Goal: Answer question/provide support: Share knowledge or assist other users

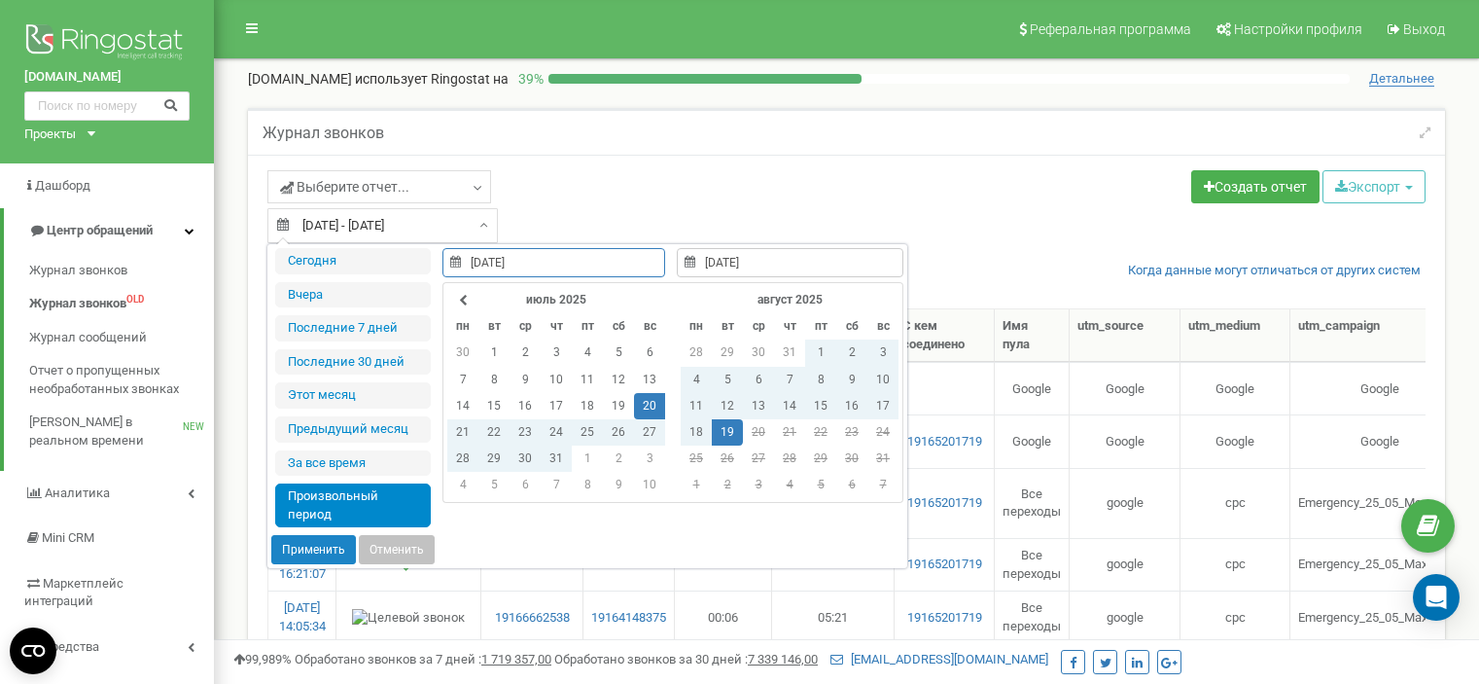
select select "50"
type input "[DATE]"
click at [692, 401] on td "11" at bounding box center [696, 406] width 31 height 26
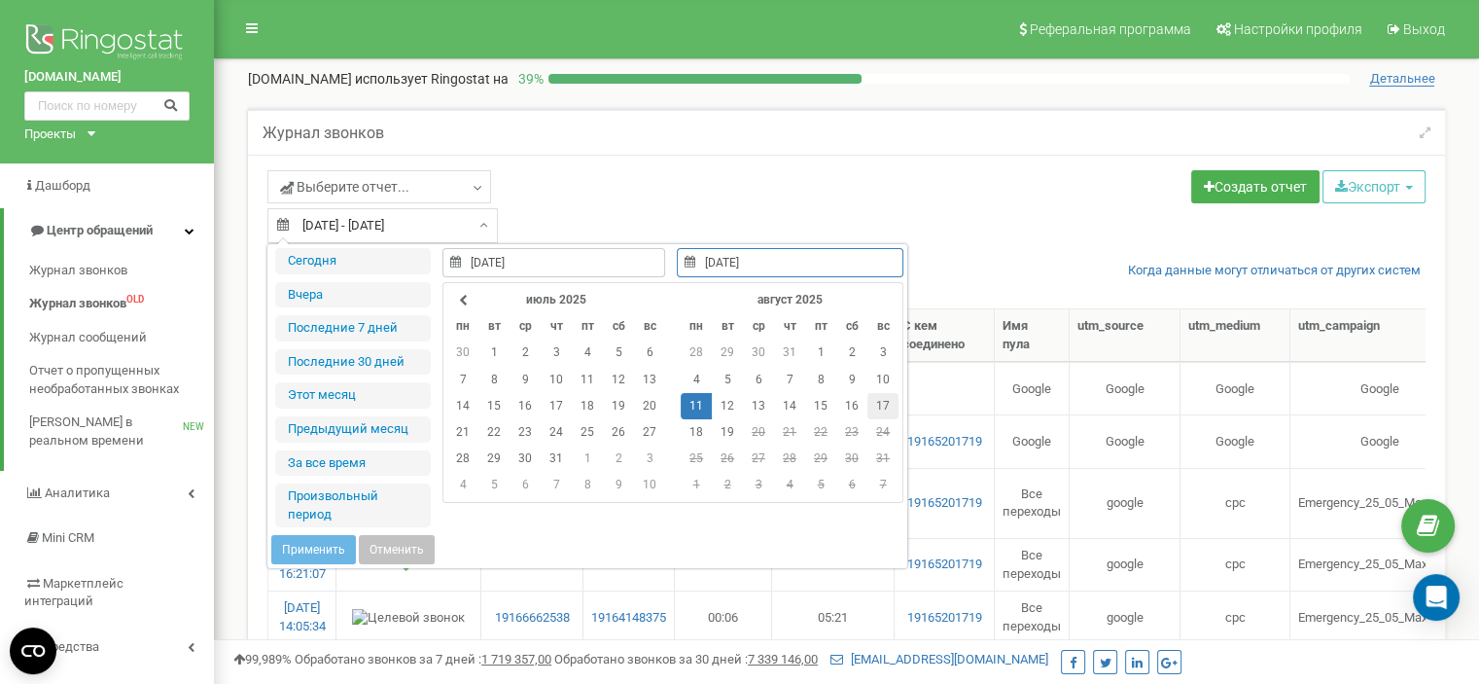
type input "[DATE]"
click at [877, 402] on td "17" at bounding box center [882, 406] width 31 height 26
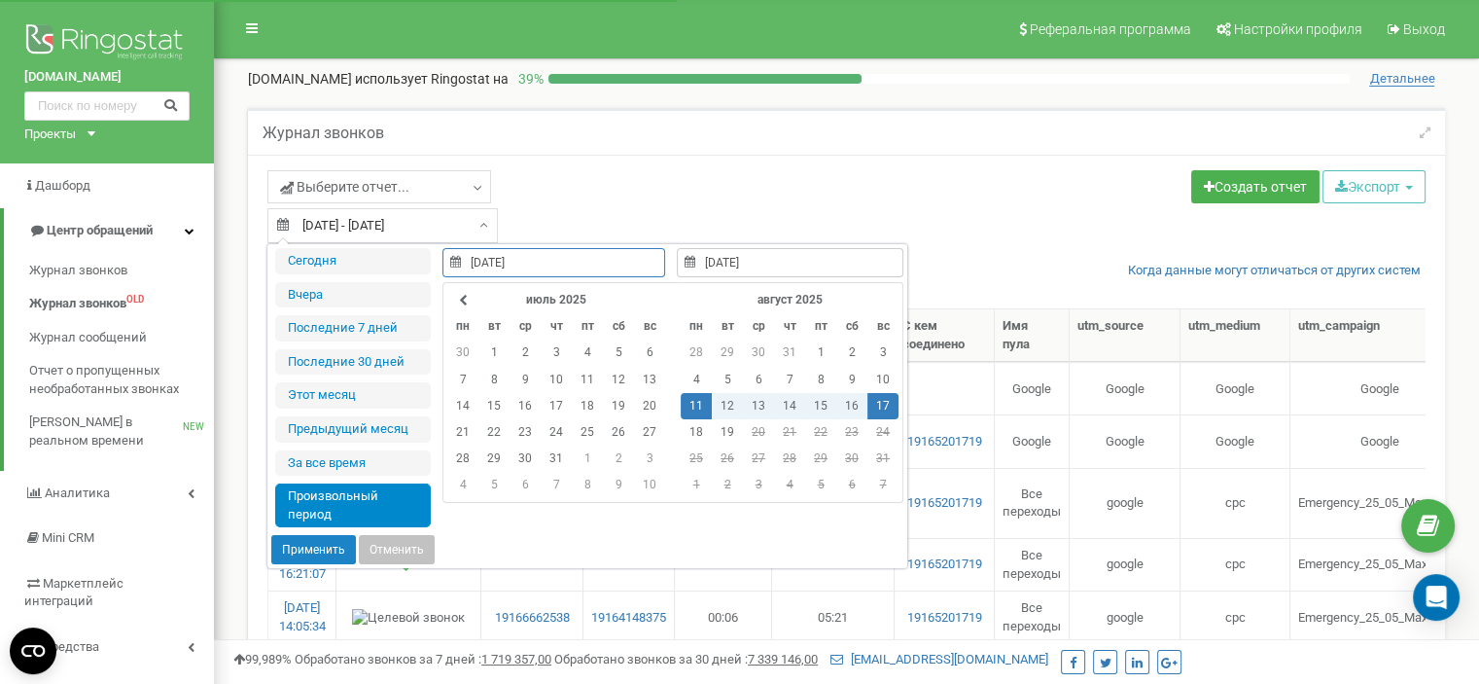
type input "[DATE]"
click at [320, 549] on button "Применить" at bounding box center [313, 549] width 85 height 29
type input "[DATE] - [DATE]"
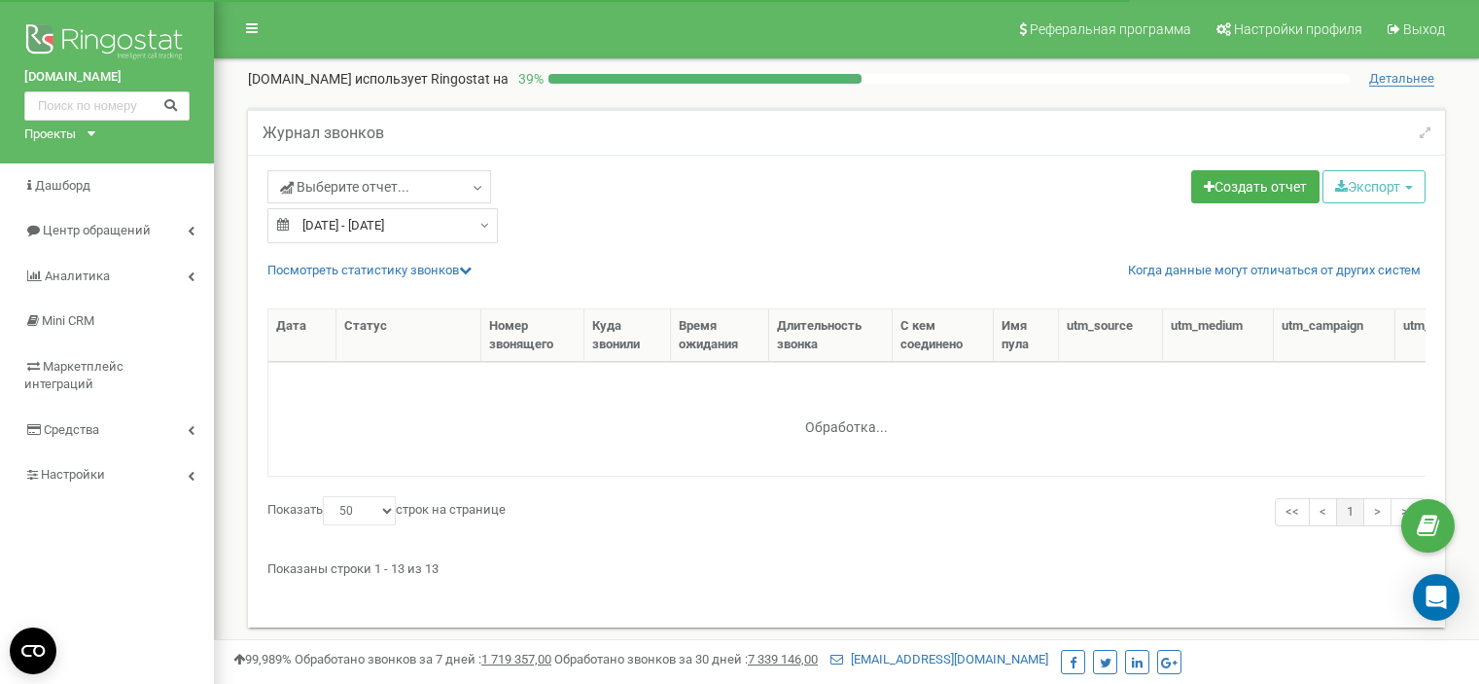
select select "50"
click at [69, 140] on div "Проекты" at bounding box center [50, 134] width 52 height 18
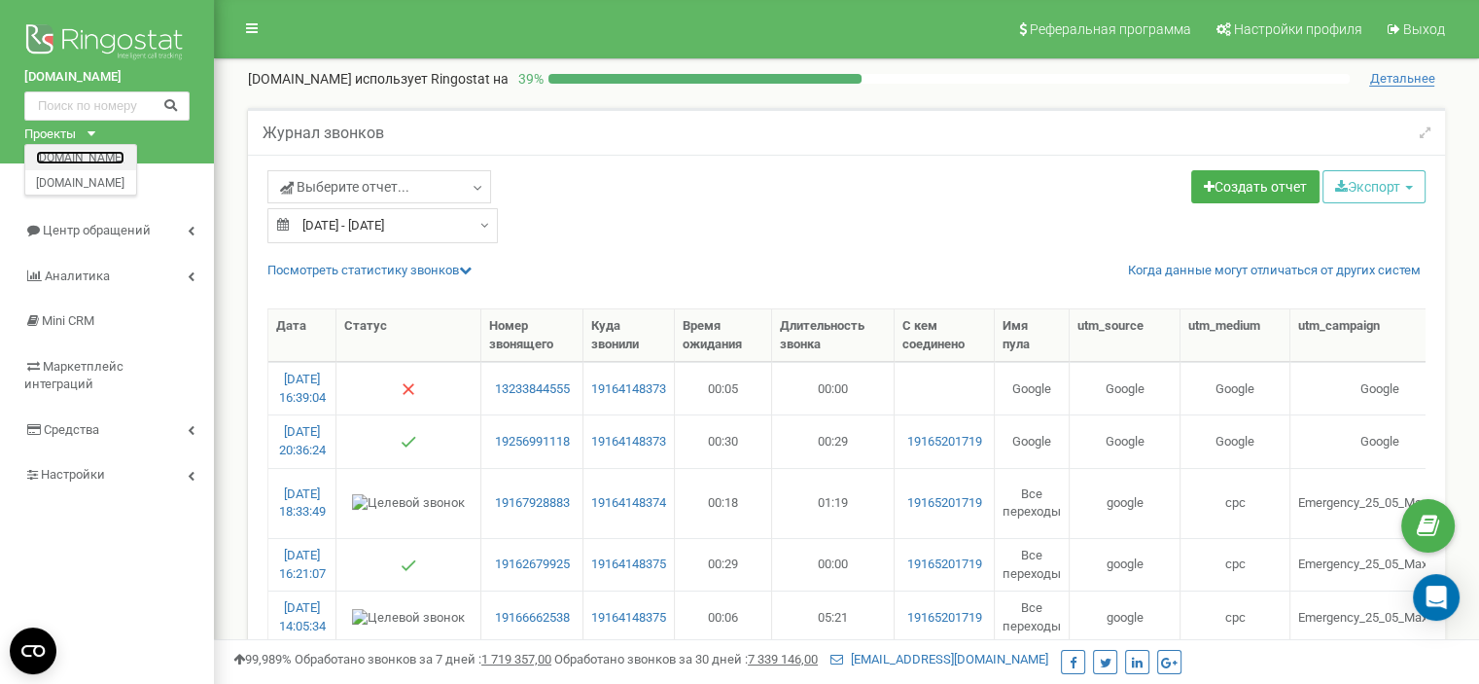
click at [70, 152] on link "[DOMAIN_NAME]" at bounding box center [80, 157] width 88 height 10
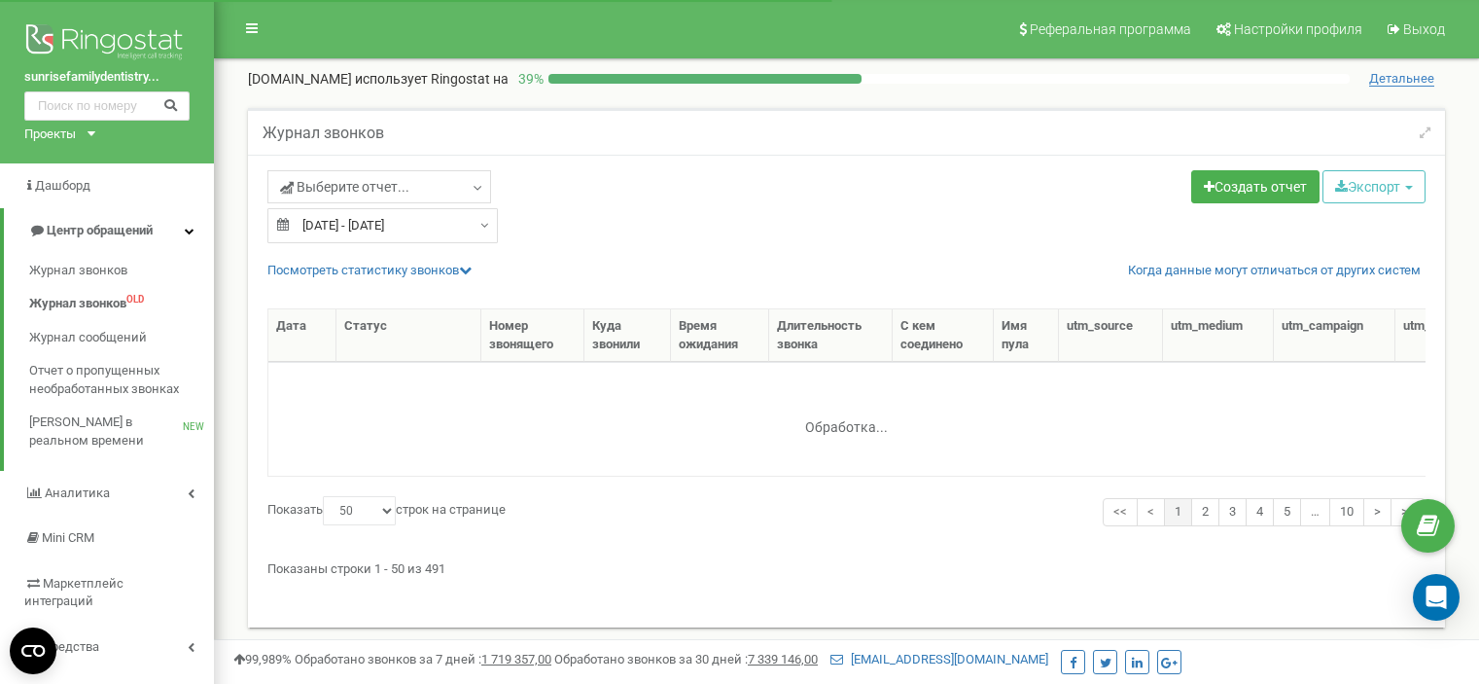
select select "50"
type input "[DATE]"
click at [476, 226] on div "[DATE] - [DATE]" at bounding box center [382, 225] width 230 height 35
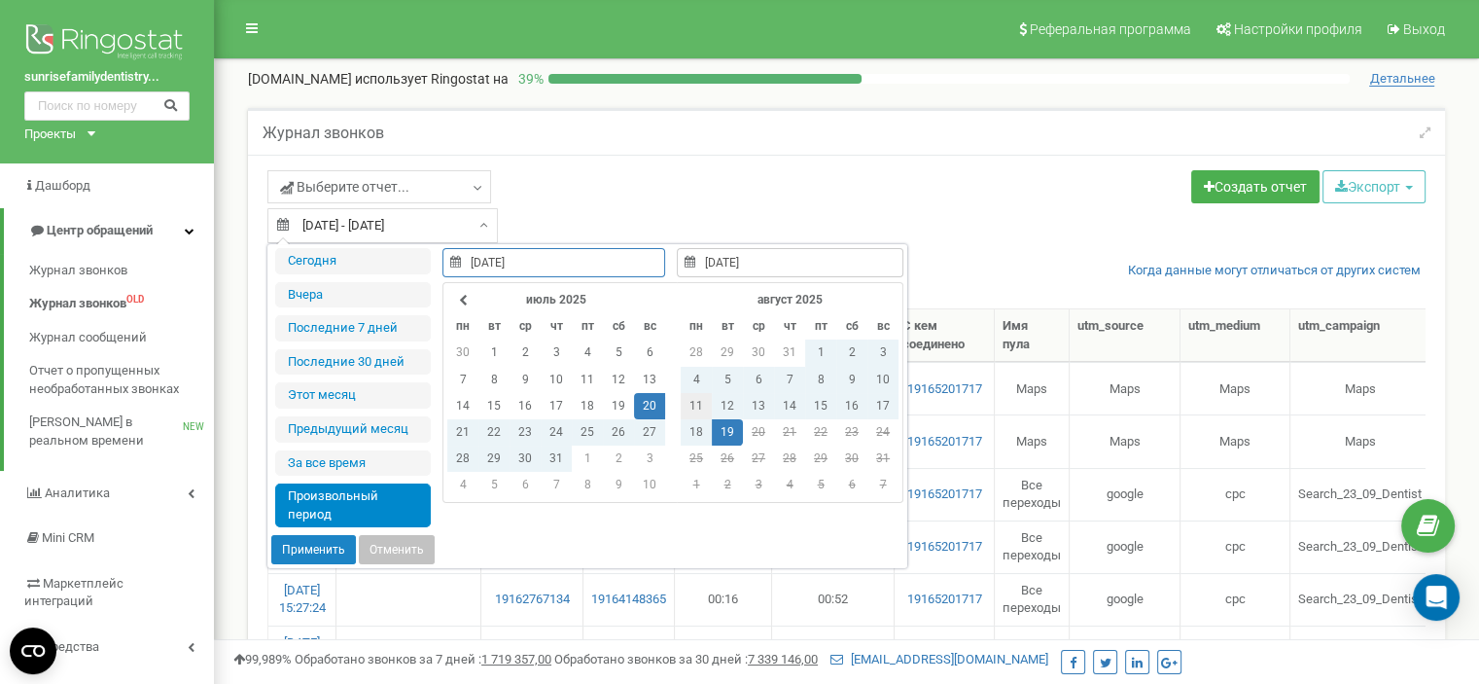
type input "[DATE]"
click at [699, 403] on td "11" at bounding box center [696, 406] width 31 height 26
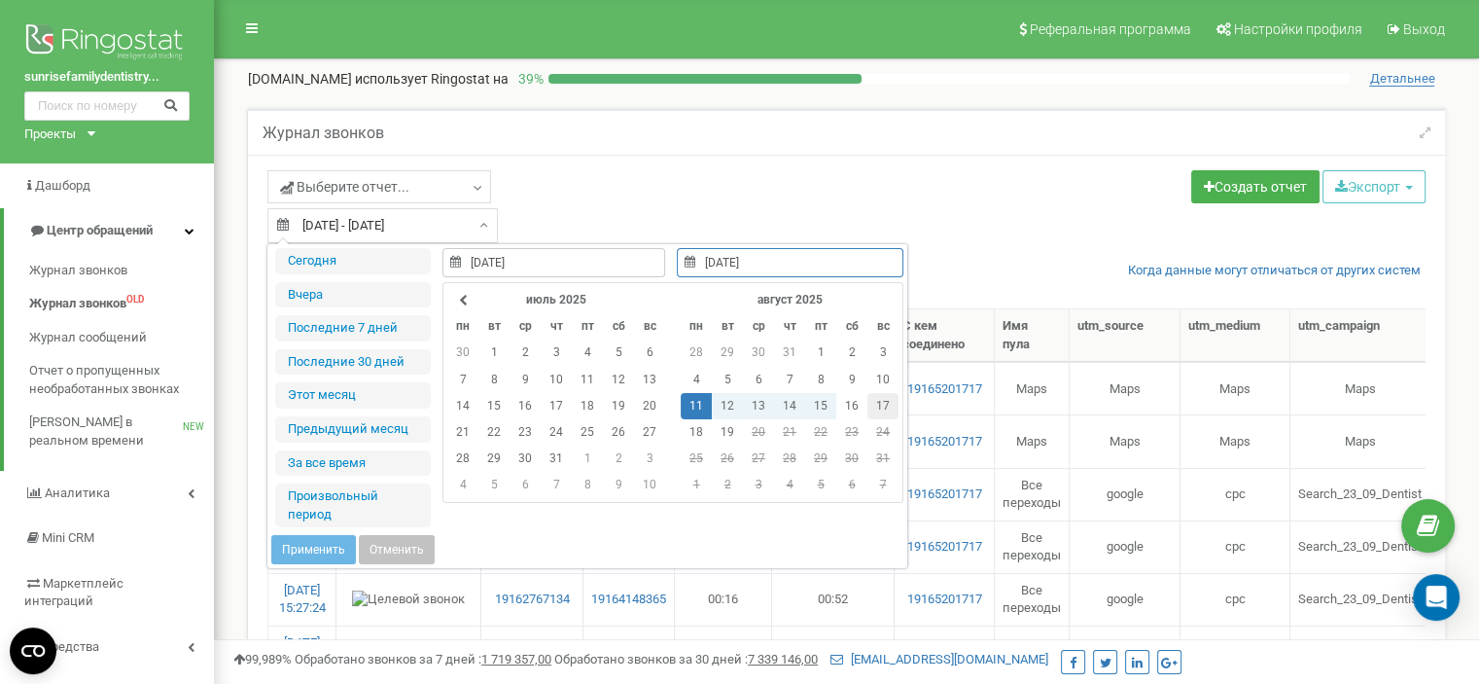
type input "[DATE]"
click at [887, 404] on td "17" at bounding box center [882, 406] width 31 height 26
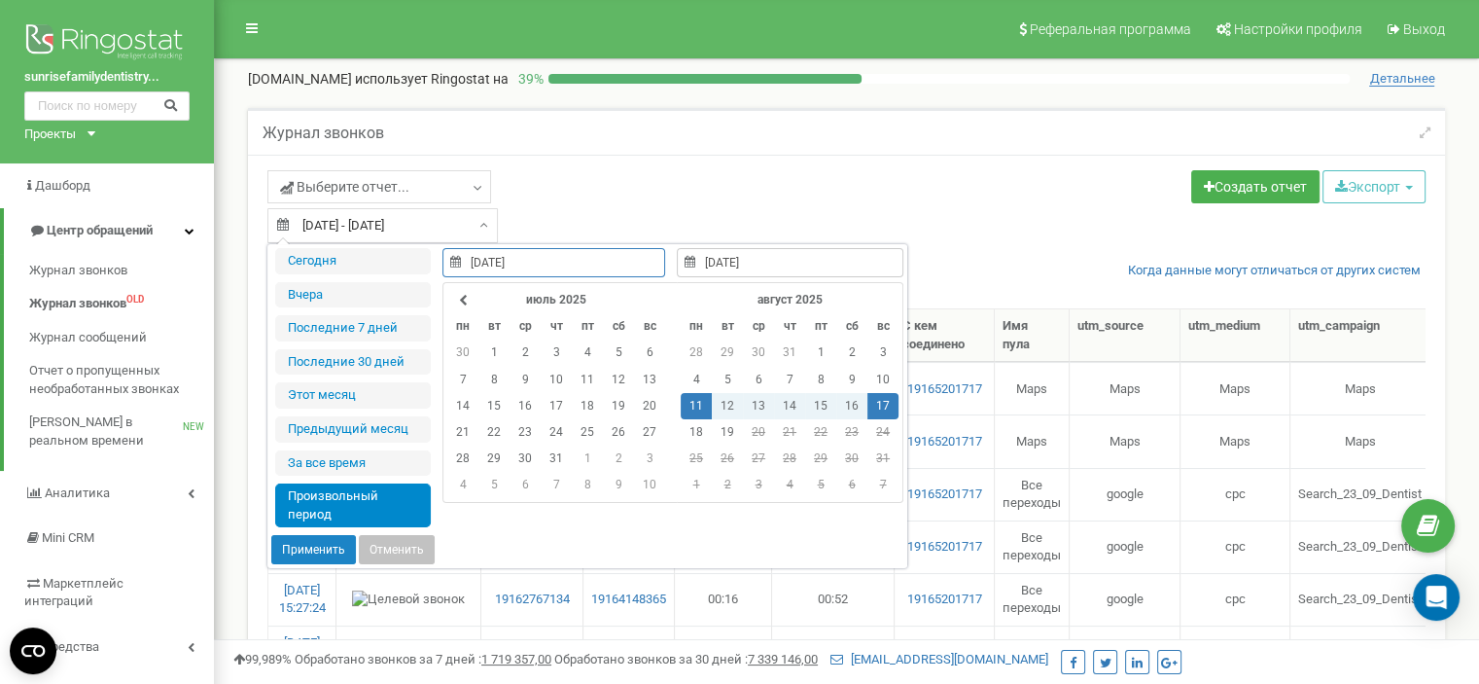
type input "[DATE]"
click at [319, 547] on button "Применить" at bounding box center [313, 549] width 85 height 29
type input "[DATE] - [DATE]"
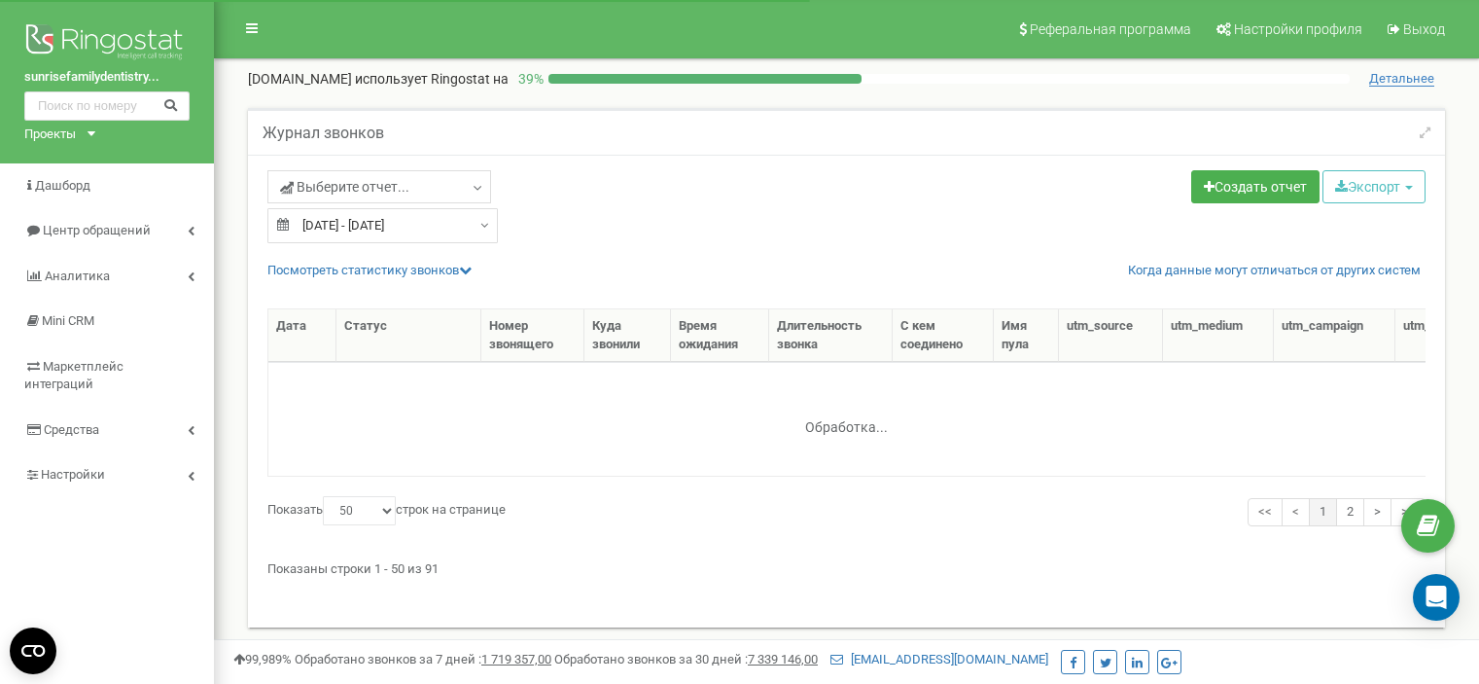
select select "50"
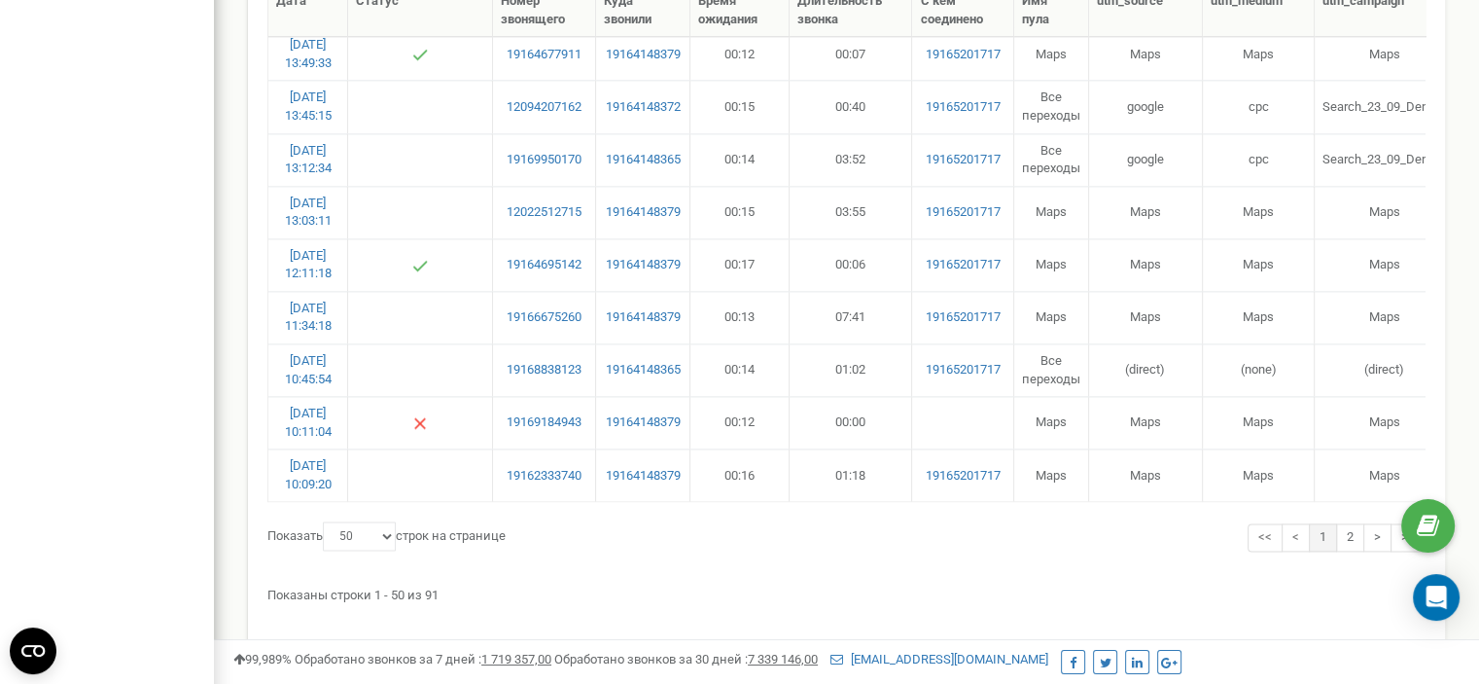
scroll to position [2564, 0]
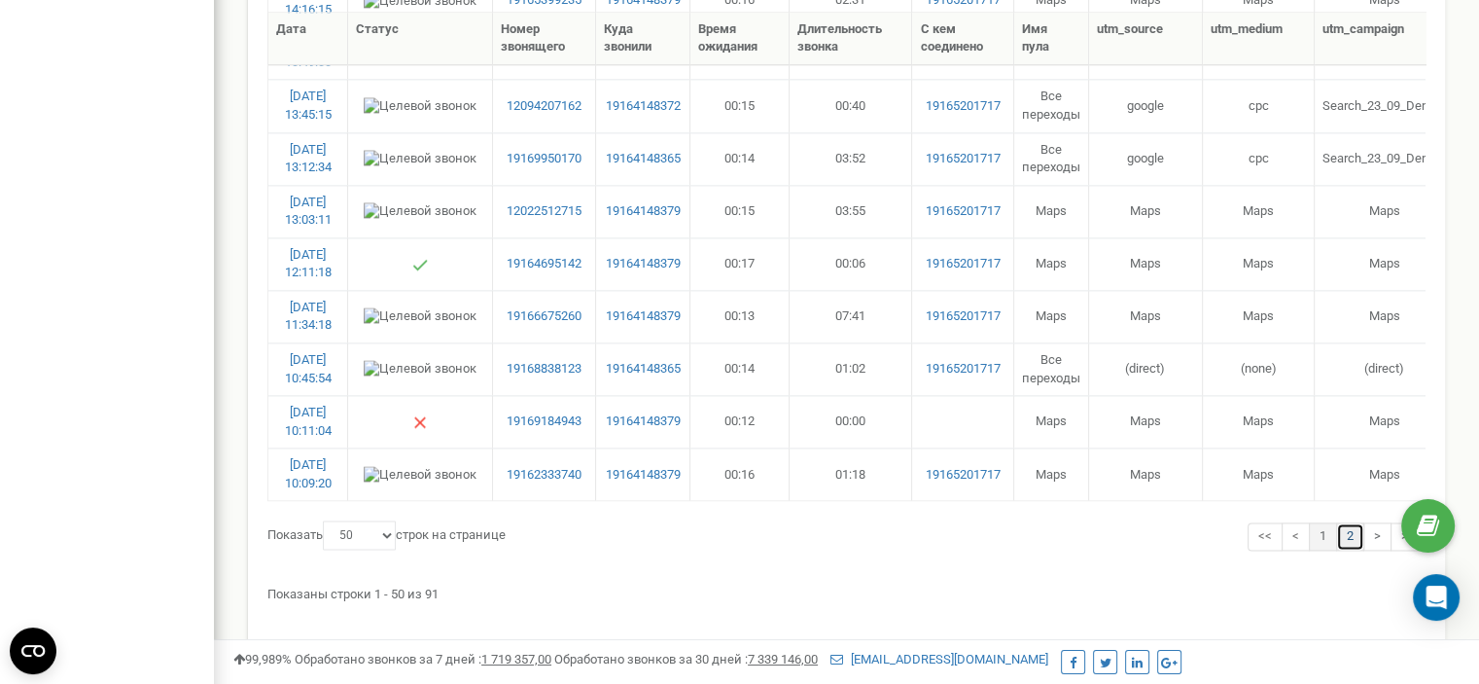
click at [1349, 522] on link "2" at bounding box center [1350, 536] width 28 height 28
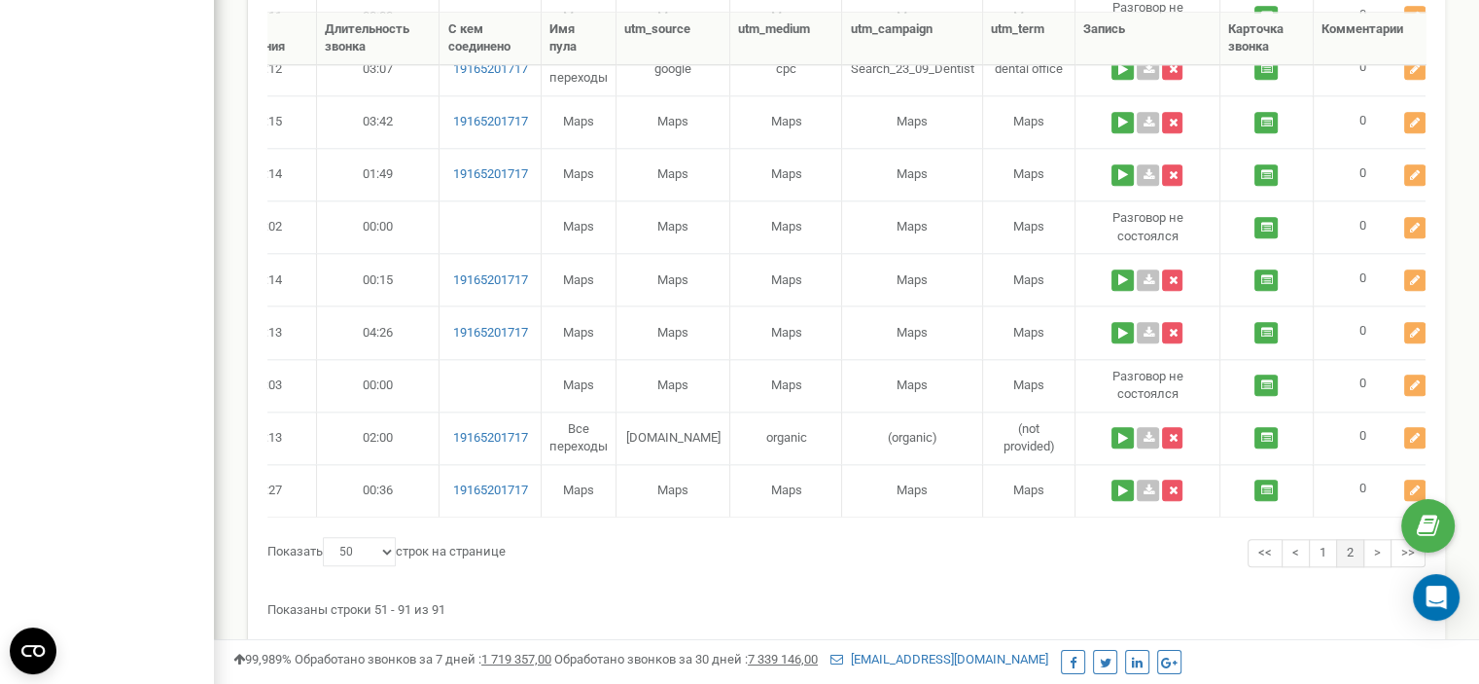
scroll to position [0, 611]
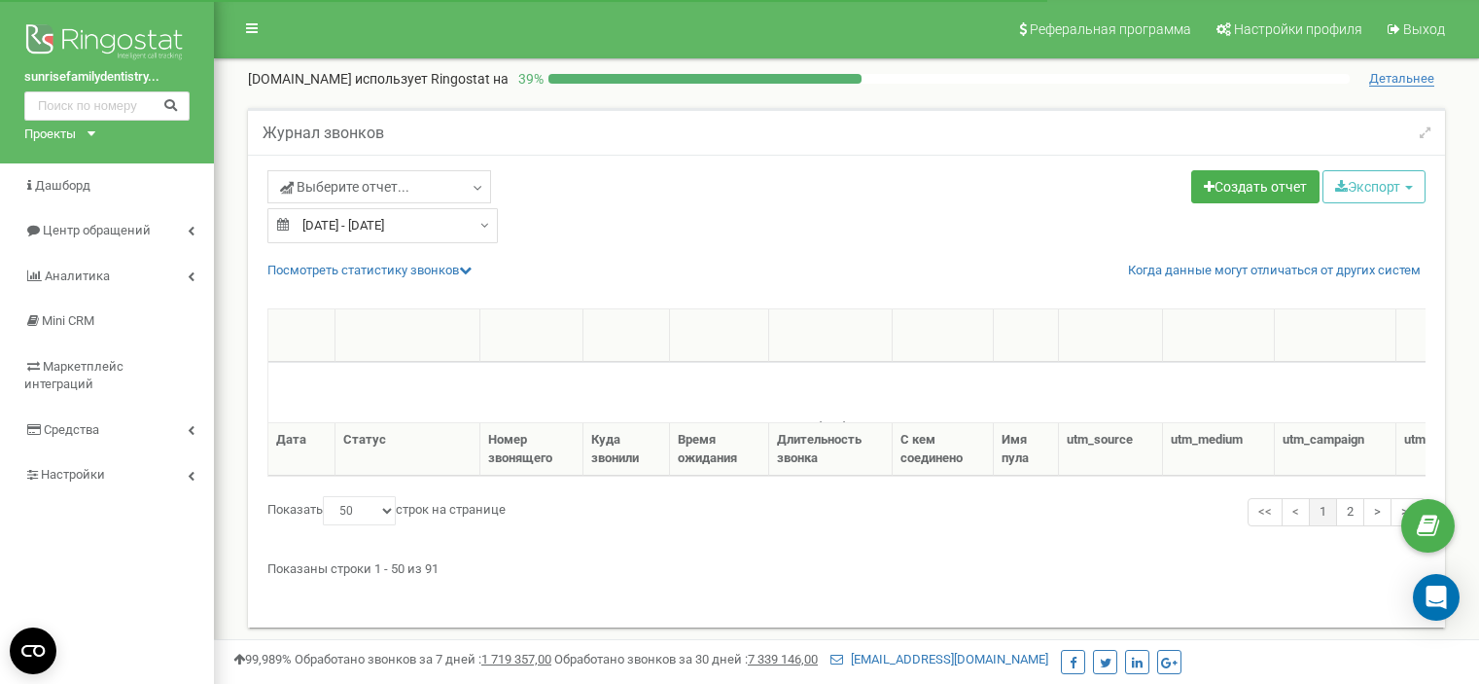
select select "50"
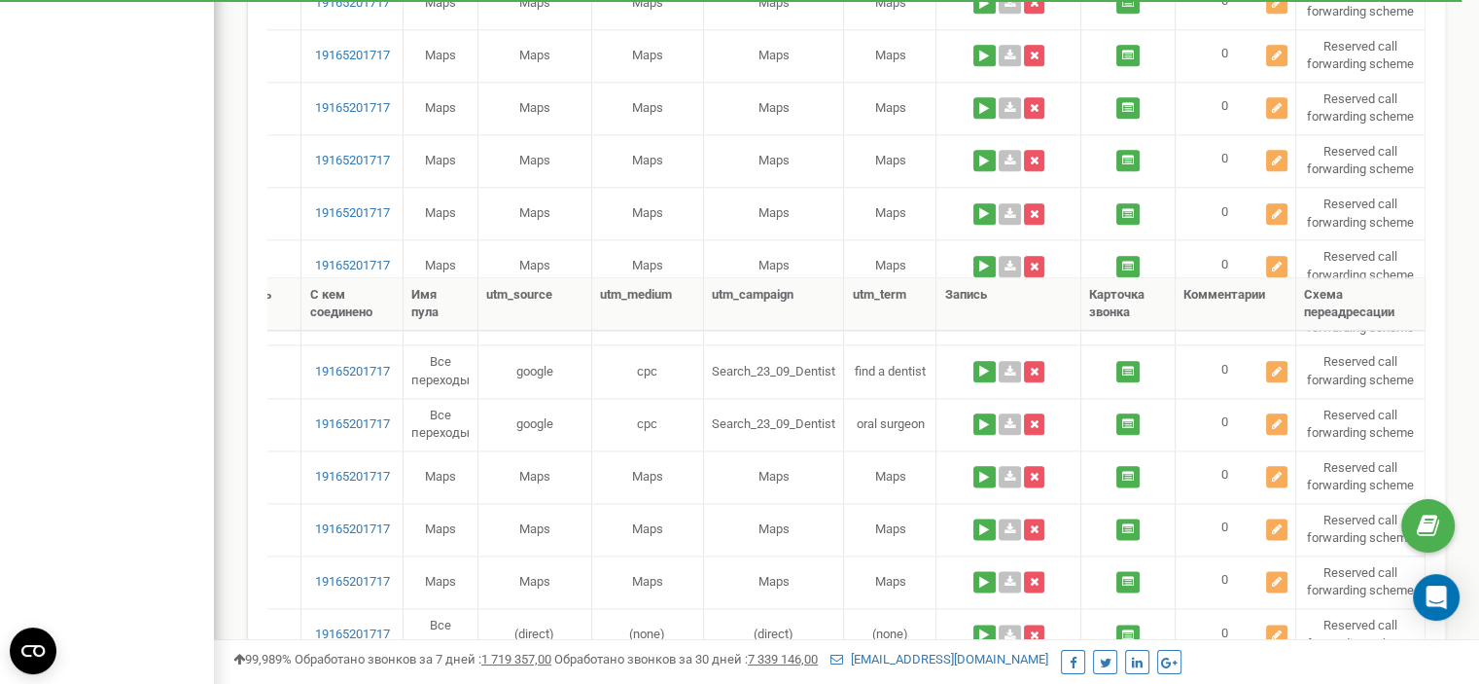
scroll to position [2564, 0]
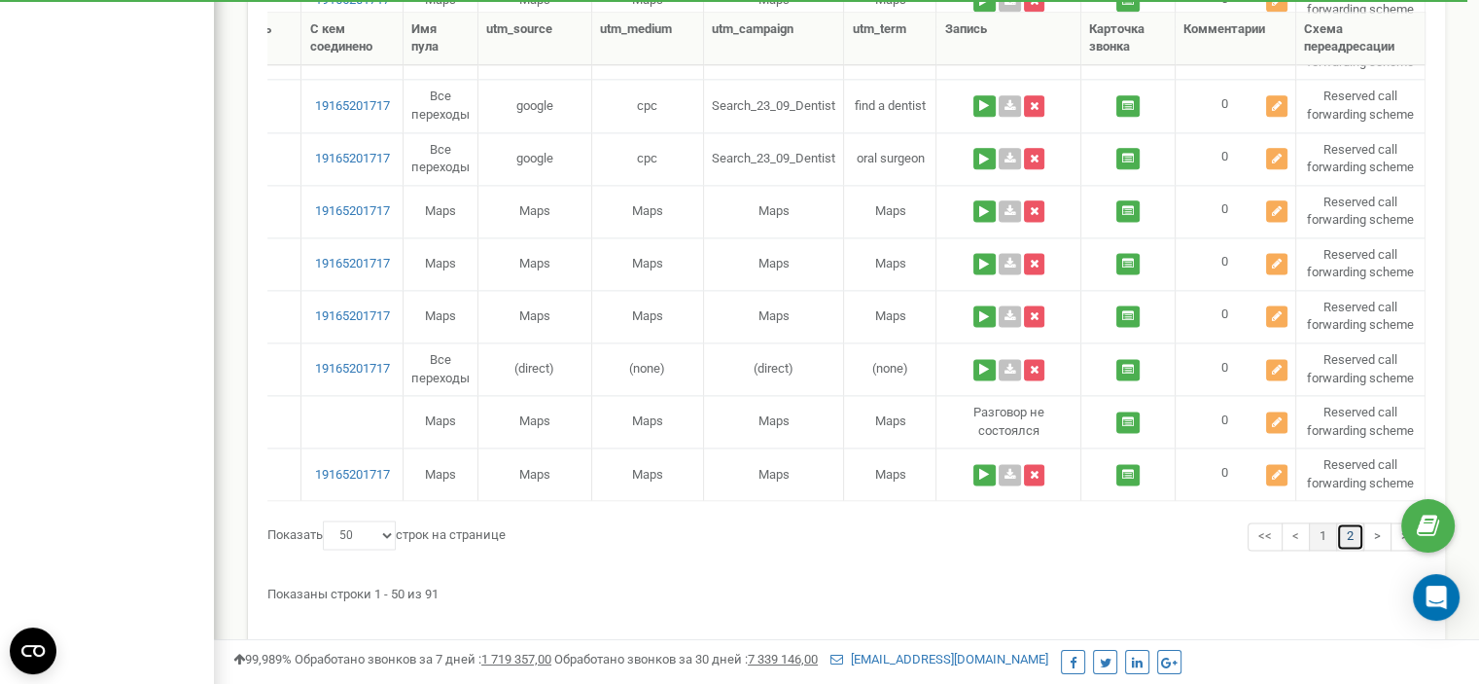
click at [1350, 522] on link "2" at bounding box center [1350, 536] width 28 height 28
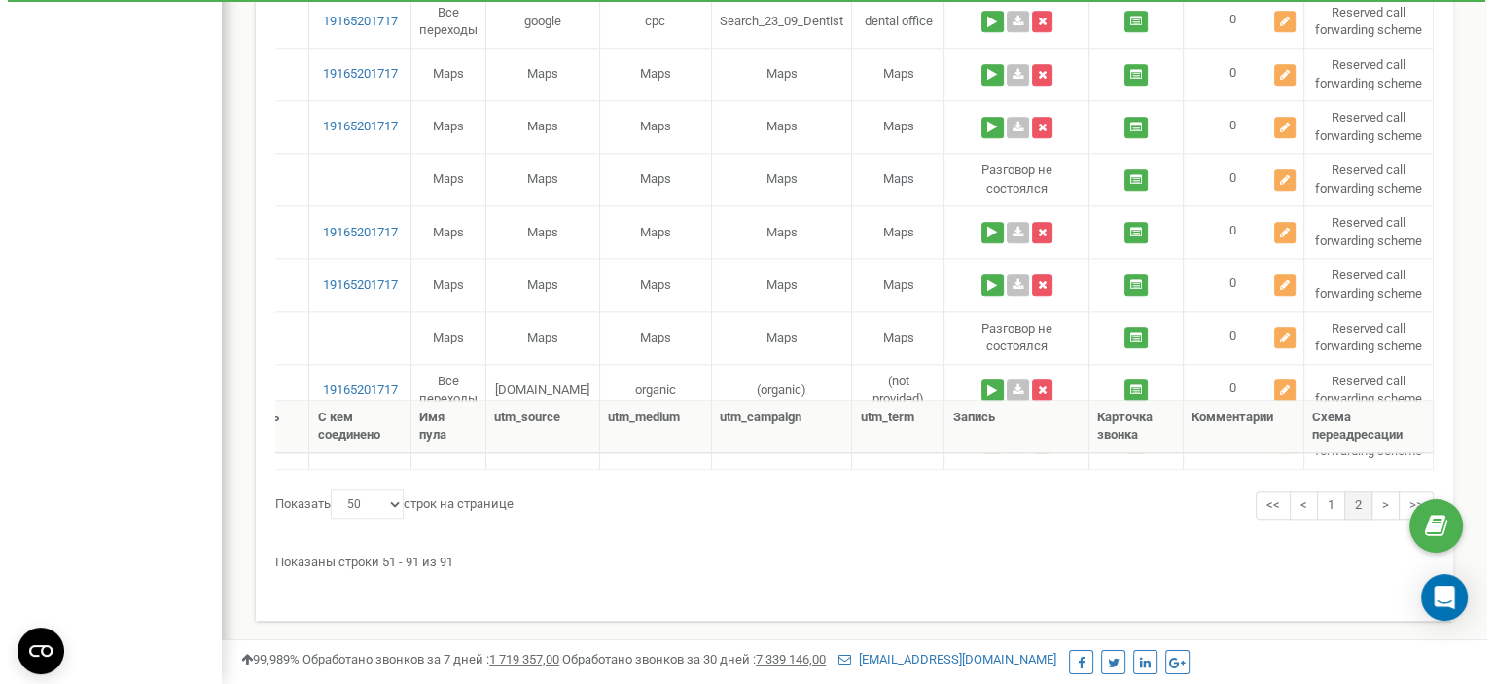
scroll to position [2129, 0]
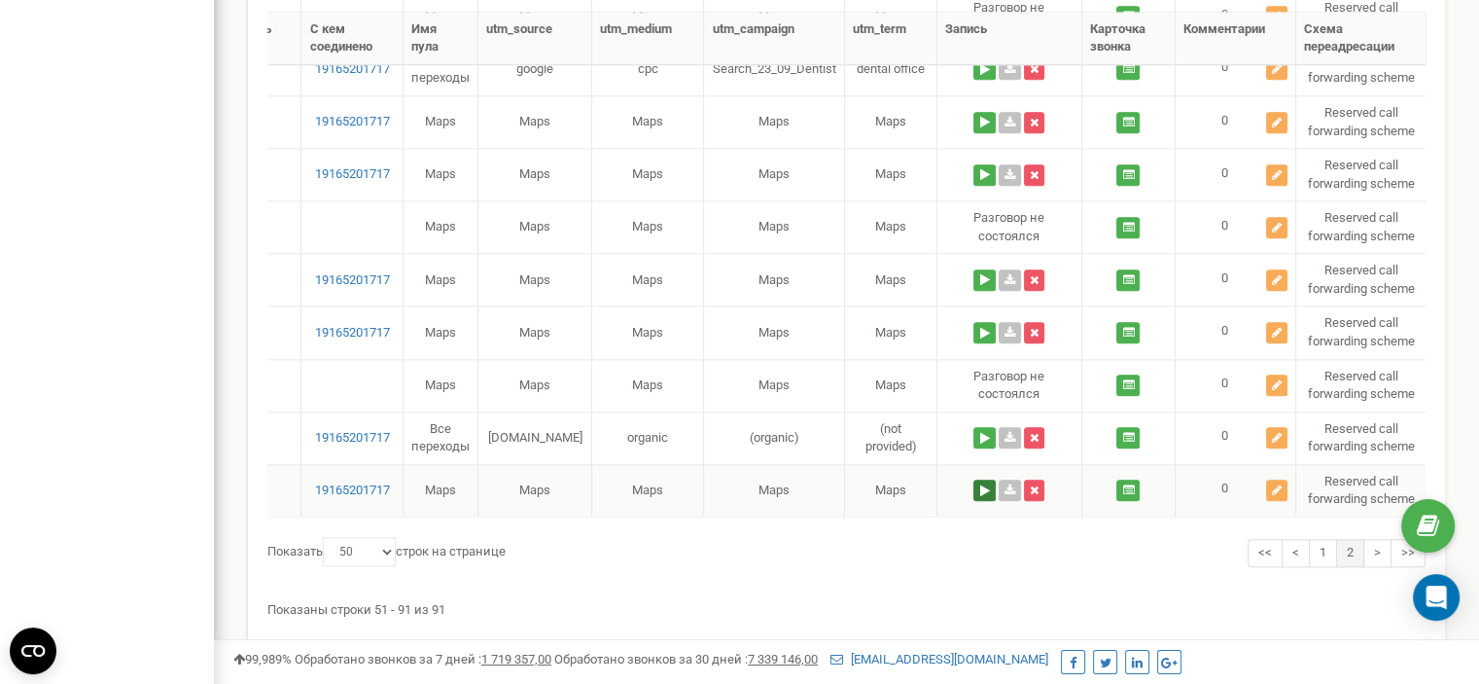
click at [980, 479] on button at bounding box center [984, 489] width 22 height 21
click at [902, 502] on button at bounding box center [896, 501] width 33 height 25
click at [864, 508] on button at bounding box center [865, 501] width 32 height 25
click at [1269, 479] on button at bounding box center [1276, 489] width 21 height 21
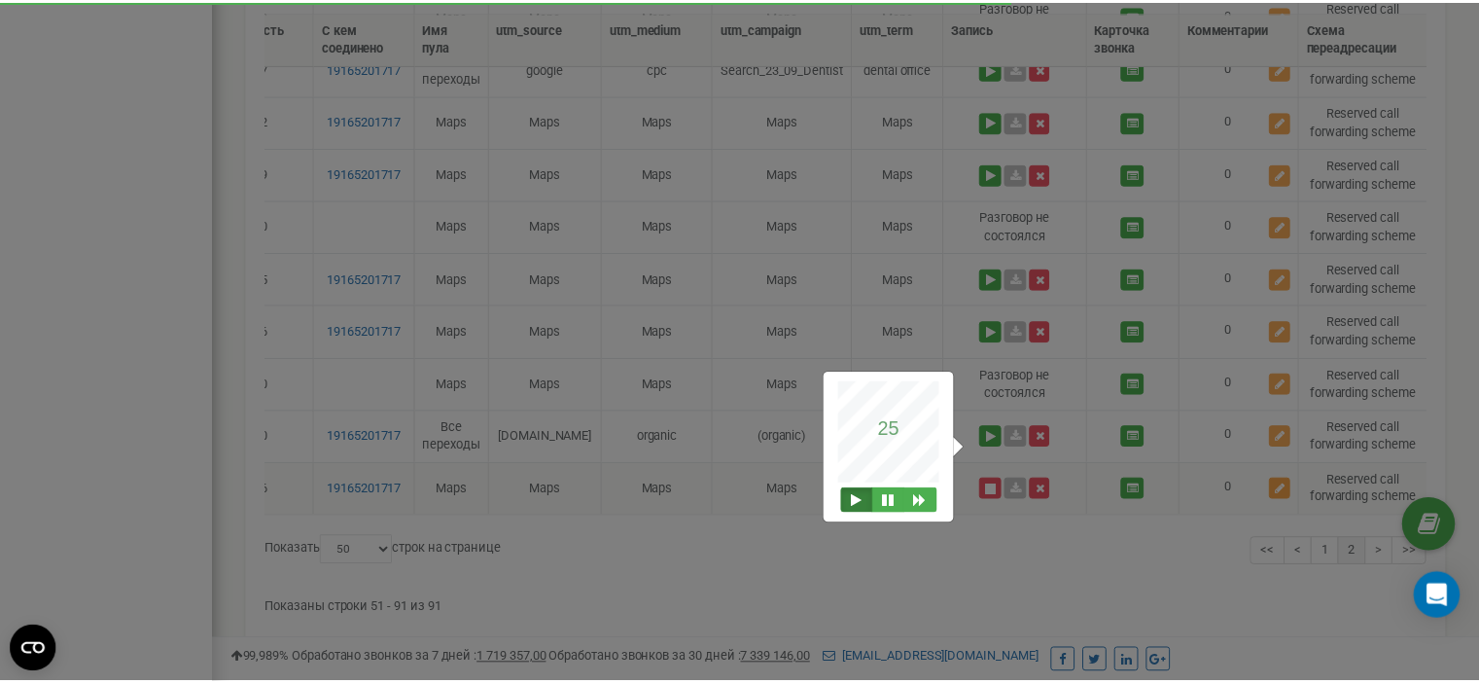
scroll to position [0, 595]
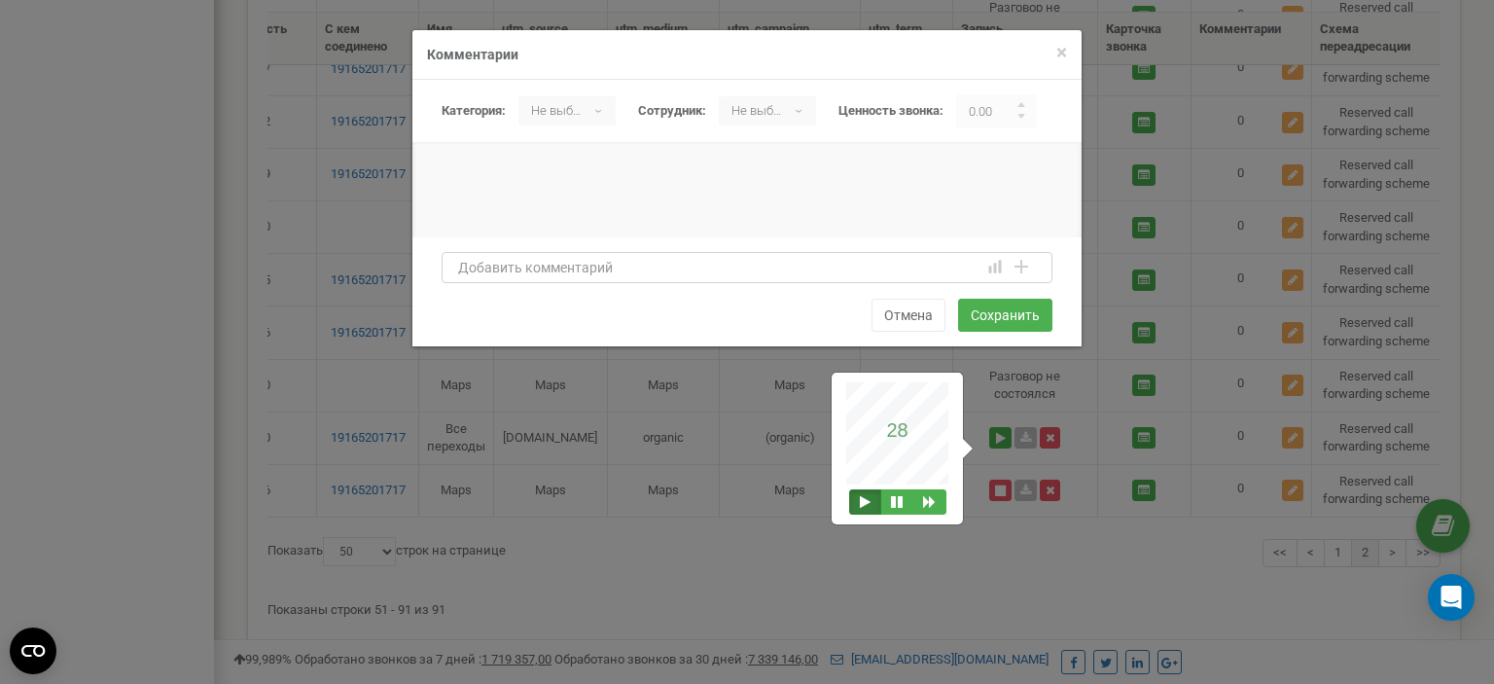
click at [525, 266] on textarea at bounding box center [746, 267] width 611 height 31
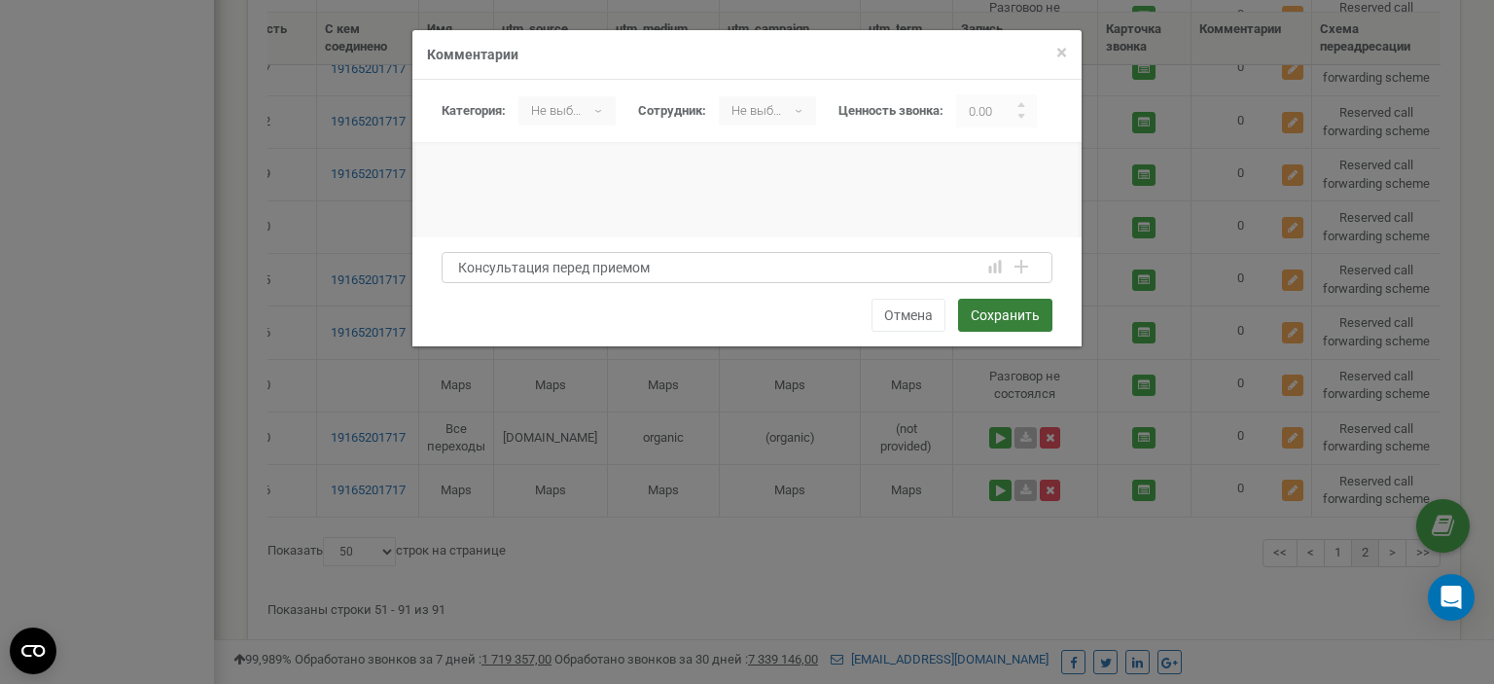
type textarea "Консультация перед приемом"
click at [1015, 322] on button "Сохранить" at bounding box center [1005, 315] width 94 height 33
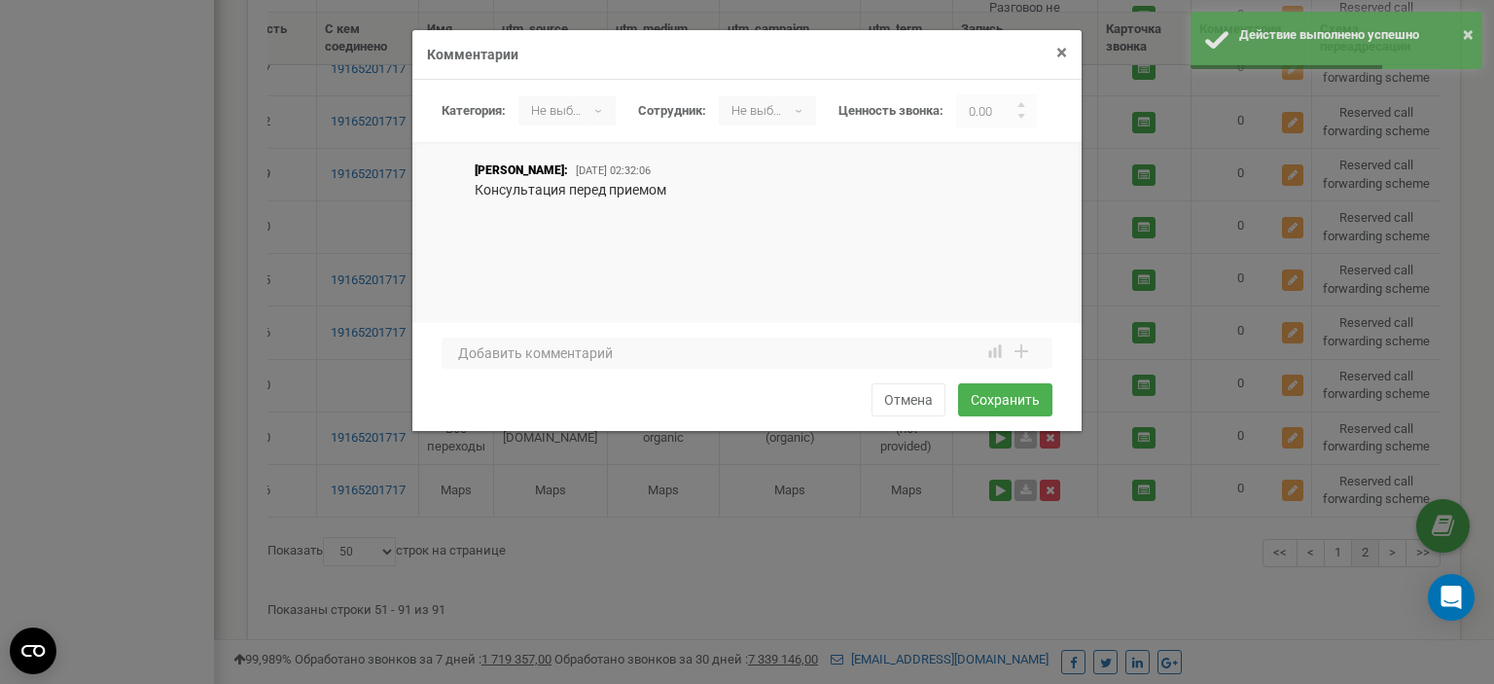
click at [1066, 54] on span "×" at bounding box center [1061, 52] width 11 height 23
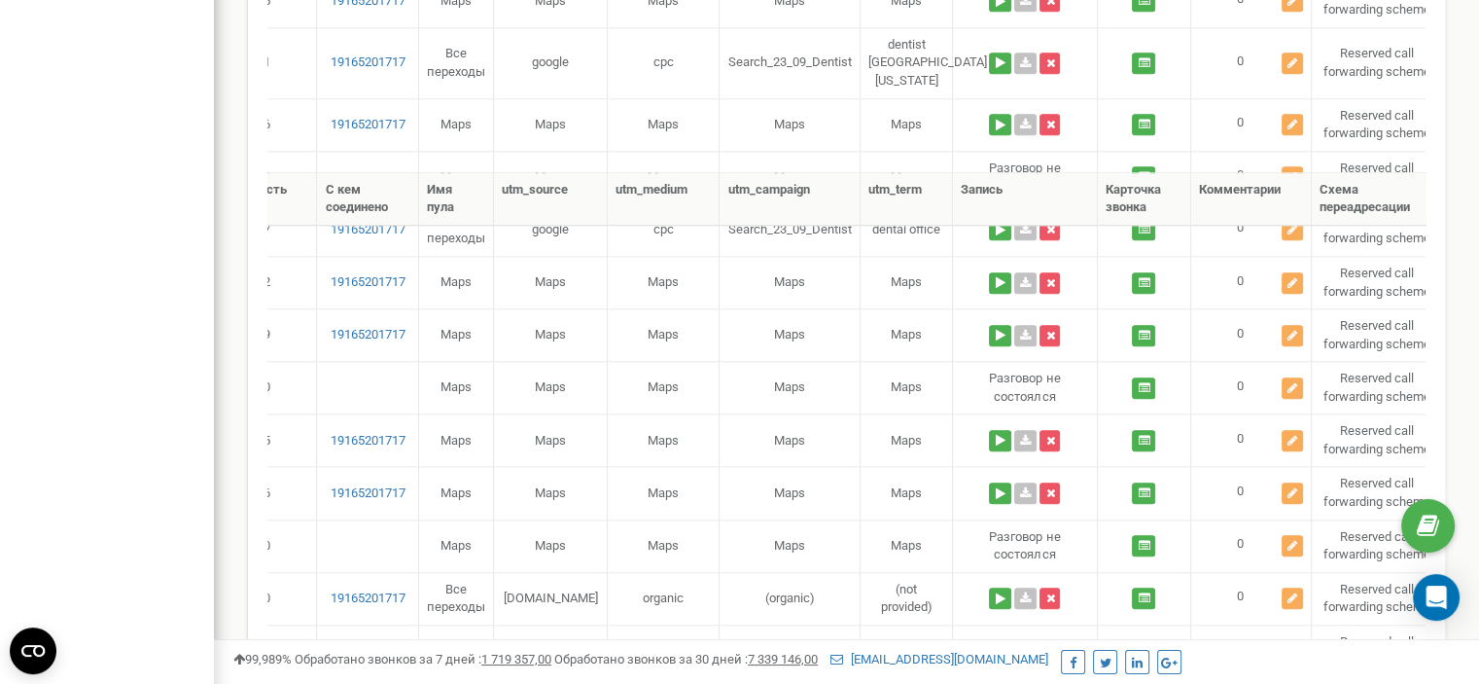
scroll to position [2129, 0]
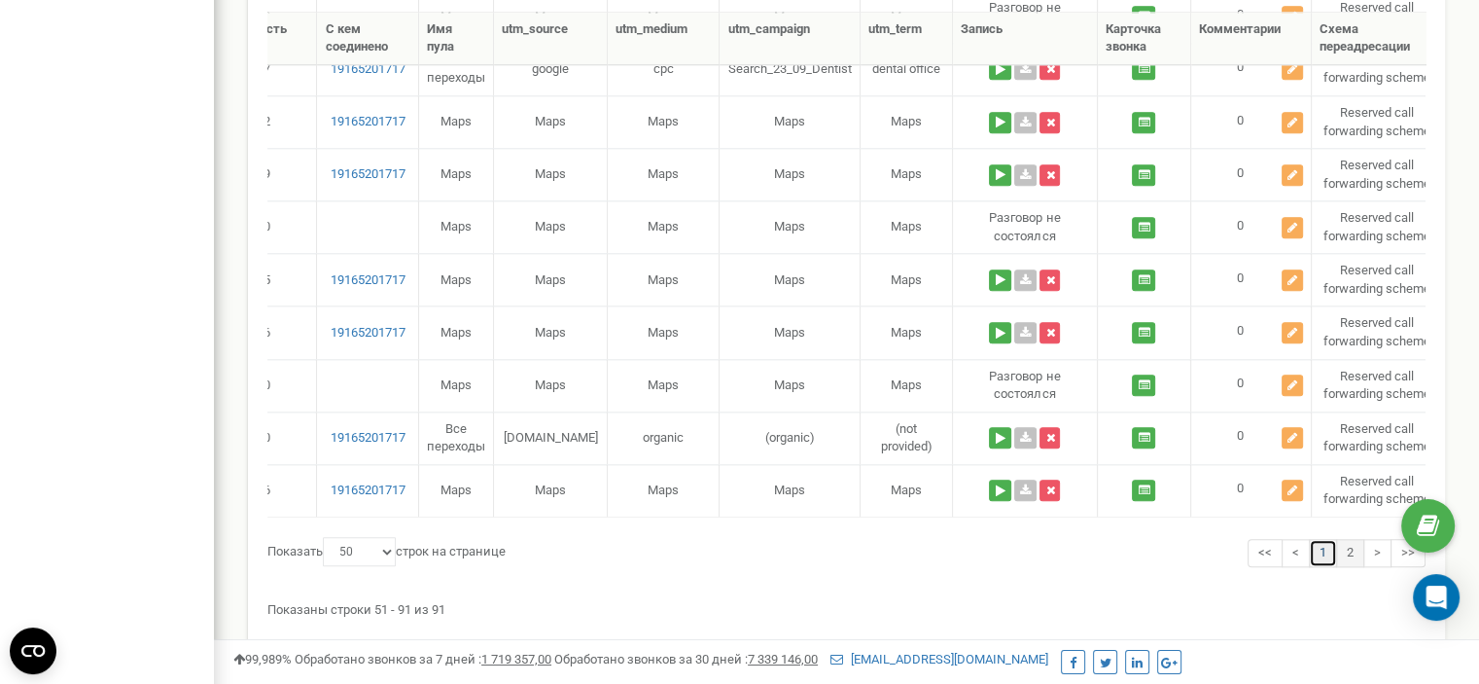
click at [1323, 539] on link "1" at bounding box center [1323, 553] width 28 height 28
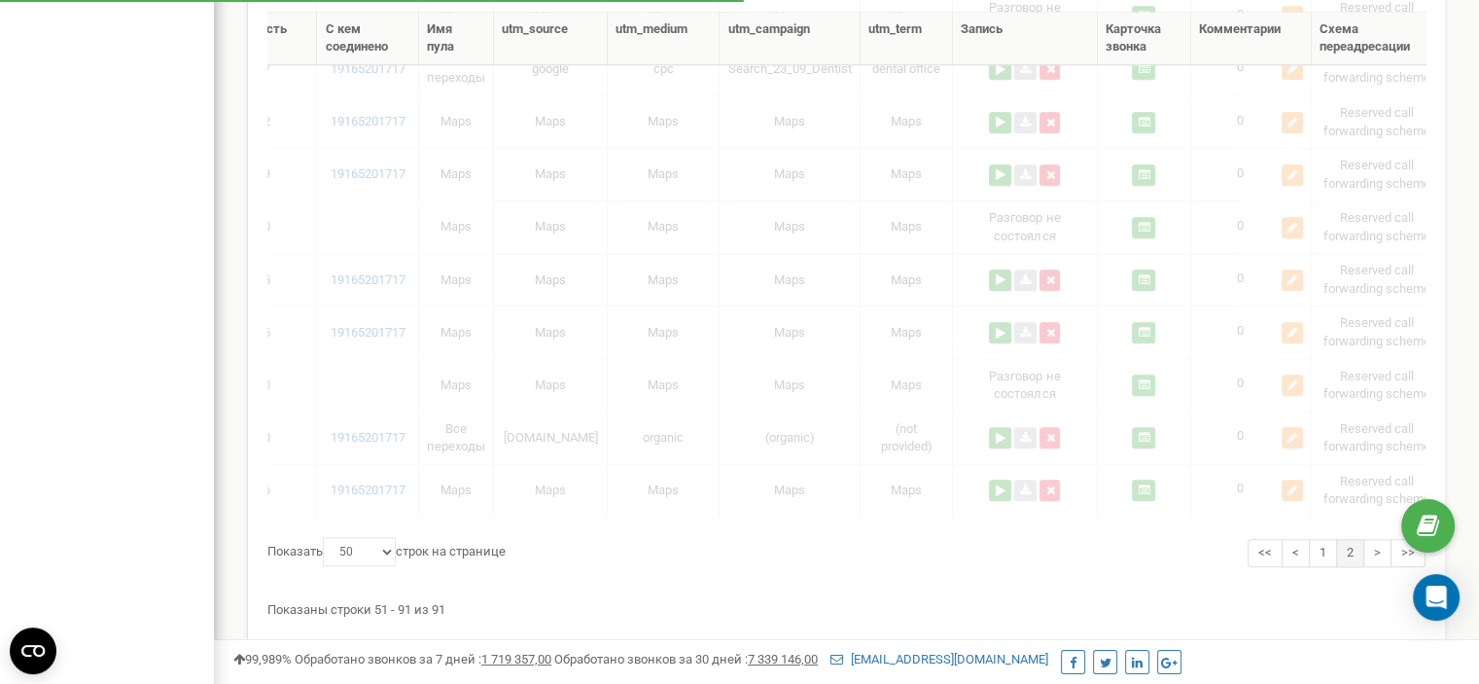
scroll to position [2564, 0]
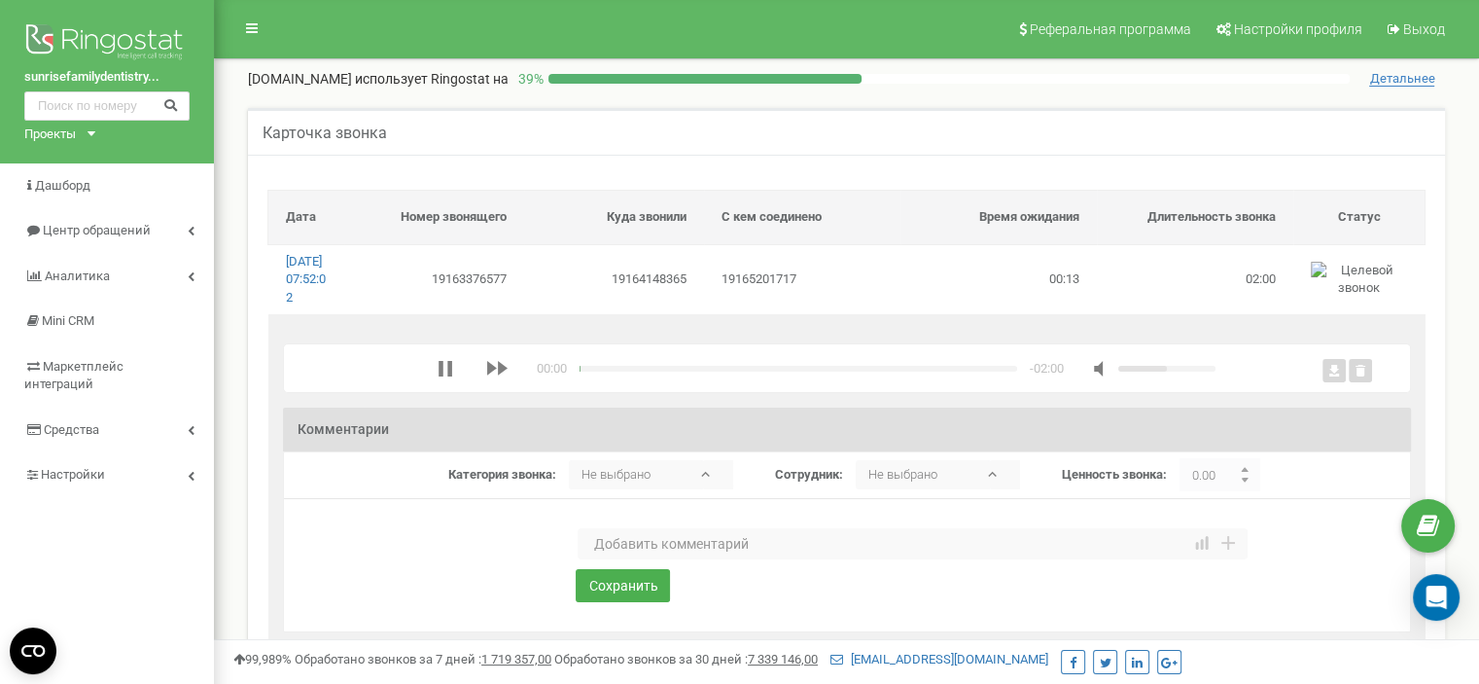
click at [669, 559] on textarea at bounding box center [913, 543] width 670 height 31
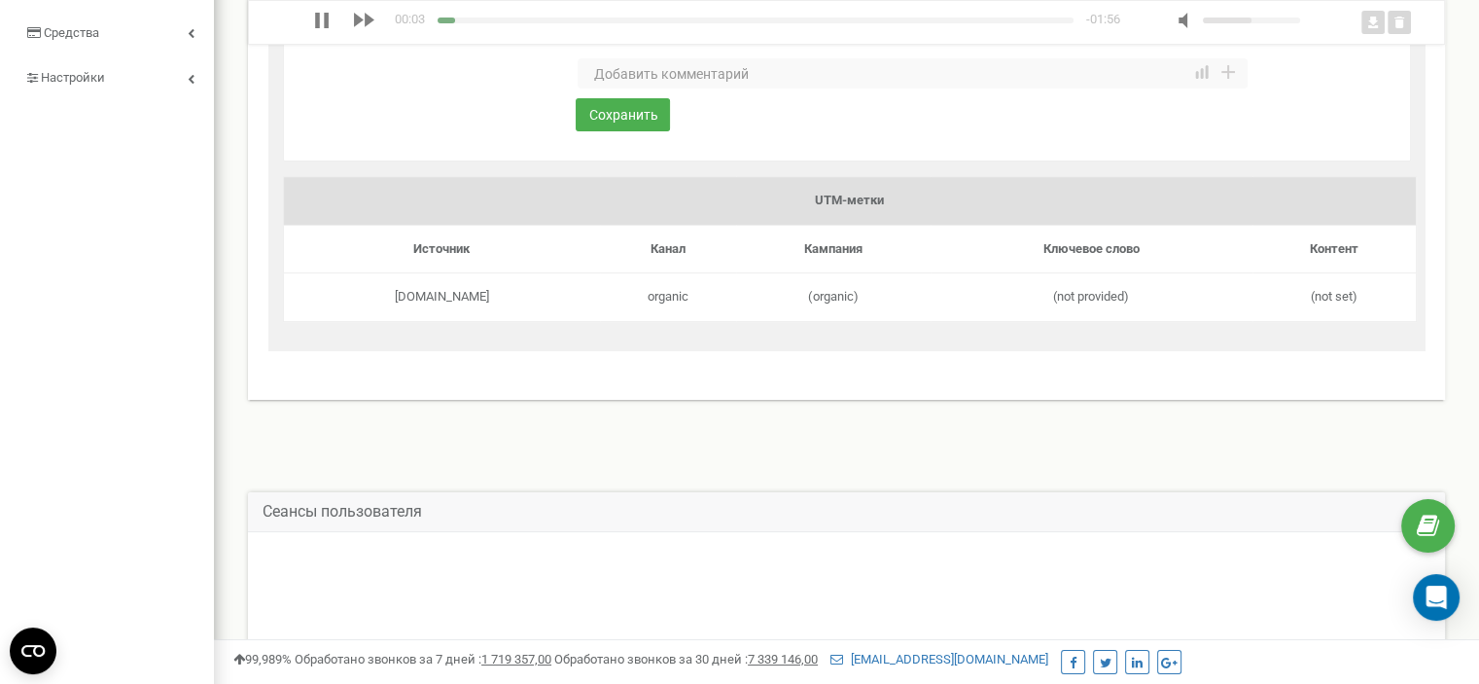
scroll to position [194, 0]
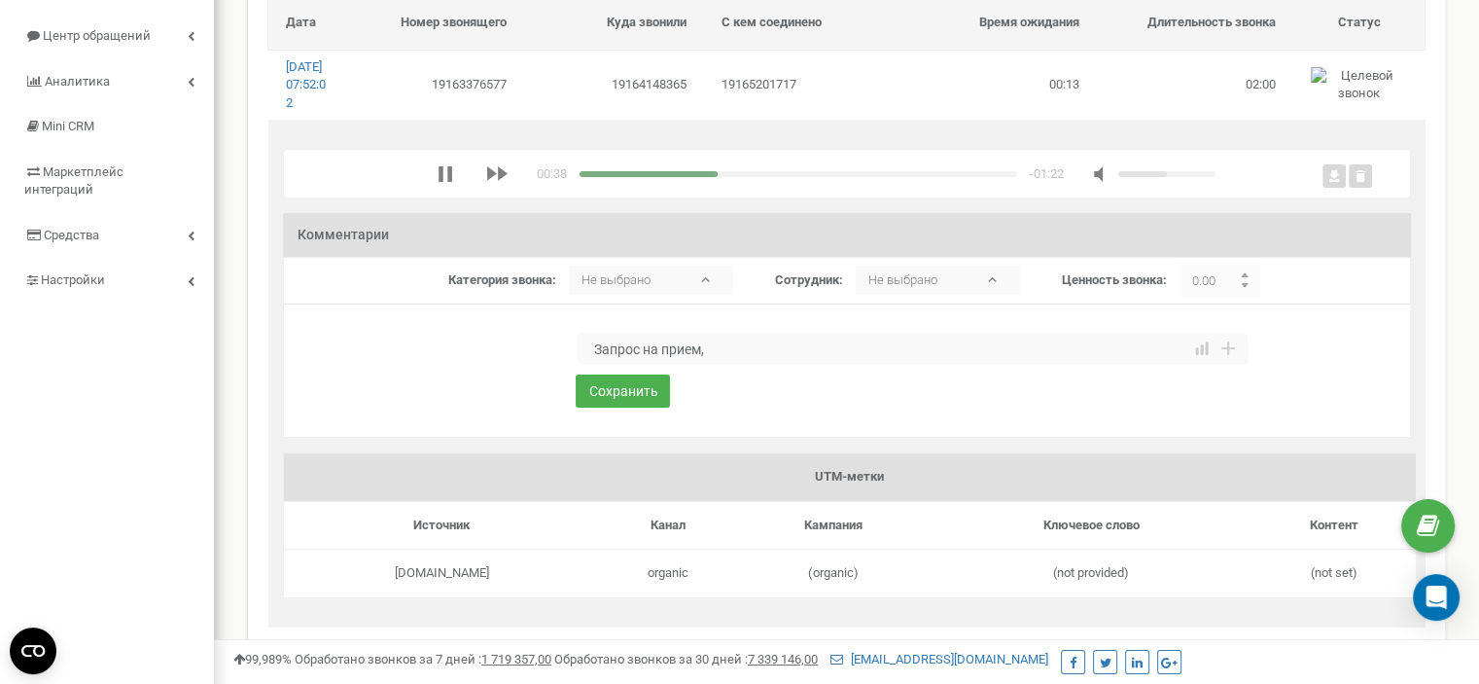
click at [664, 362] on textarea "Запрос на прием," at bounding box center [913, 349] width 670 height 31
click at [766, 365] on textarea "Запрос на срочный прием," at bounding box center [913, 349] width 670 height 31
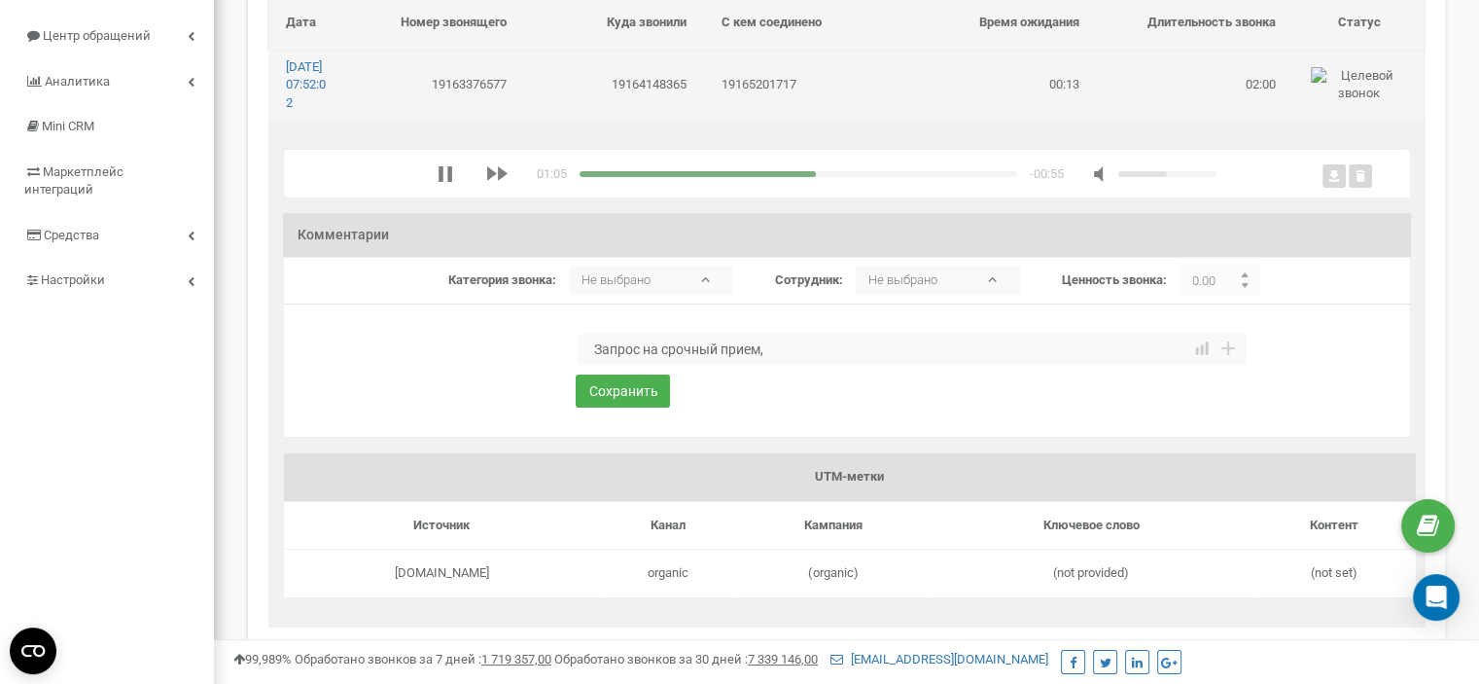
drag, startPoint x: 441, startPoint y: 187, endPoint x: 592, endPoint y: 98, distance: 175.6
click at [441, 182] on icon "media player" at bounding box center [446, 174] width 16 height 16
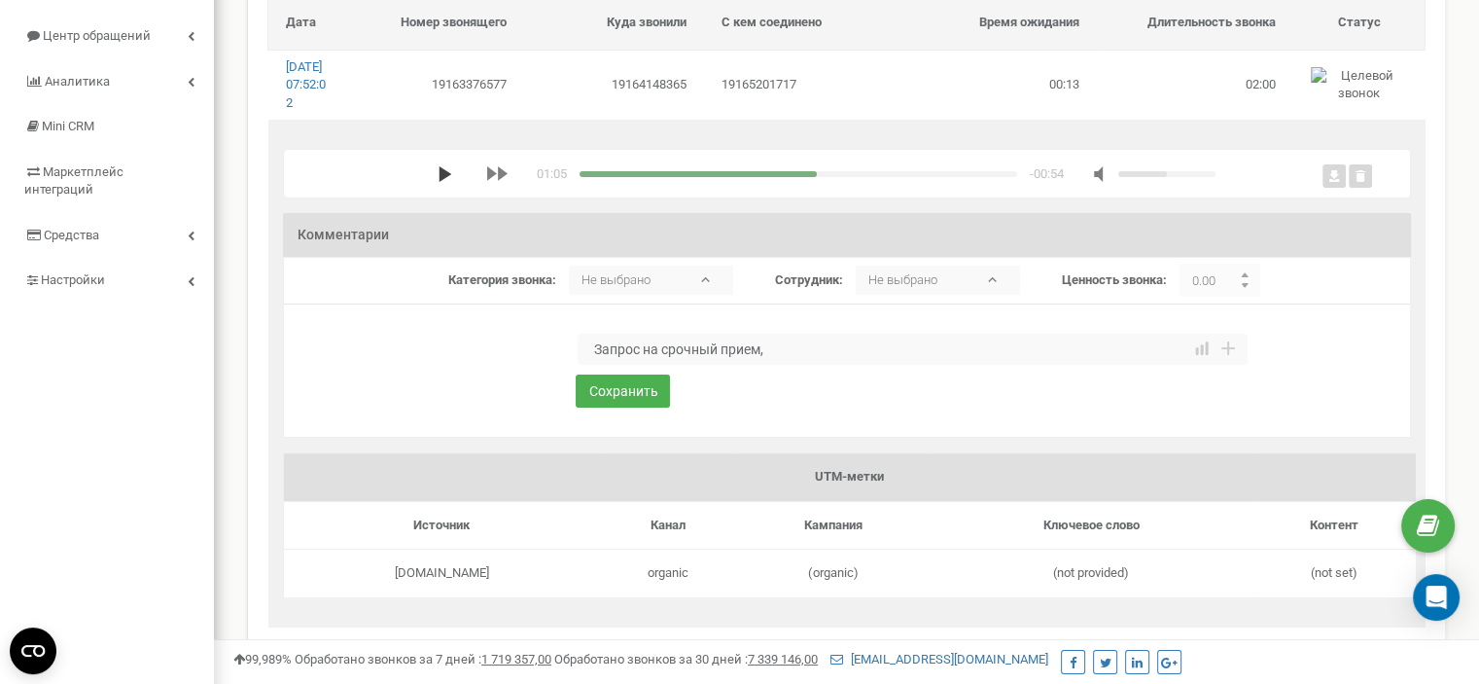
click at [443, 182] on icon "media player" at bounding box center [446, 174] width 16 height 16
click at [786, 365] on textarea "Запрос на срочный прием," at bounding box center [913, 349] width 670 height 31
type textarea "Запрос на срочный прием, сломаны два зуба. Новый запись на прием."
click at [645, 407] on button "Сохранить" at bounding box center [623, 390] width 94 height 33
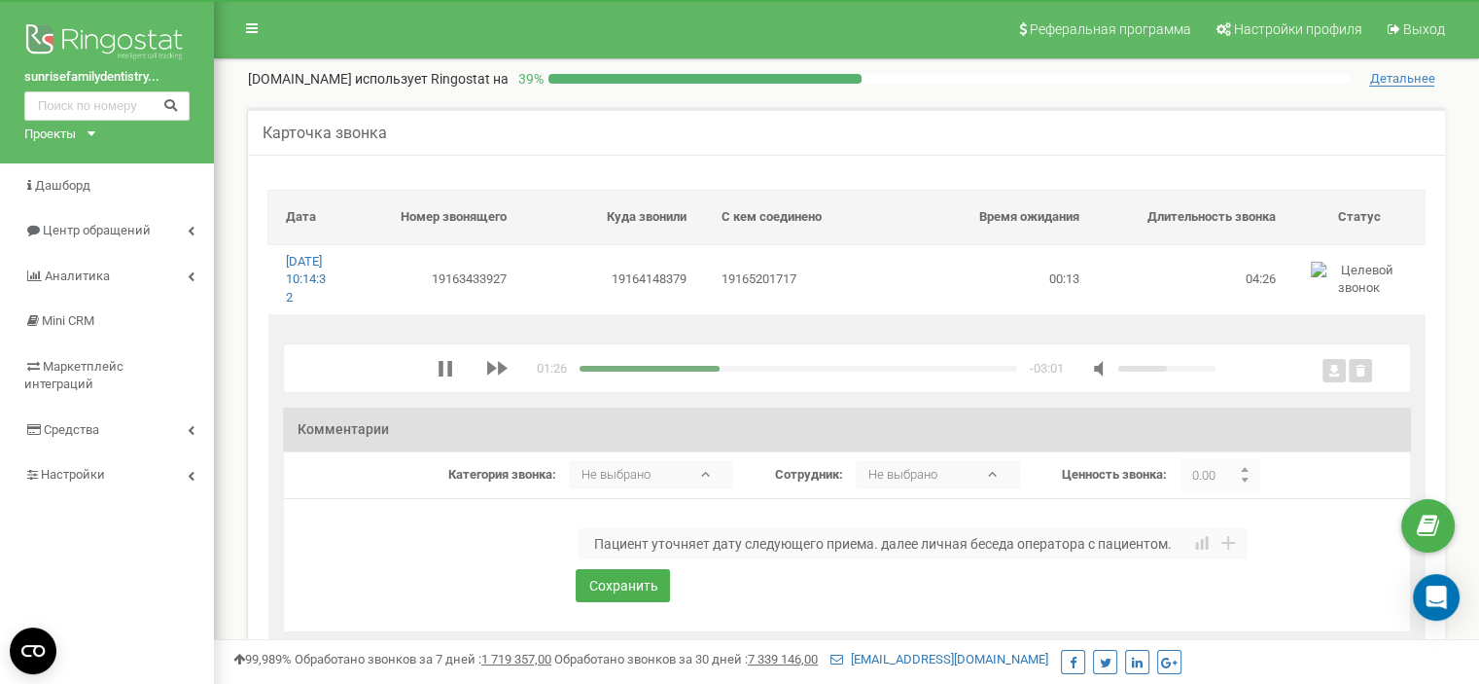
click at [889, 559] on textarea "Пациент уточняет дату следующего приема. далее личная беседа оператора с пациен…" at bounding box center [913, 543] width 670 height 31
click at [1179, 559] on textarea "Пациент уточняет дату следующего приема. Далее личная беседа оператора с пациен…" at bounding box center [913, 543] width 670 height 31
type textarea "Пациент уточняет дату следующего приема. Далее личная беседа оператора с пациен…"
click at [904, 371] on div "media player" at bounding box center [799, 369] width 438 height 6
click at [646, 602] on button "Сохранить" at bounding box center [623, 585] width 94 height 33
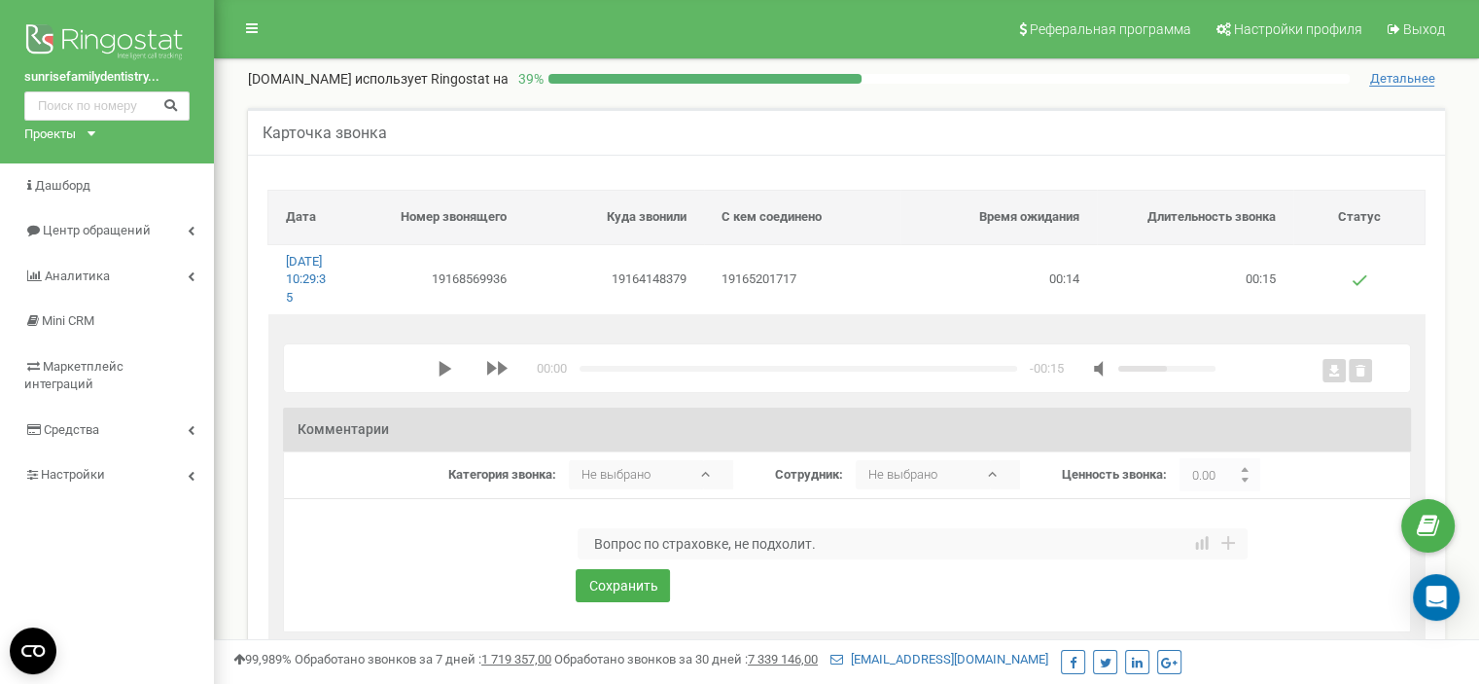
click at [802, 559] on textarea "Вопрос по страховке, не подхолит." at bounding box center [913, 543] width 670 height 31
type textarea "Вопрос по страховке, не подходит."
click at [438, 376] on icon "media player" at bounding box center [446, 369] width 16 height 16
click at [645, 602] on button "Сохранить" at bounding box center [623, 585] width 94 height 33
click at [614, 559] on textarea at bounding box center [913, 543] width 670 height 31
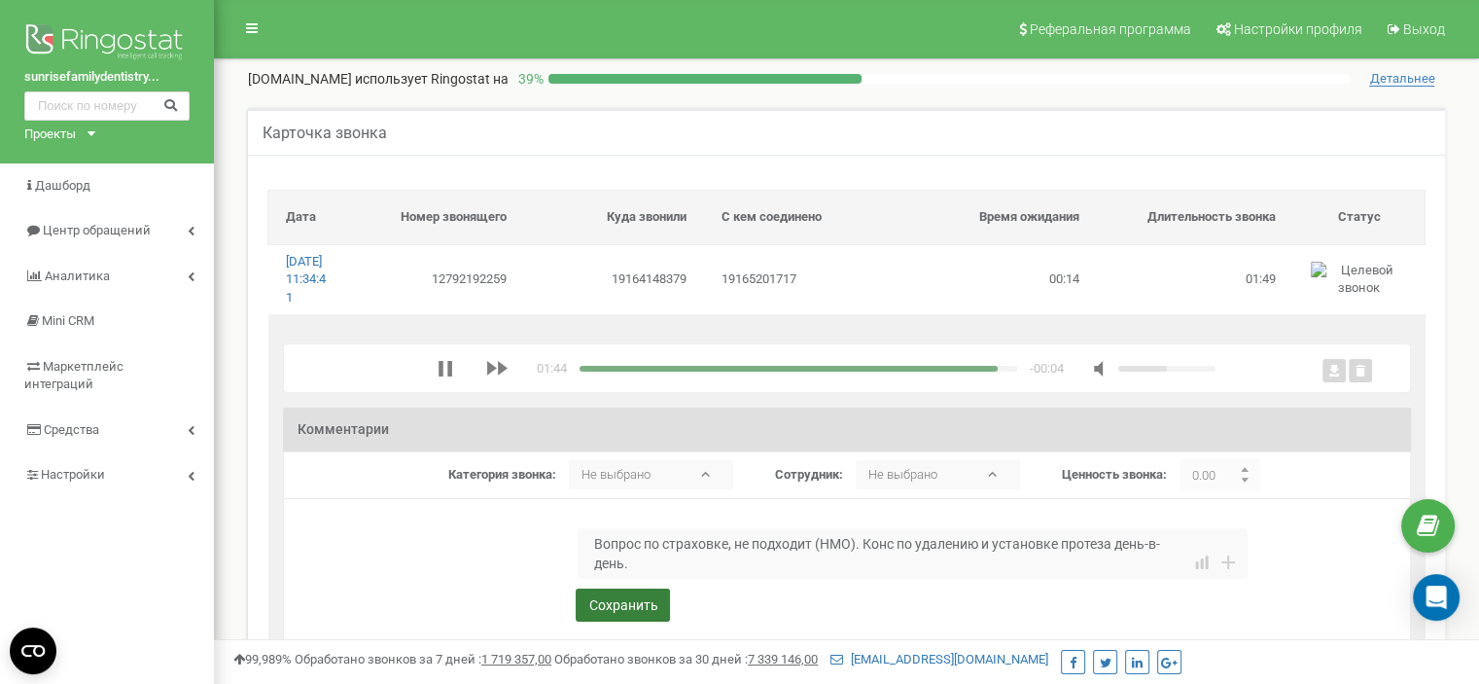
type textarea "Вопрос по страховке, не подходит (НМО). Конс по удалению и установке протеза де…"
click at [637, 621] on button "Сохранить" at bounding box center [623, 604] width 94 height 33
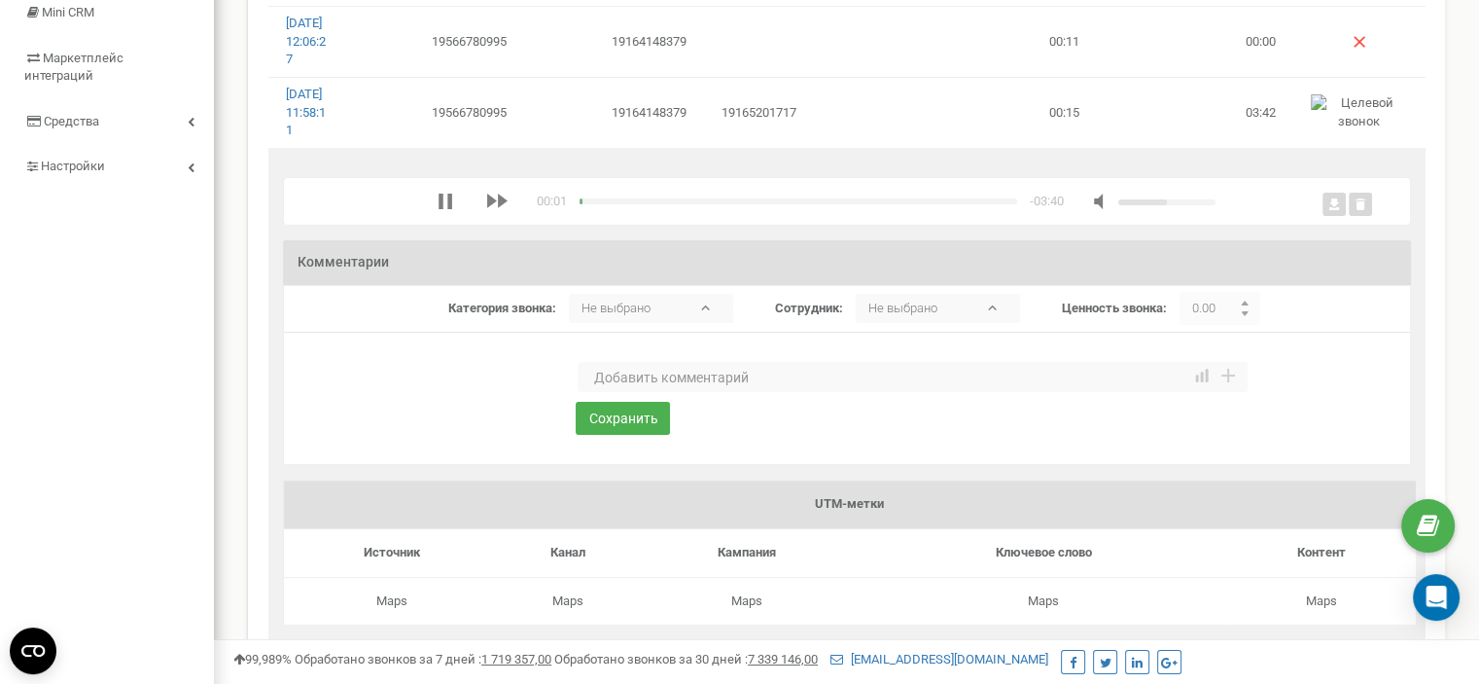
scroll to position [194, 0]
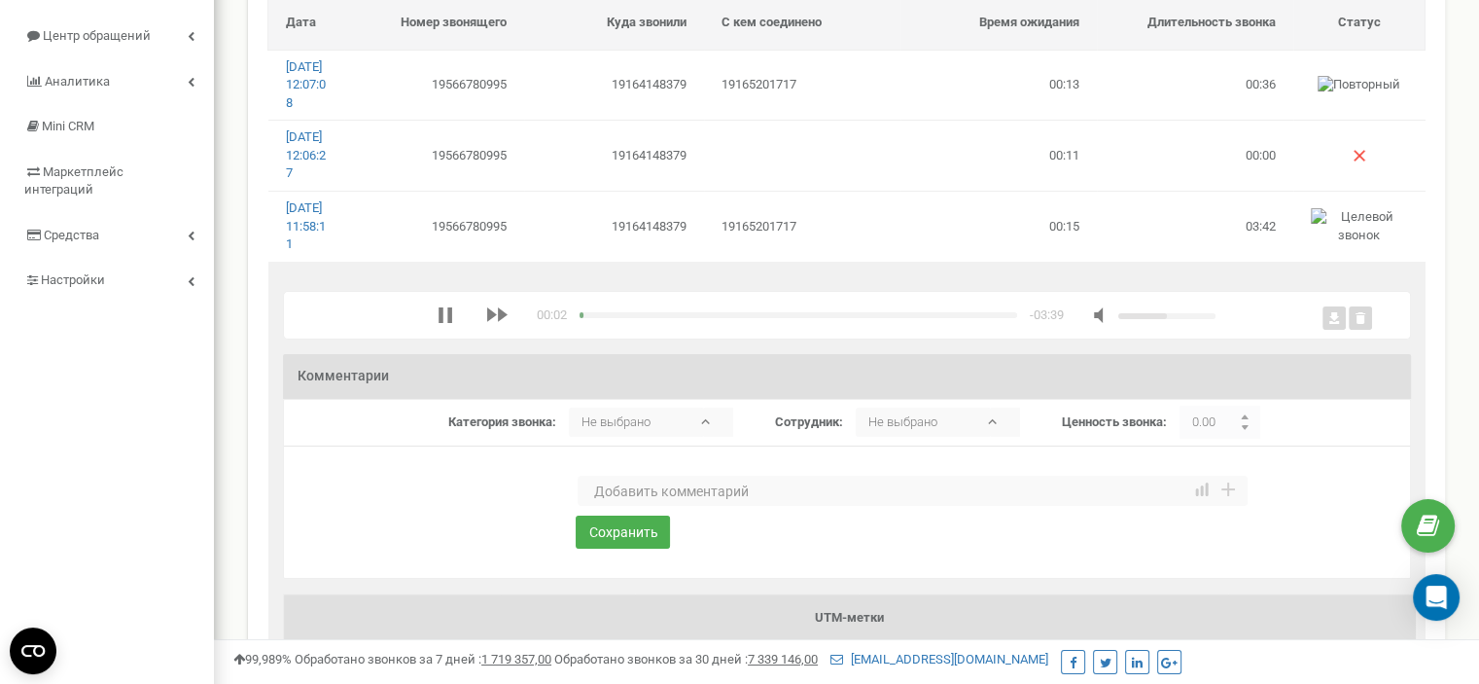
click at [618, 507] on textarea at bounding box center [913, 491] width 670 height 31
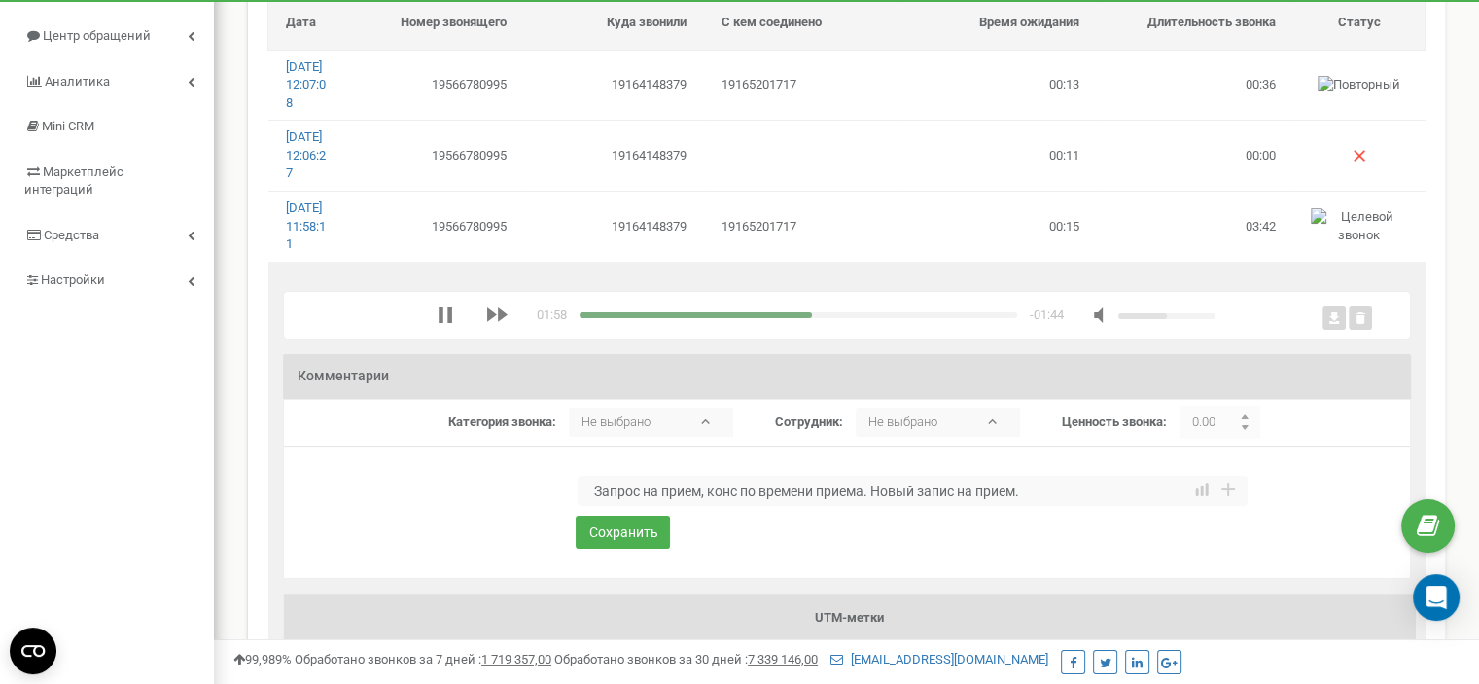
click at [957, 507] on textarea "Запрос на прием, конс по времени приема. Новый запис на прием." at bounding box center [913, 491] width 670 height 31
click at [876, 507] on textarea "Запрос на прием, конс по времени приема. Новый запись на прием." at bounding box center [913, 491] width 670 height 31
click at [441, 323] on icon "media player" at bounding box center [446, 315] width 16 height 16
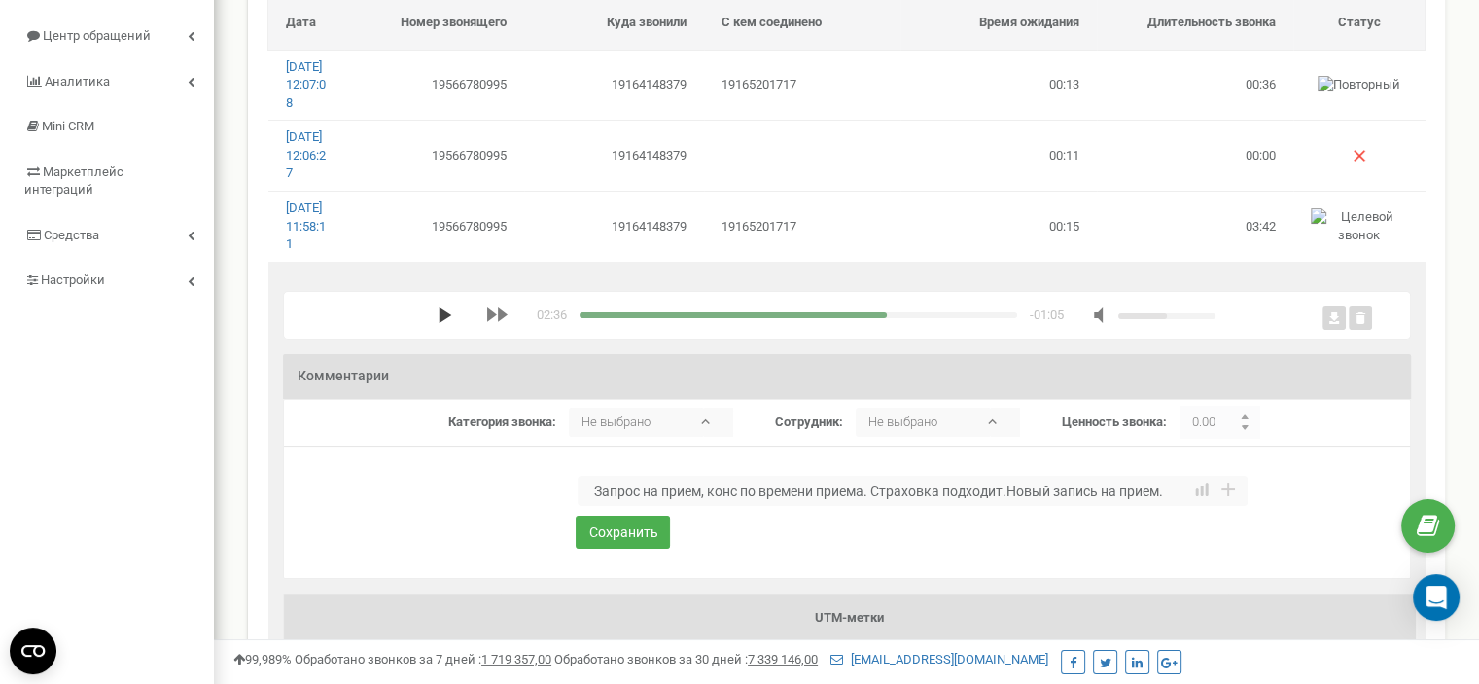
click at [439, 323] on polygon "media player" at bounding box center [445, 315] width 13 height 16
click at [1008, 507] on textarea "Запрос на прием, конс по времени приема. Страховка подходит.Новый запись на при…" at bounding box center [913, 491] width 670 height 31
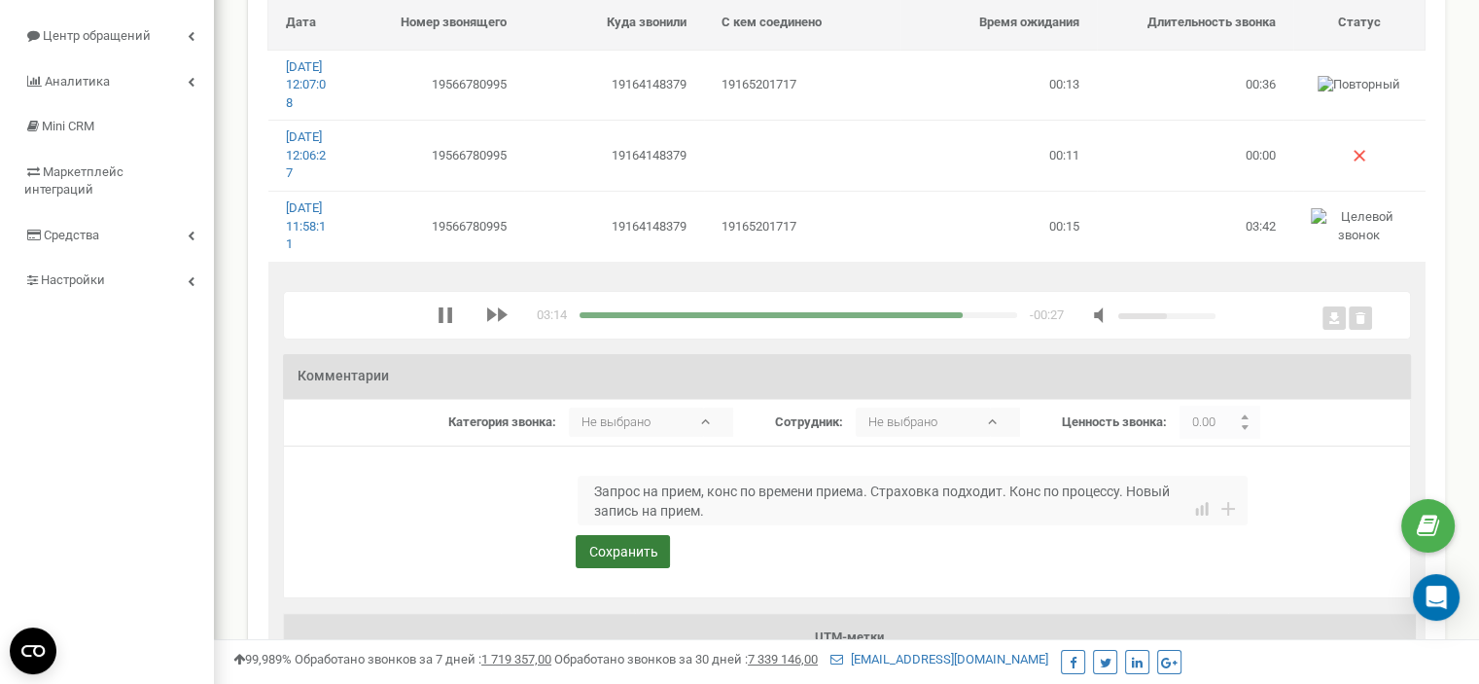
type textarea "Запрос на прием, конс по времени приема. Страховка подходит. Конс по процессу. …"
click at [647, 568] on button "Сохранить" at bounding box center [623, 551] width 94 height 33
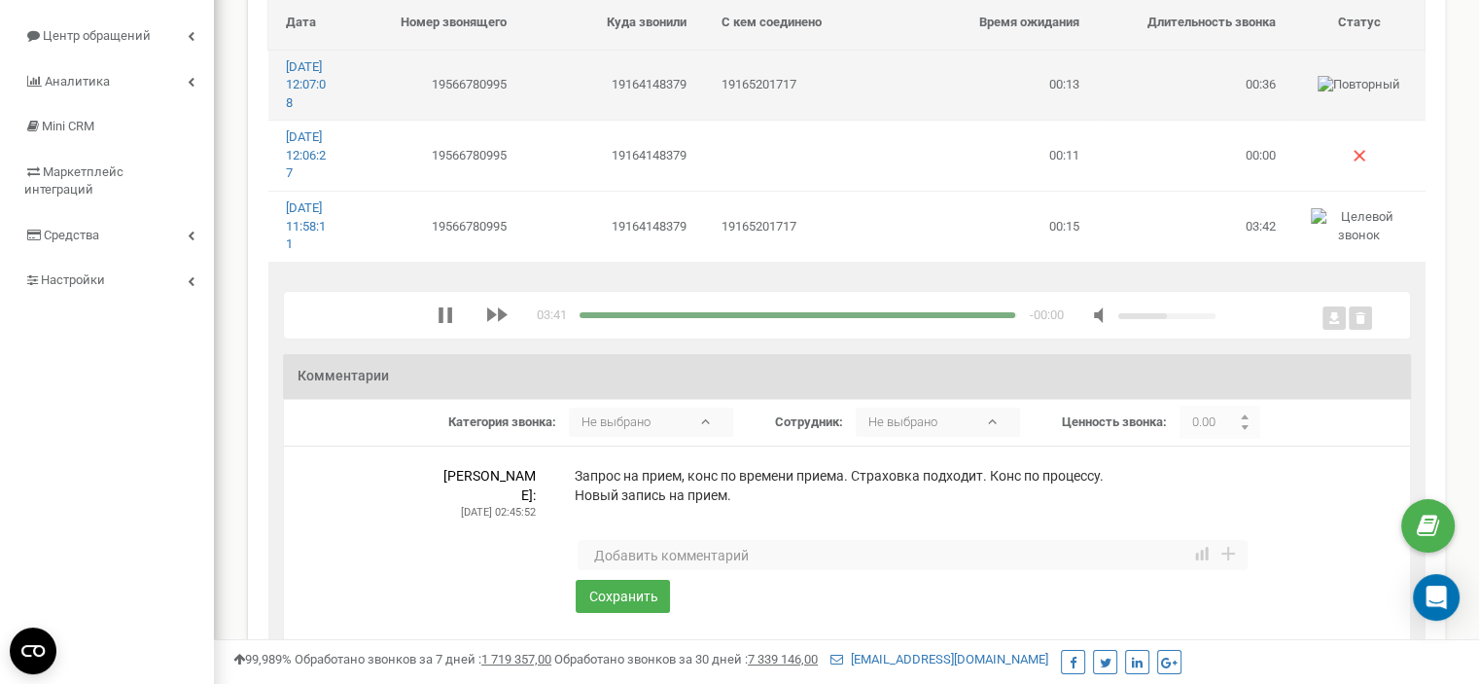
click at [838, 91] on td "19165201717" at bounding box center [802, 85] width 196 height 70
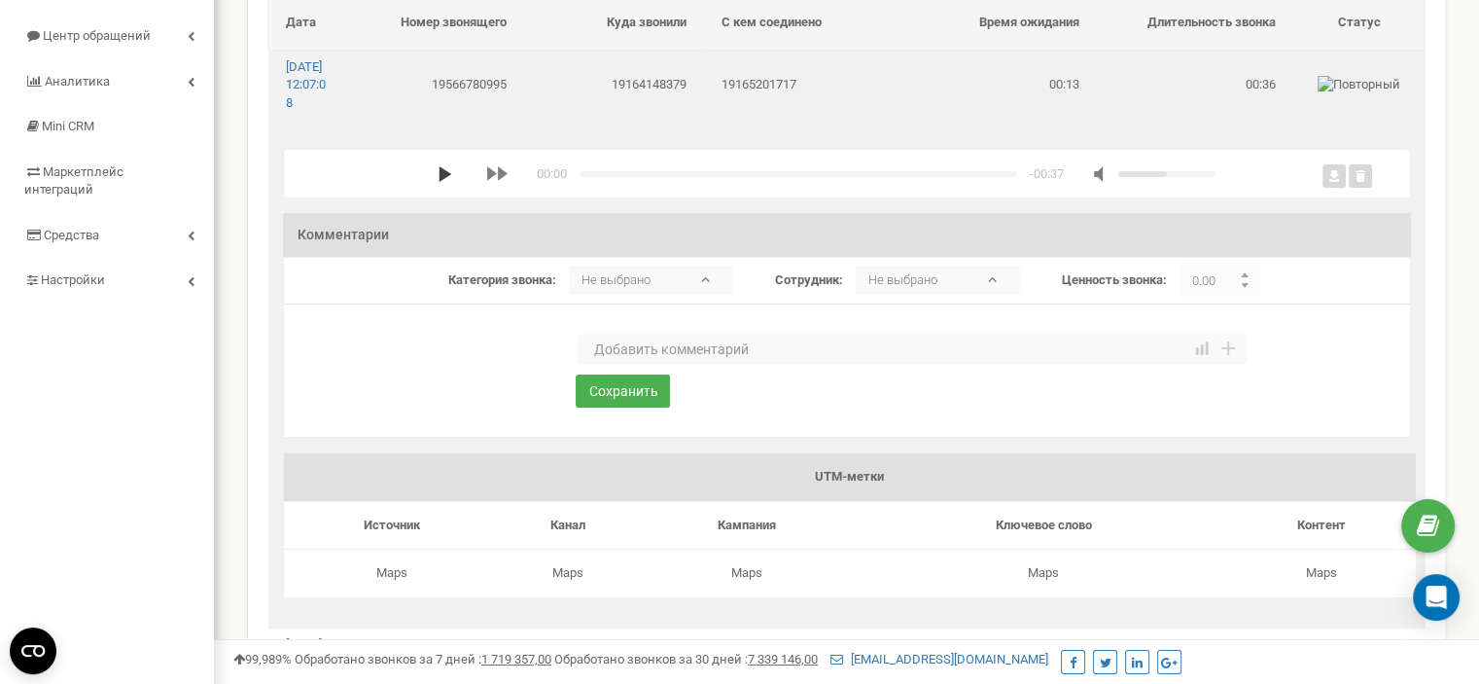
click at [439, 182] on polygon "media player" at bounding box center [445, 174] width 13 height 16
click at [618, 365] on textarea at bounding box center [913, 349] width 670 height 31
type textarea "Отмена визита. Ошиблись клиникой"
click at [603, 407] on button "Сохранить" at bounding box center [623, 390] width 94 height 33
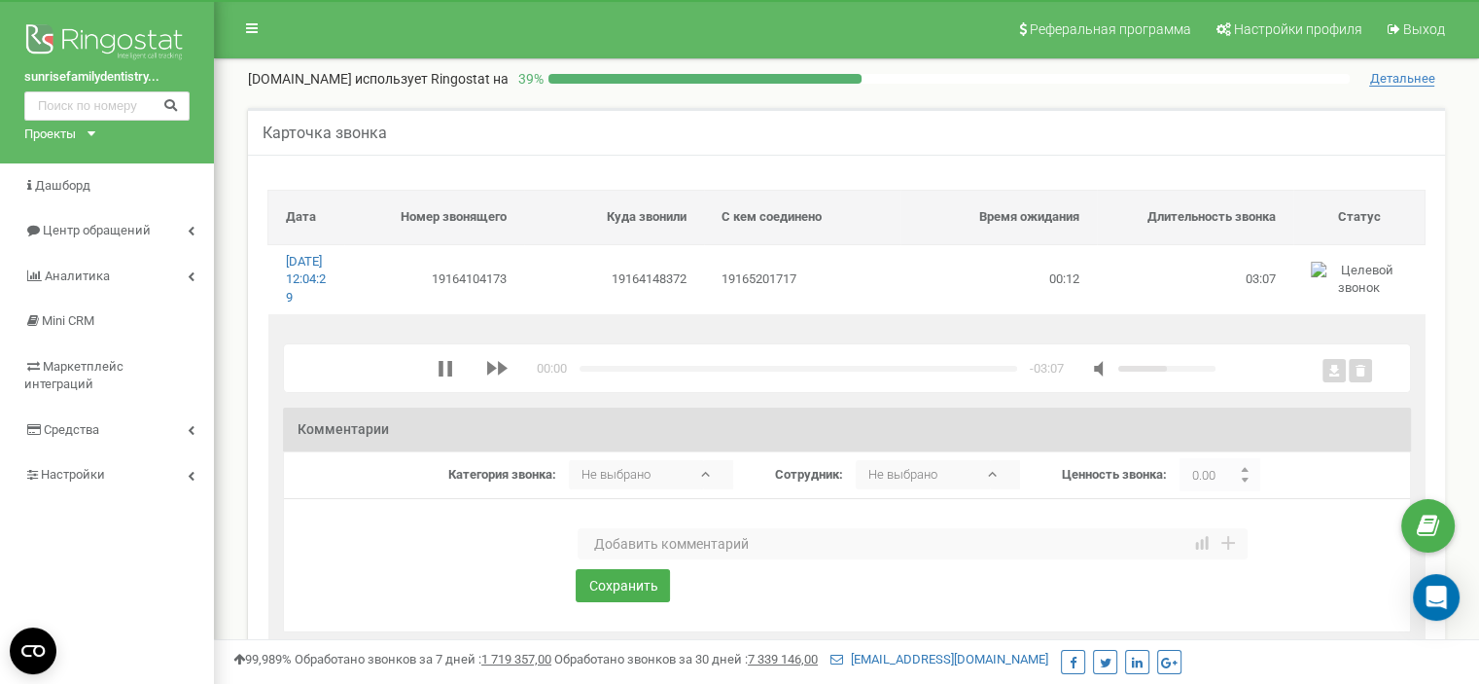
click at [610, 559] on textarea at bounding box center [913, 543] width 670 height 31
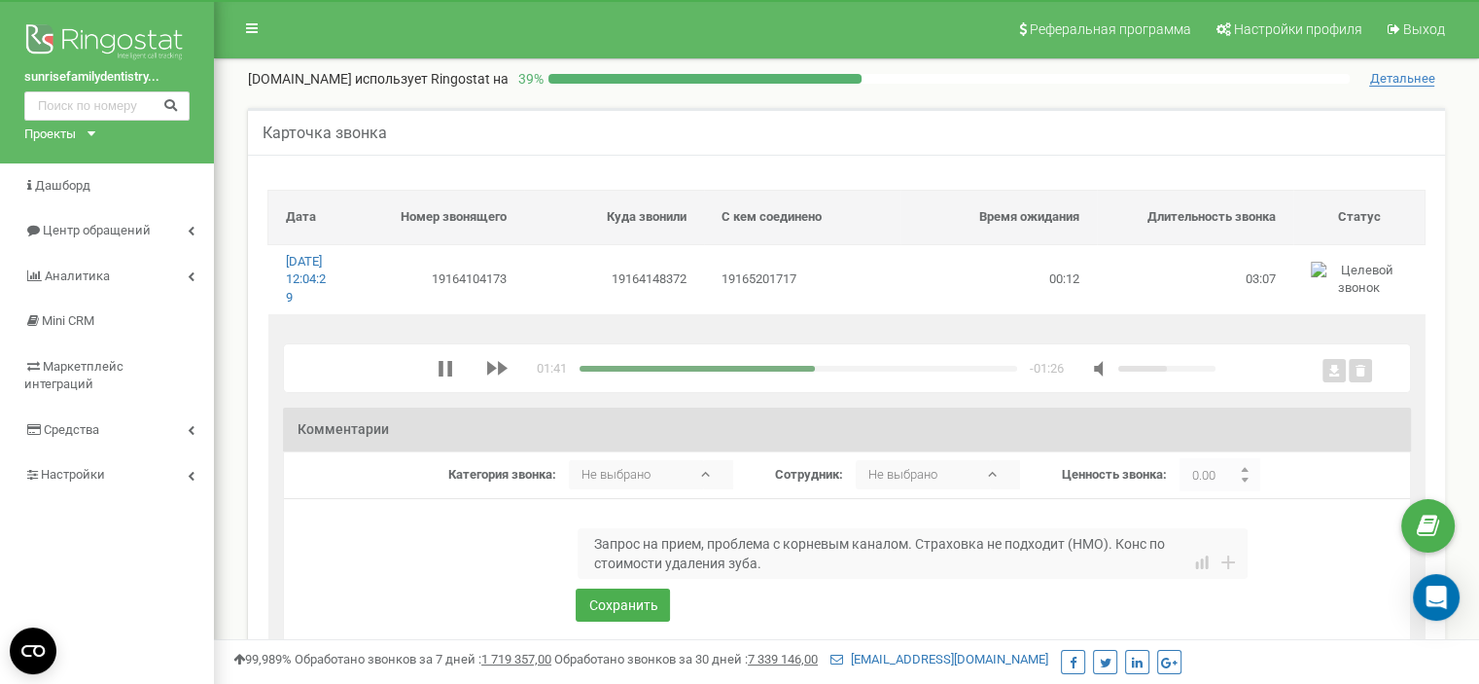
click at [595, 579] on textarea "Запрос на прием, проблема с корневым каналом. Страховка не подходит (НМО). Конс…" at bounding box center [913, 553] width 670 height 51
click at [842, 579] on textarea "Запрос на прием, проблема с корневым каналом. Страховка не подходит (НМО). Конс…" at bounding box center [913, 553] width 670 height 51
click at [685, 579] on textarea "Запрос на прием, проблема с корневым каналом. Страховка не подходит (НМО). Конс…" at bounding box center [913, 553] width 670 height 51
click at [689, 579] on textarea "Запрос на прием, проблема с корневым каналом. Страховка не подходит (НМО). Конс…" at bounding box center [913, 553] width 670 height 51
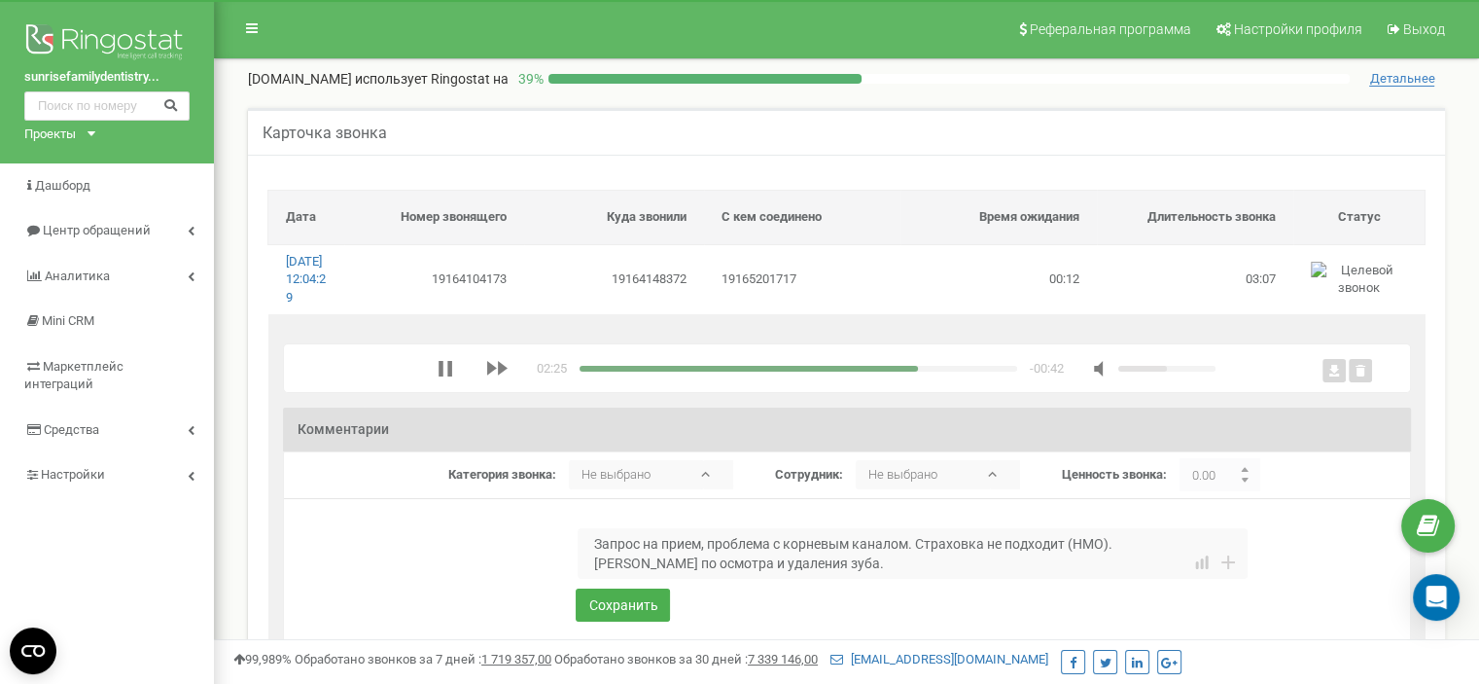
click at [1169, 559] on textarea "Запрос на прием, проблема с корневым каналом. Страховка не подходит (НМО). [PER…" at bounding box center [913, 553] width 670 height 51
click at [866, 579] on textarea "Запрос на прием, проблема с корневым каналом. Страховка не подходит (НМО). [PER…" at bounding box center [913, 553] width 670 height 51
type textarea "Запрос на прием, проблема с корневым каналом. Страховка не подходит (НМО). [PER…"
click at [642, 614] on button "Сохранить" at bounding box center [623, 604] width 94 height 33
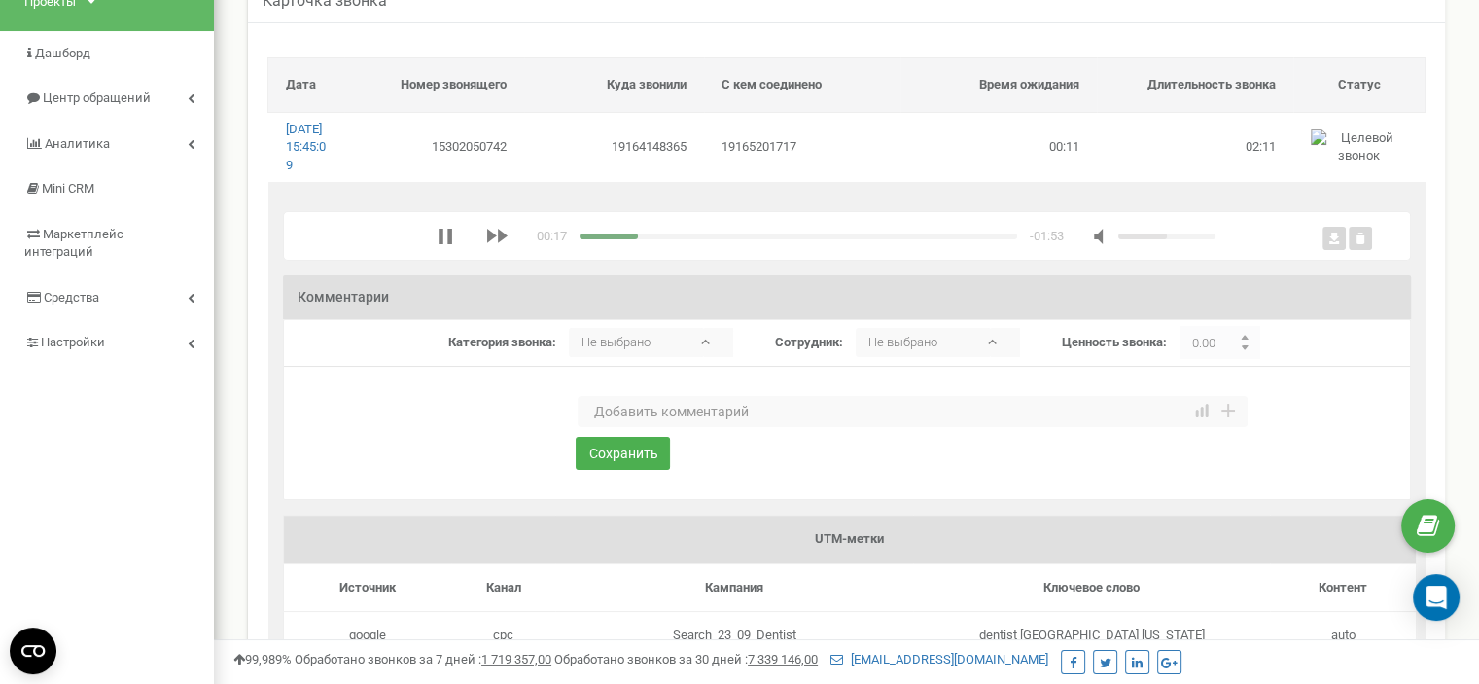
scroll to position [97, 0]
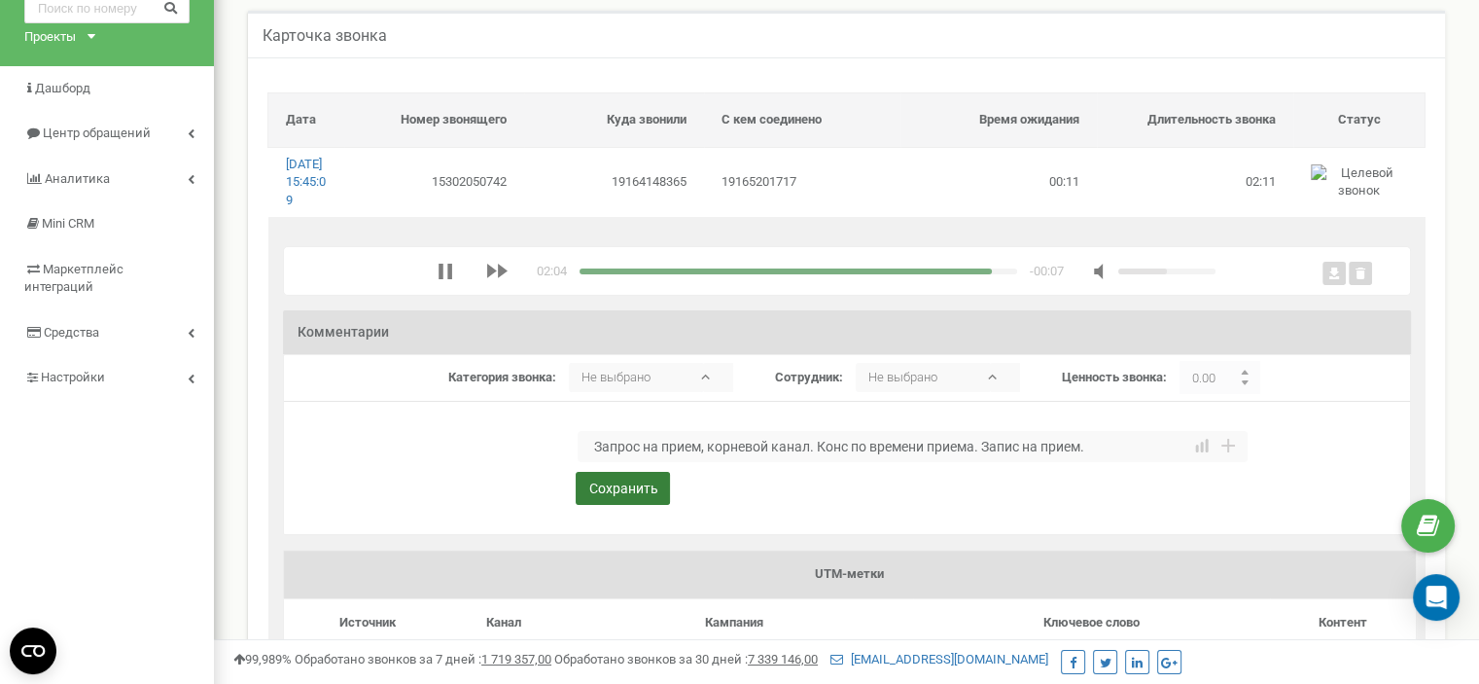
type textarea "Запрос на прием, корневой канал. Конс по времени приема. Запис на прием."
click at [645, 505] on button "Сохранить" at bounding box center [623, 488] width 94 height 33
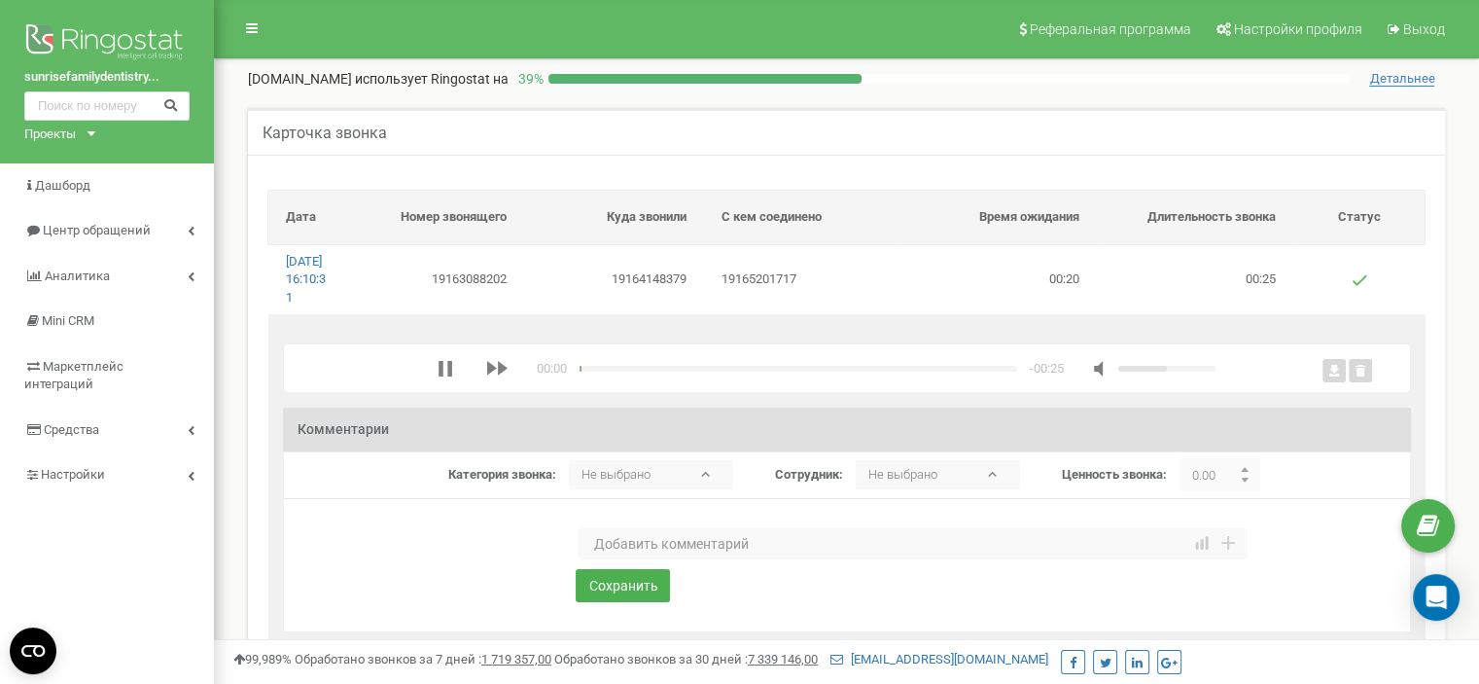
click at [615, 555] on textarea at bounding box center [913, 543] width 670 height 31
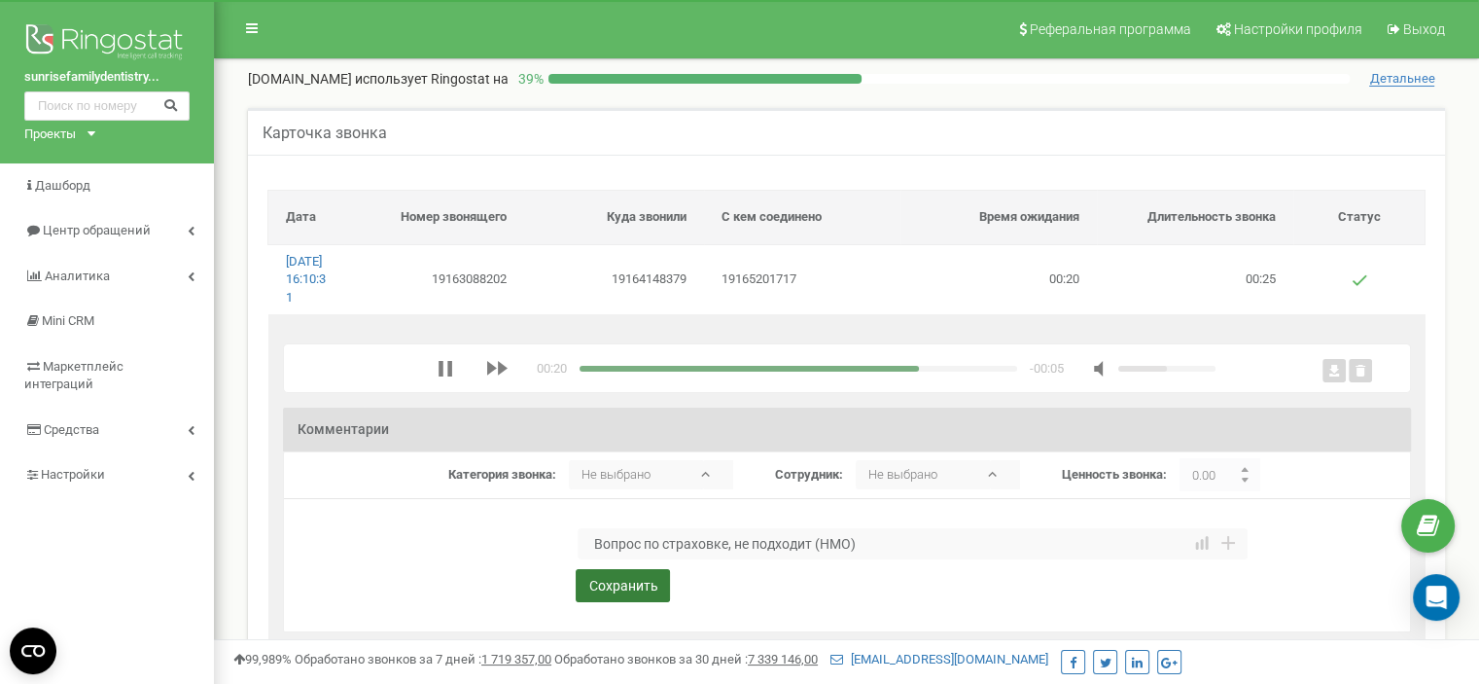
type textarea "Вопрос по страховке, не подходит (НМО)"
click at [637, 602] on button "Сохранить" at bounding box center [623, 585] width 94 height 33
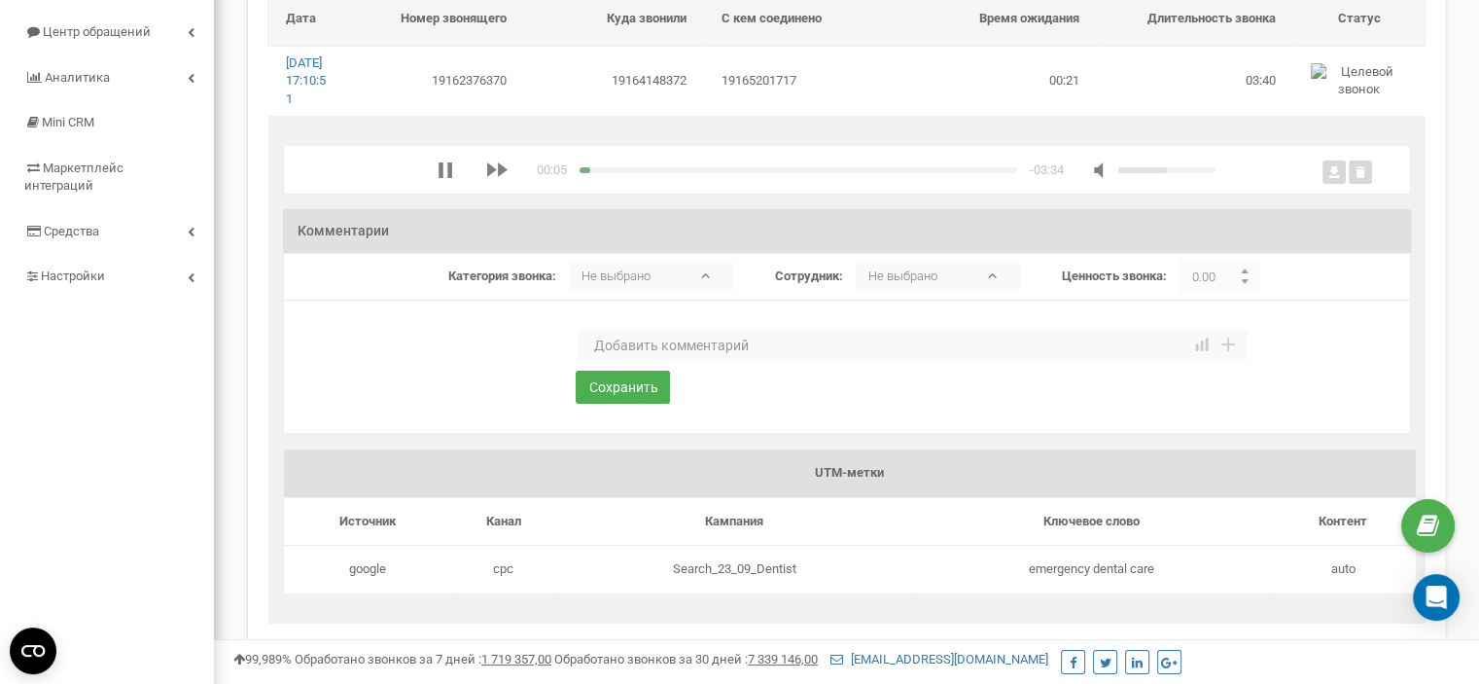
scroll to position [194, 0]
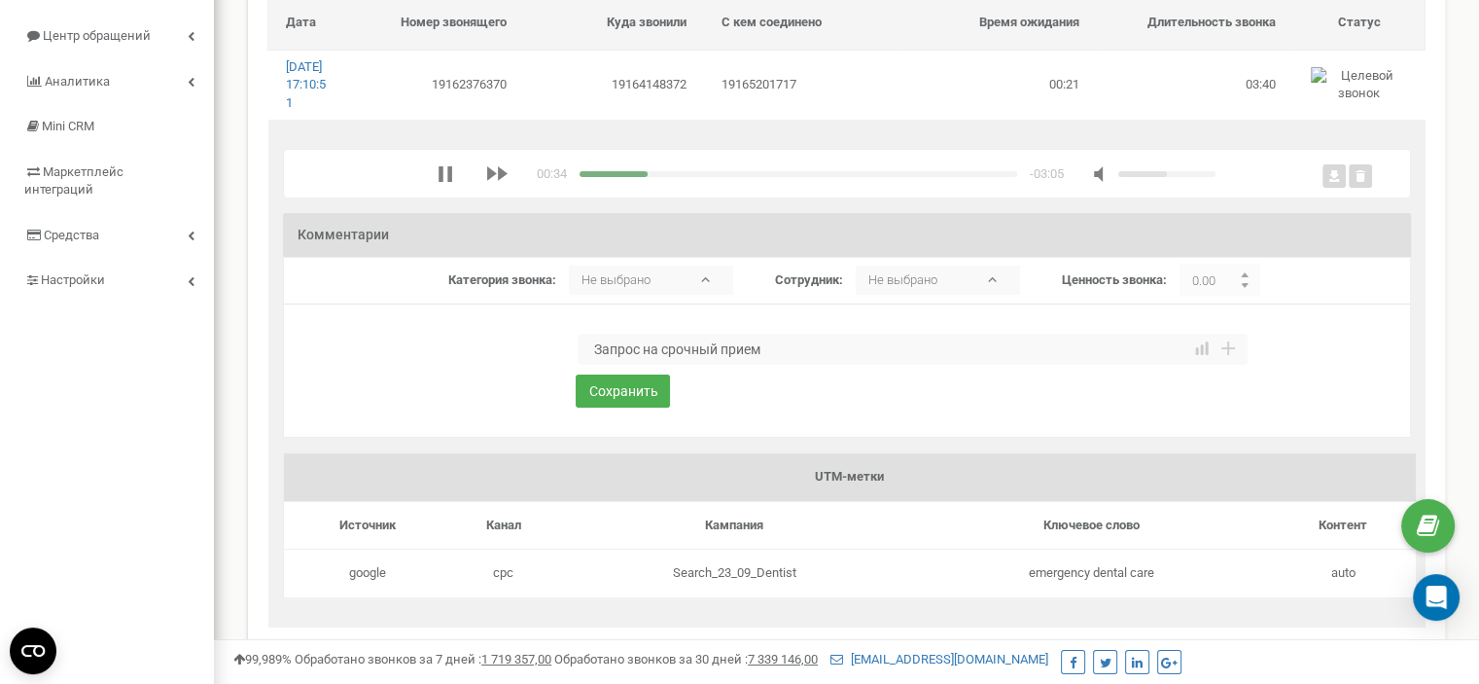
click at [786, 364] on textarea "Запрос на срочный прием" at bounding box center [913, 349] width 670 height 31
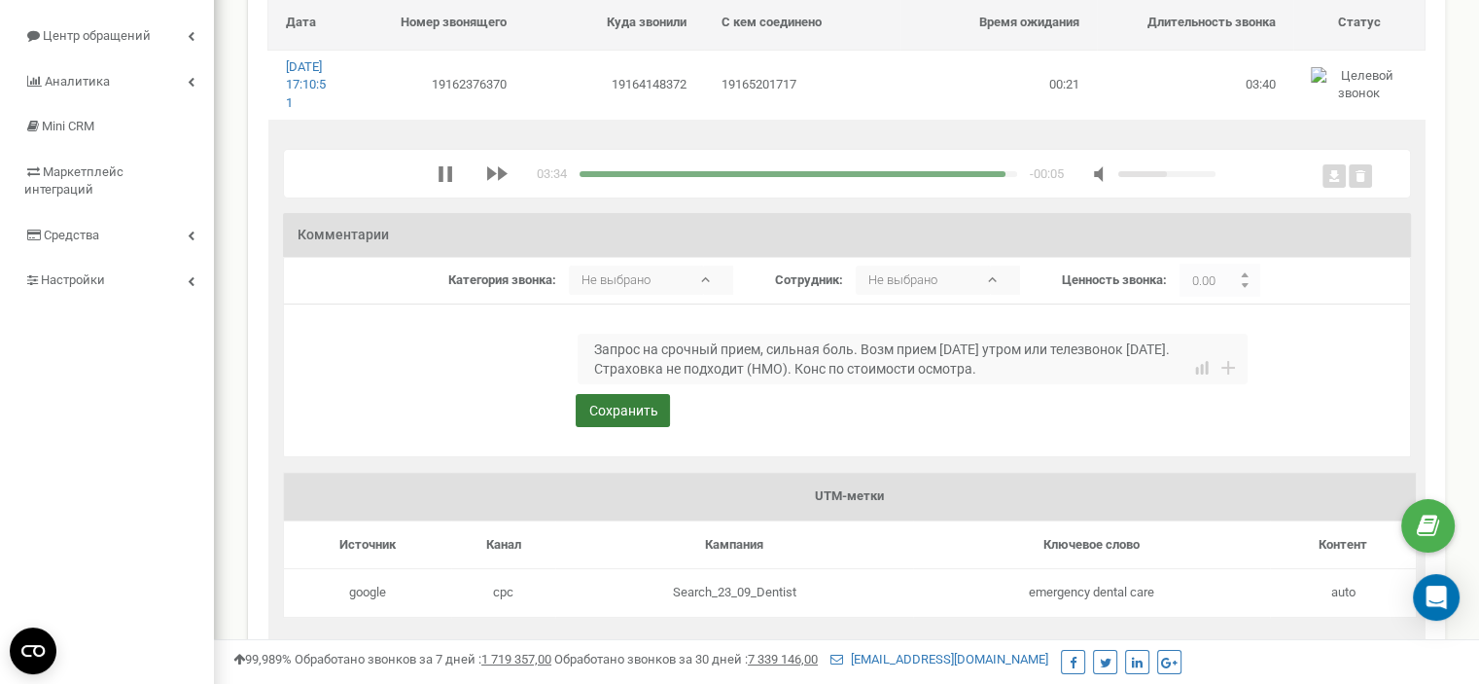
type textarea "Запрос на срочный прием, сильная боль. Возм прием завтра утром или телезвонок с…"
click at [619, 427] on button "Сохранить" at bounding box center [623, 410] width 94 height 33
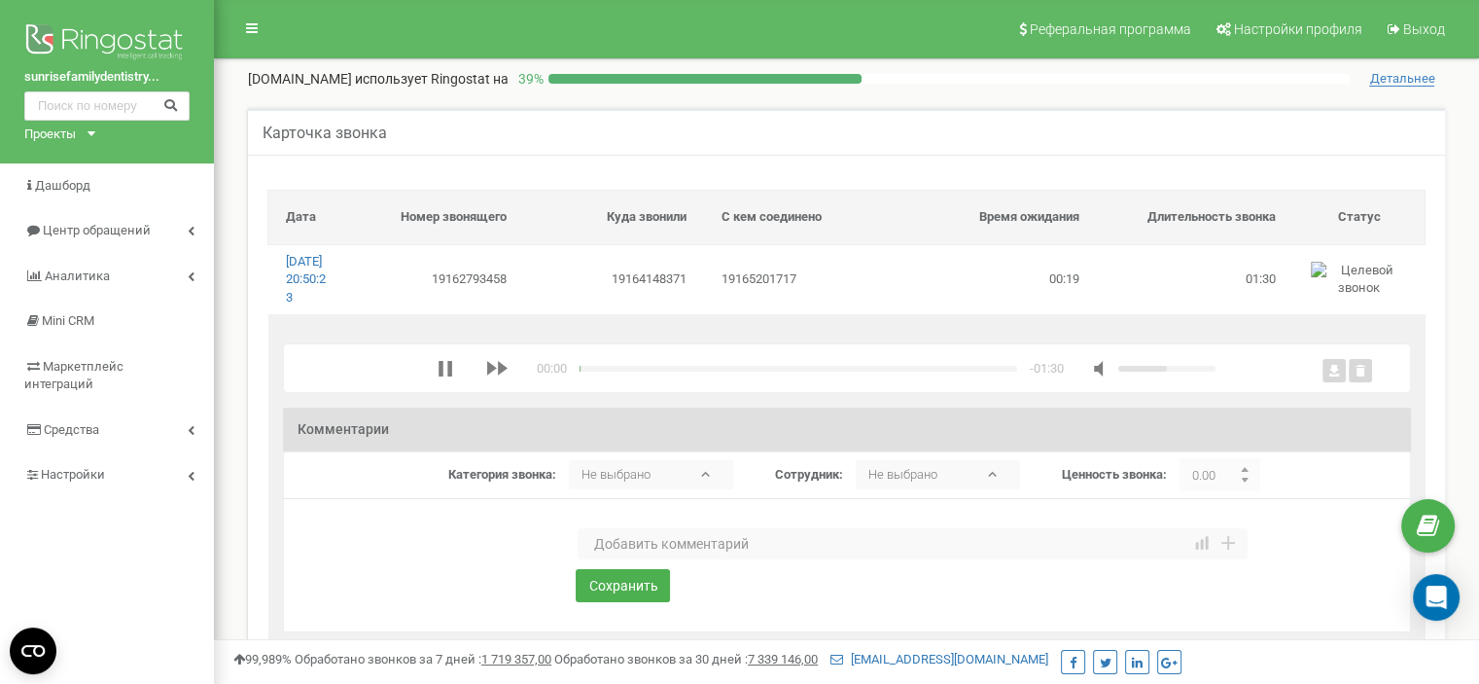
click at [627, 559] on textarea at bounding box center [913, 543] width 670 height 31
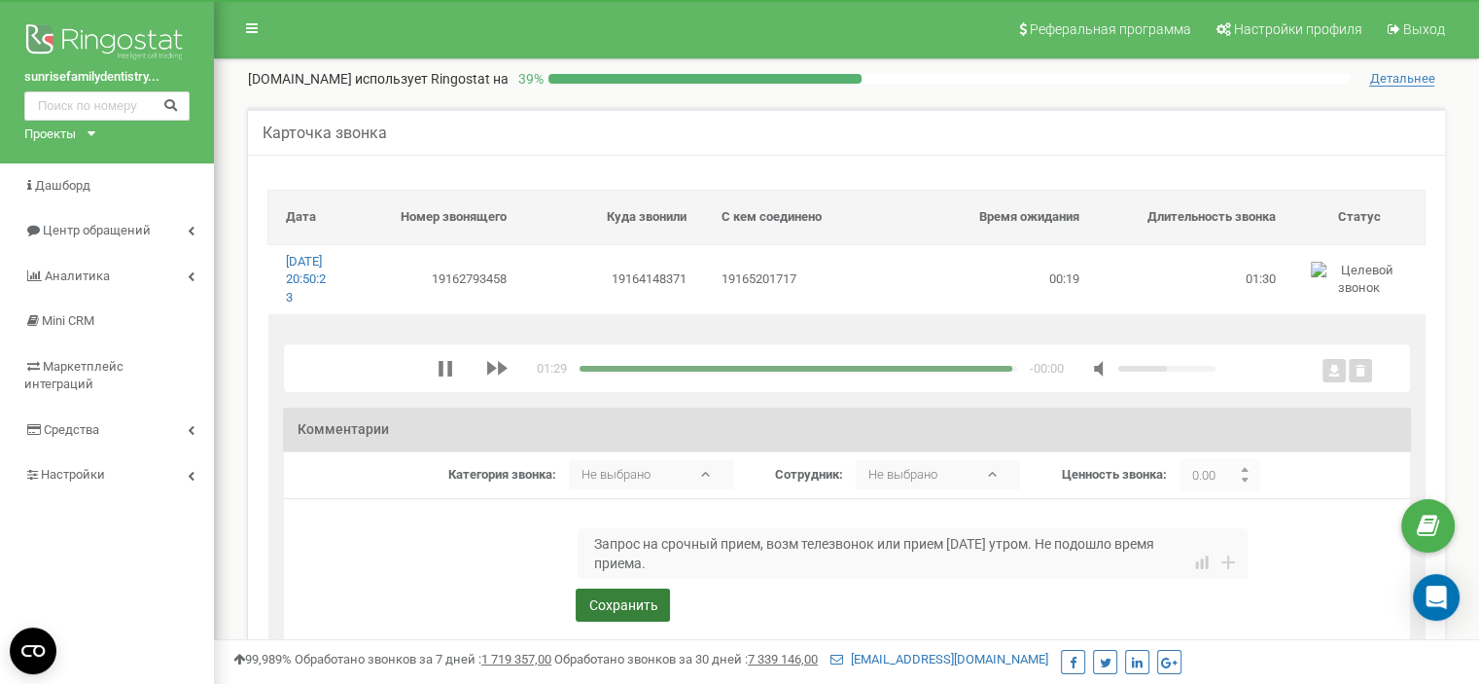
type textarea "Запрос на срочный прием, возм телезвонок или прием [DATE] утром. Не подошло вре…"
click at [605, 621] on button "Сохранить" at bounding box center [623, 604] width 94 height 33
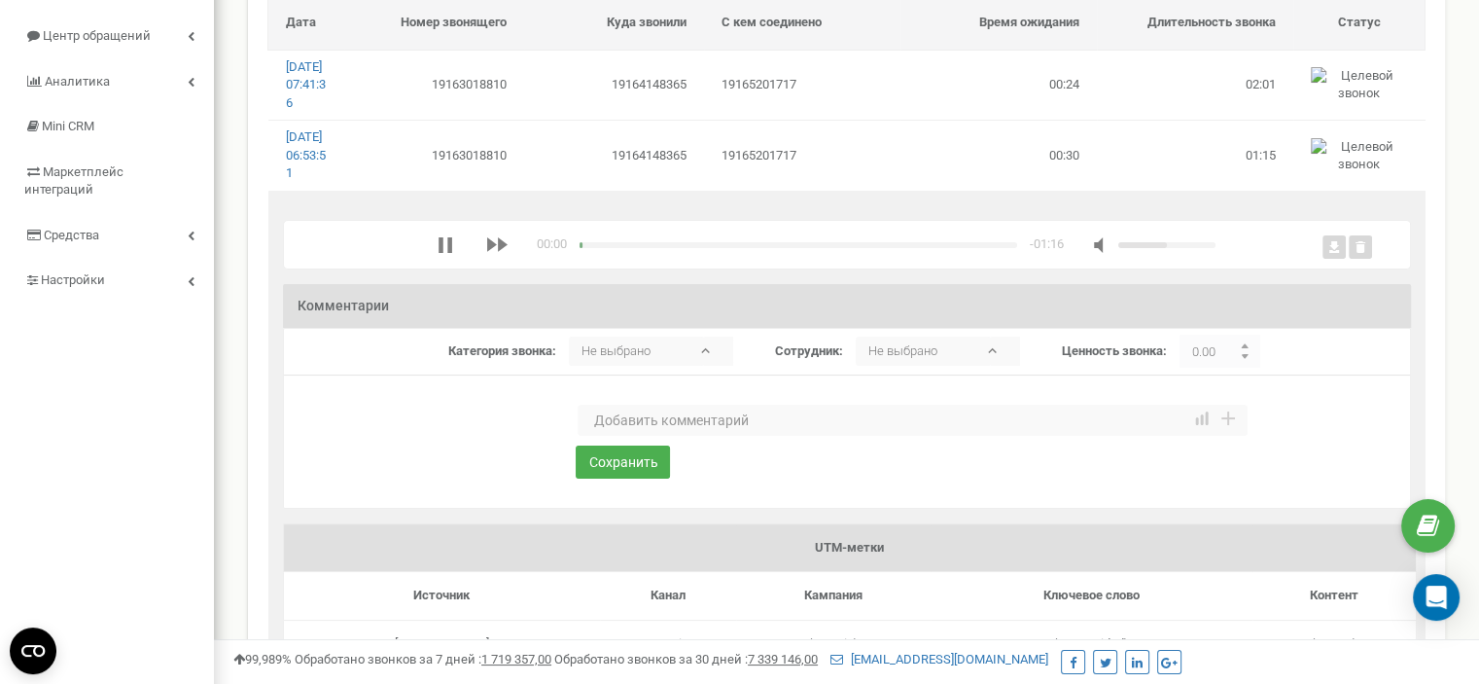
click at [640, 436] on textarea at bounding box center [913, 420] width 670 height 31
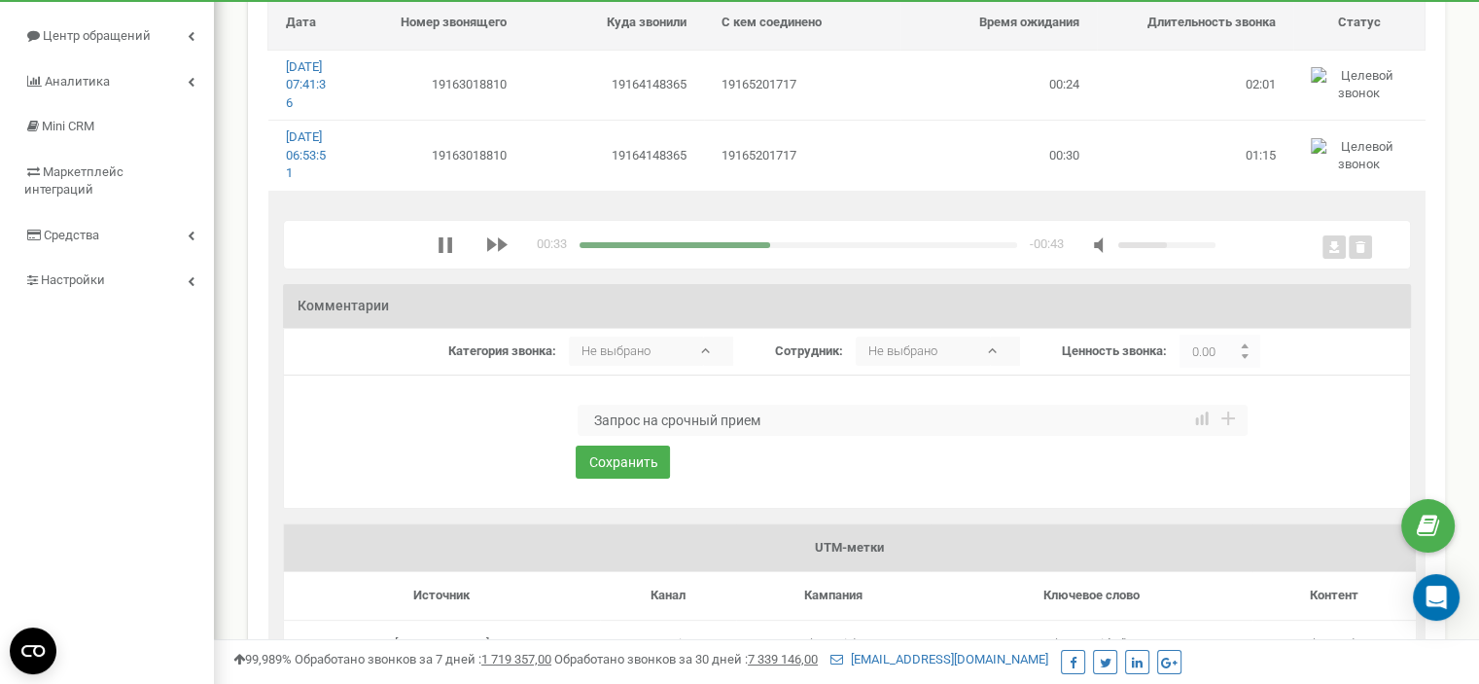
click at [791, 436] on textarea "Запрос на срочный прием" at bounding box center [913, 420] width 670 height 31
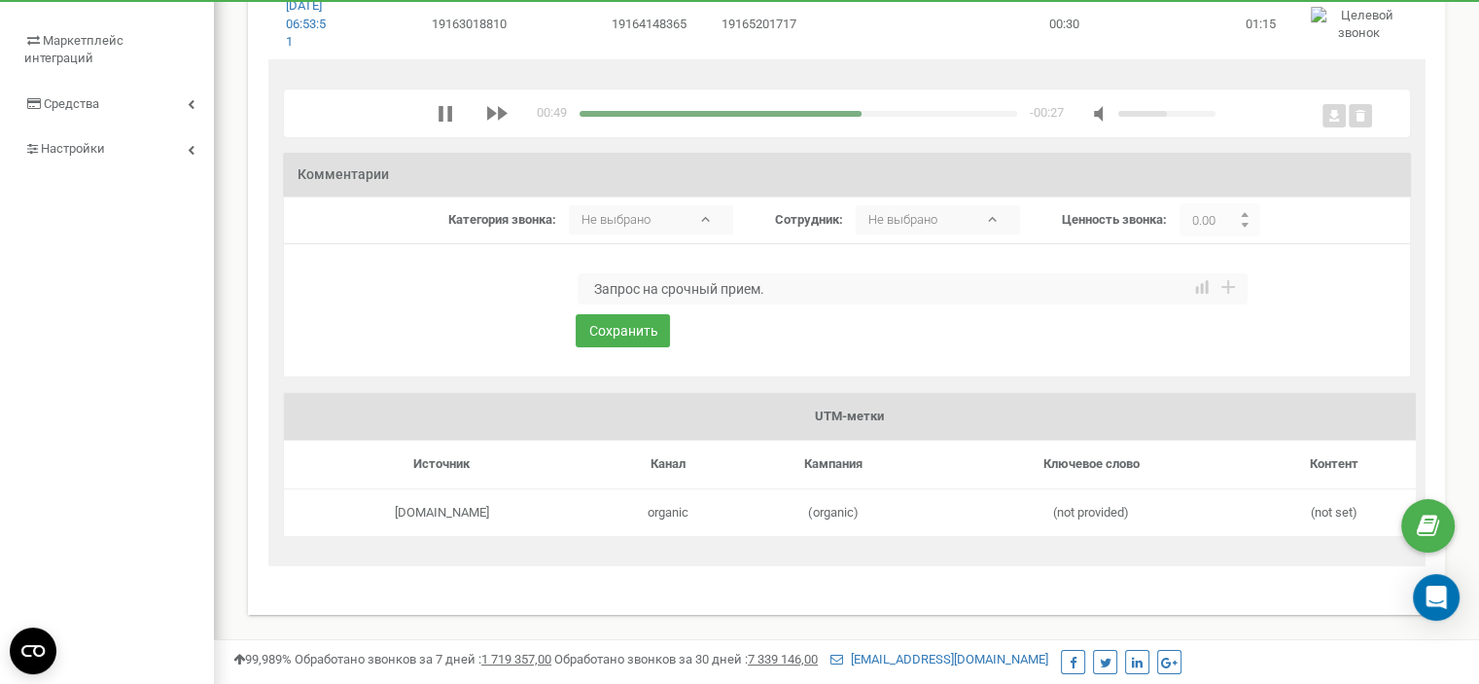
scroll to position [292, 0]
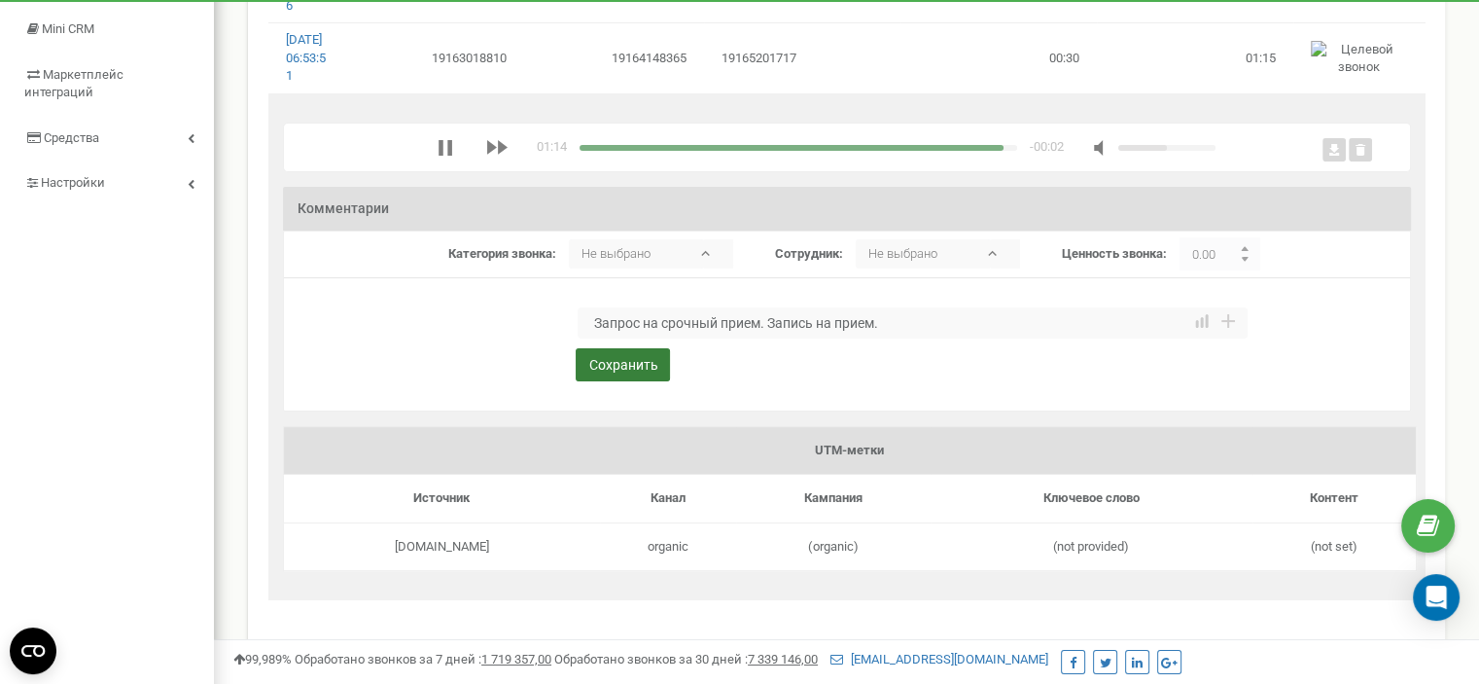
type textarea "Запрос на срочный прием. Запись на прием."
click at [625, 381] on button "Сохранить" at bounding box center [623, 364] width 94 height 33
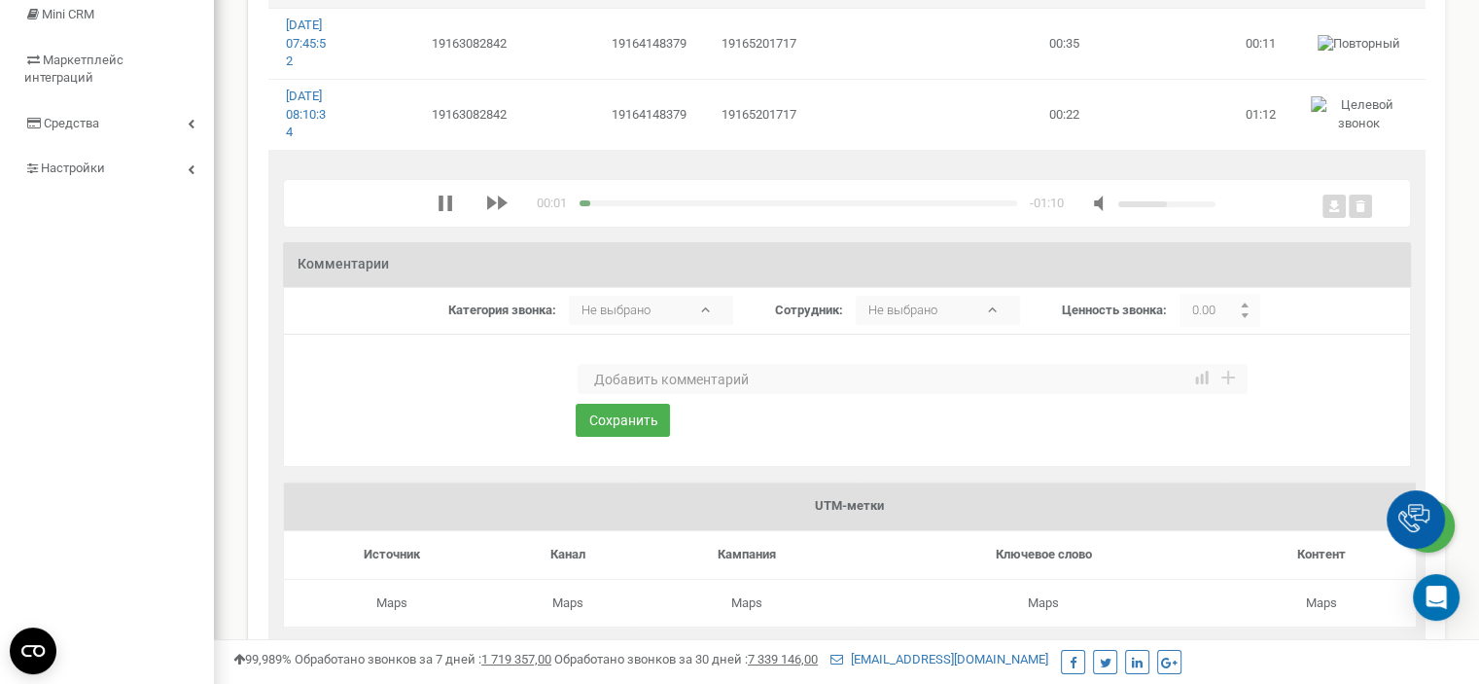
scroll to position [292, 0]
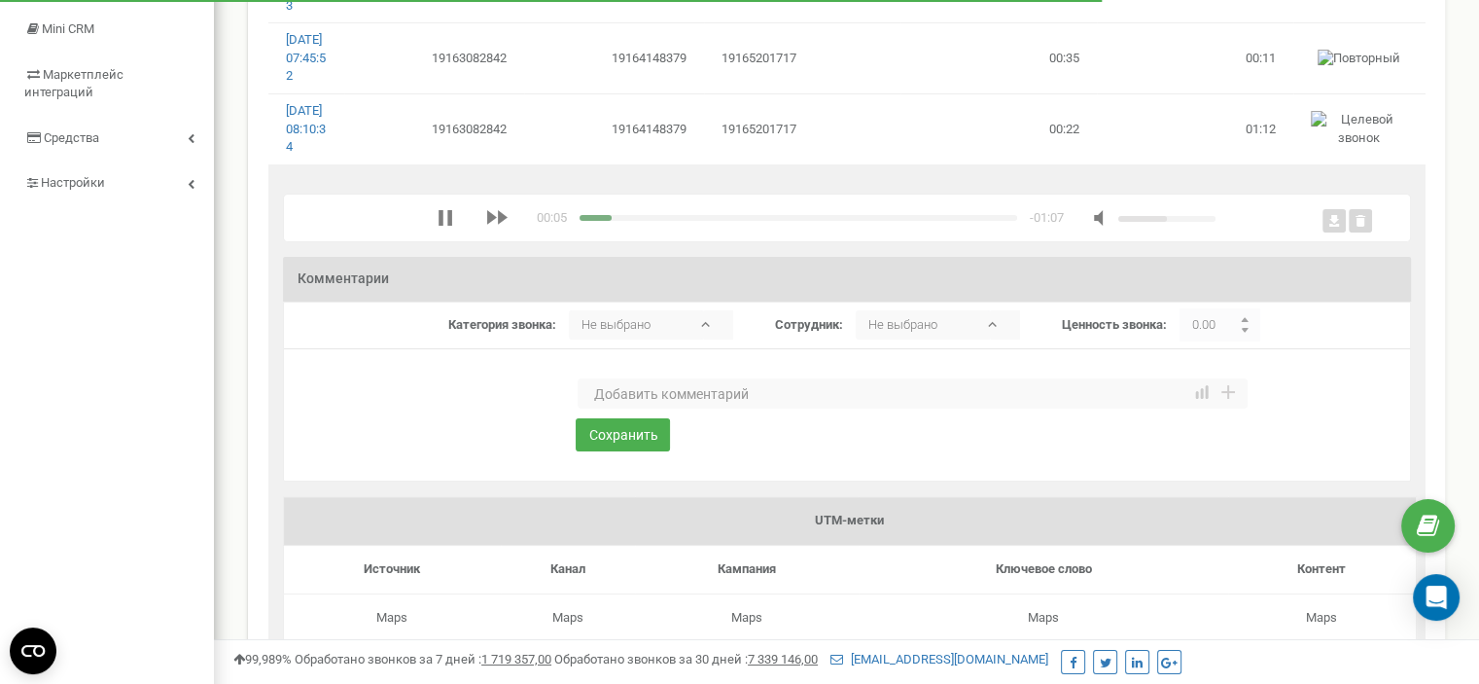
click at [627, 409] on textarea at bounding box center [913, 393] width 670 height 31
type textarea "Запрос на срочный прием, сильная боль. Запись на прием."
click at [441, 226] on icon "media player" at bounding box center [446, 218] width 16 height 16
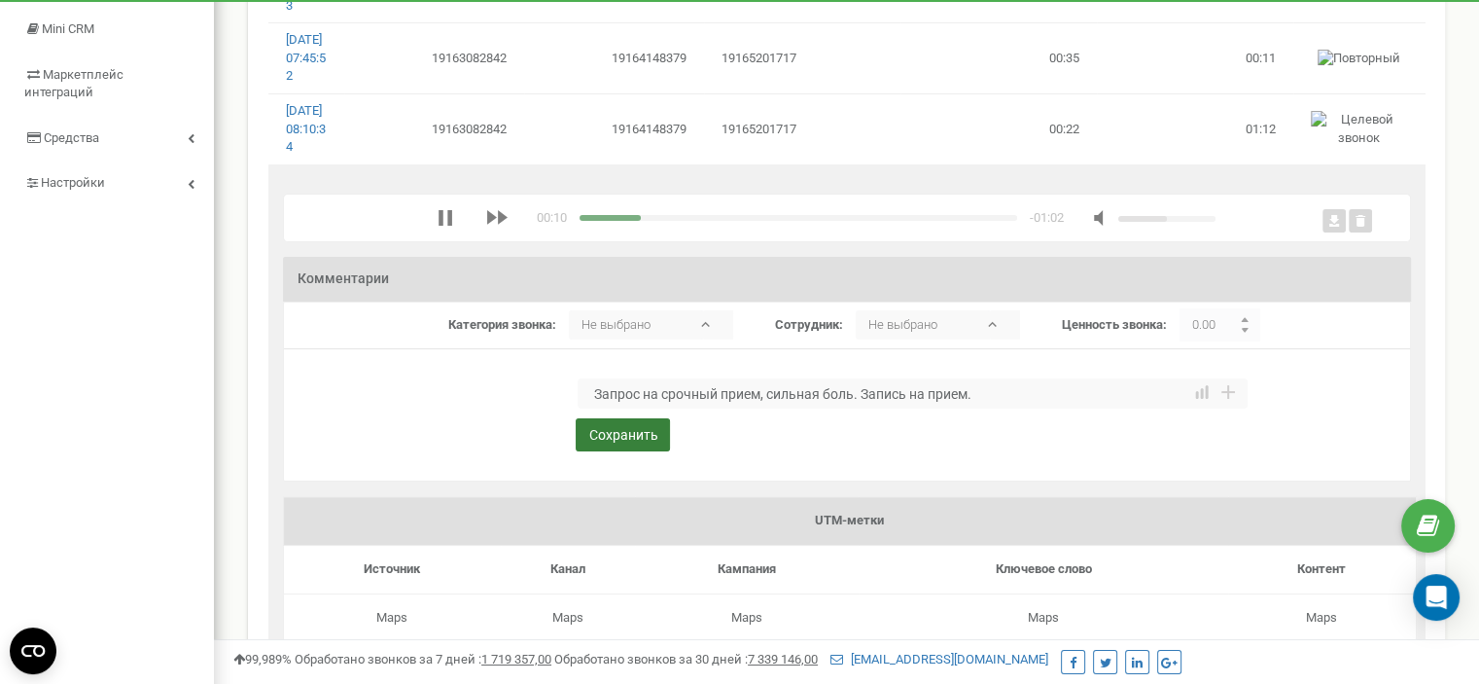
click at [630, 451] on button "Сохранить" at bounding box center [623, 434] width 94 height 33
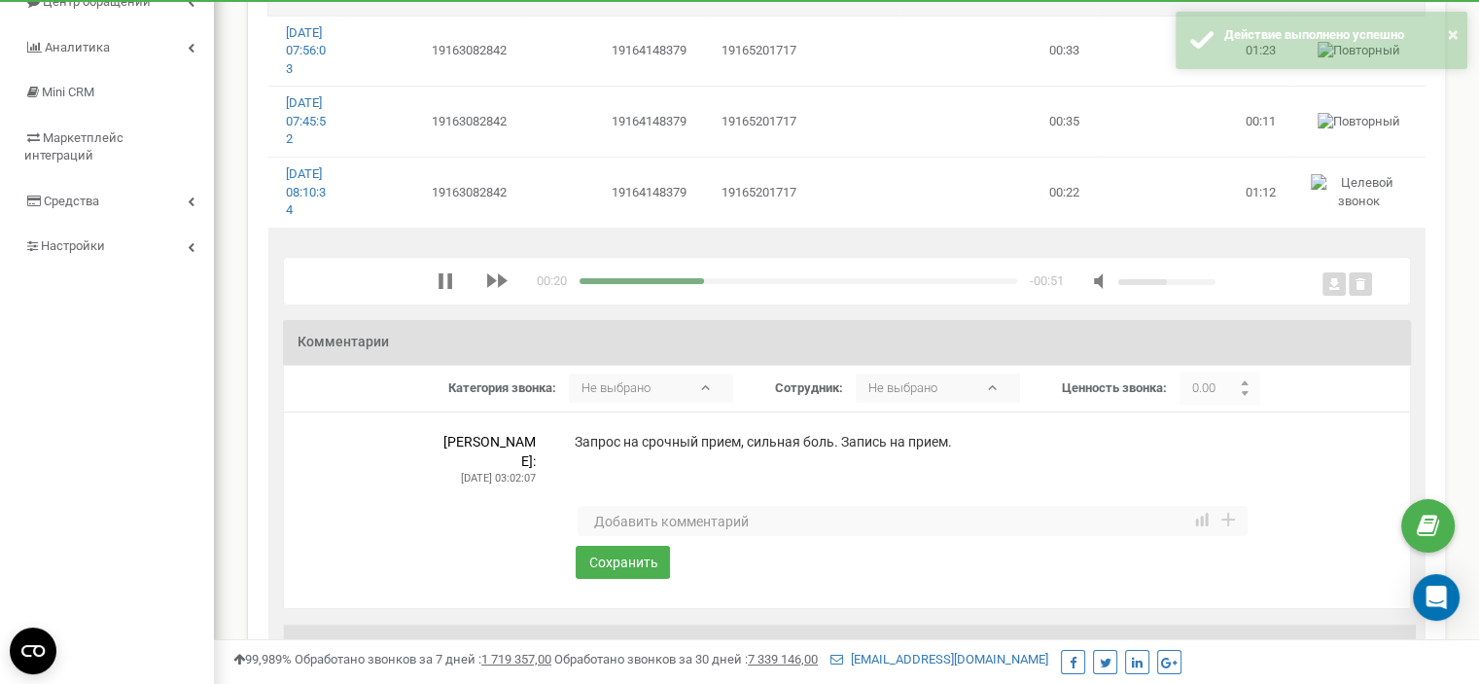
scroll to position [194, 0]
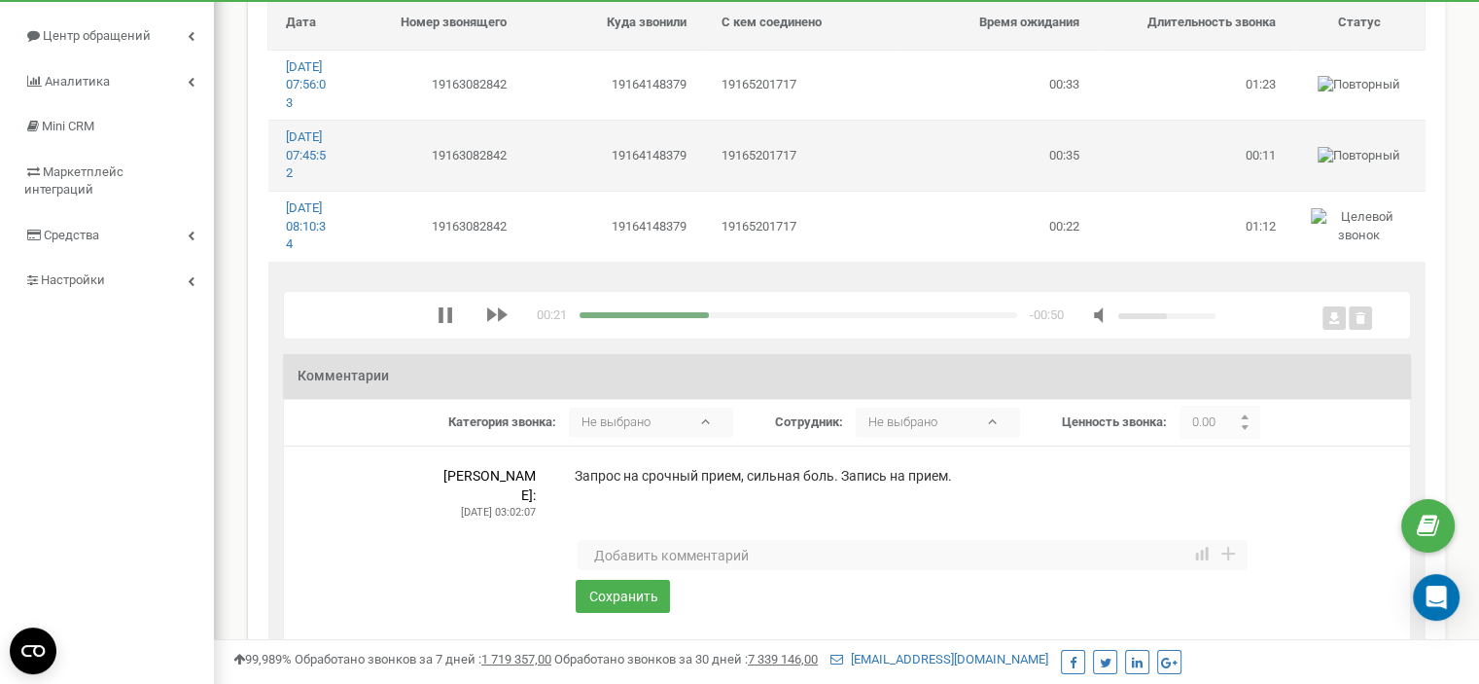
click at [712, 191] on td "19165201717" at bounding box center [802, 156] width 196 height 70
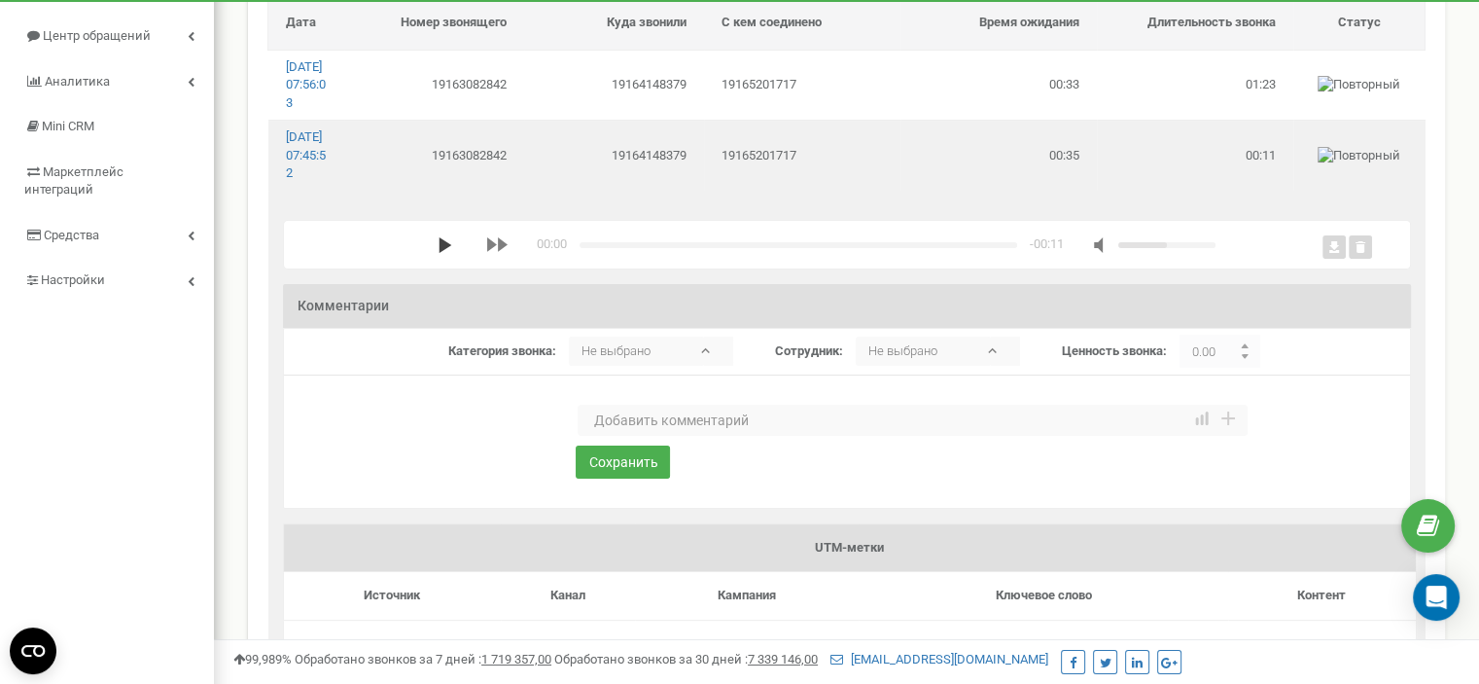
click at [439, 253] on polygon "media player" at bounding box center [445, 245] width 13 height 16
click at [618, 436] on textarea at bounding box center [913, 420] width 670 height 31
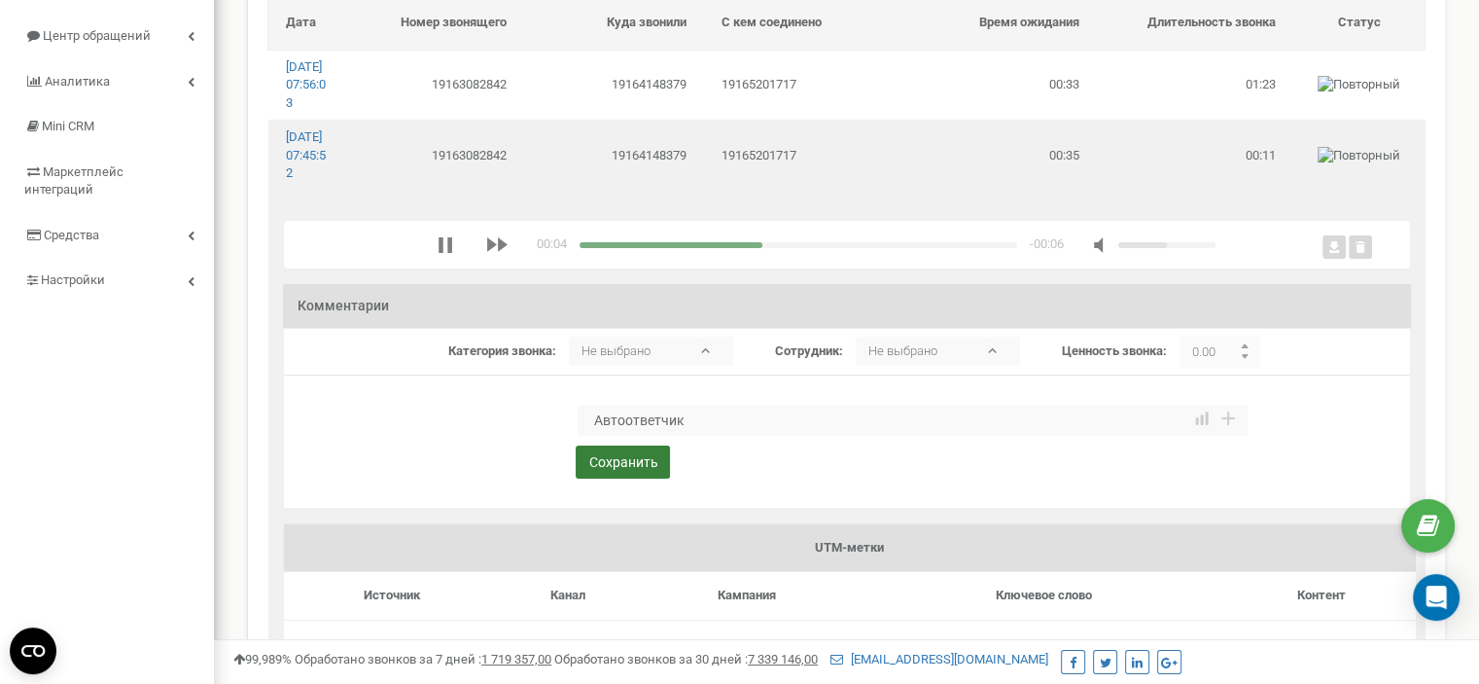
type textarea "Автоответчик"
click at [616, 478] on button "Сохранить" at bounding box center [623, 461] width 94 height 33
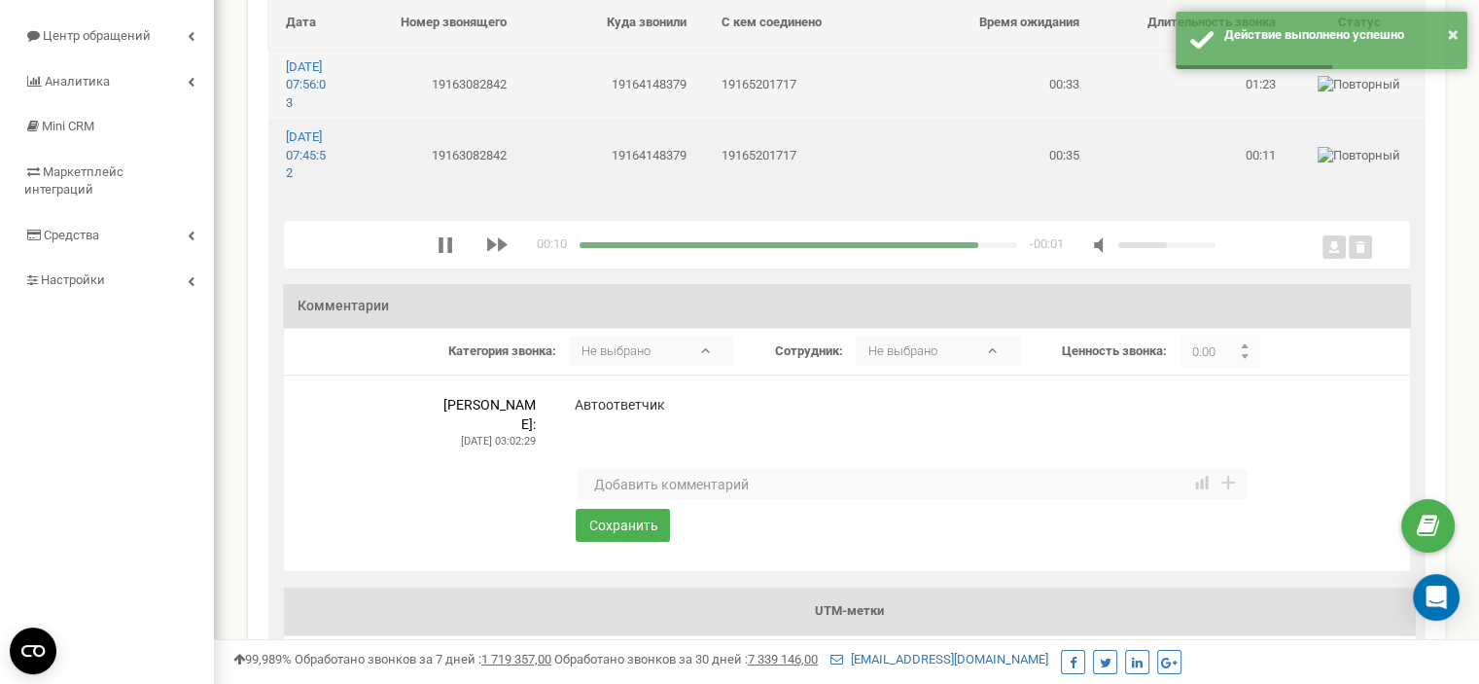
click at [606, 96] on td "19164148379" at bounding box center [614, 85] width 180 height 70
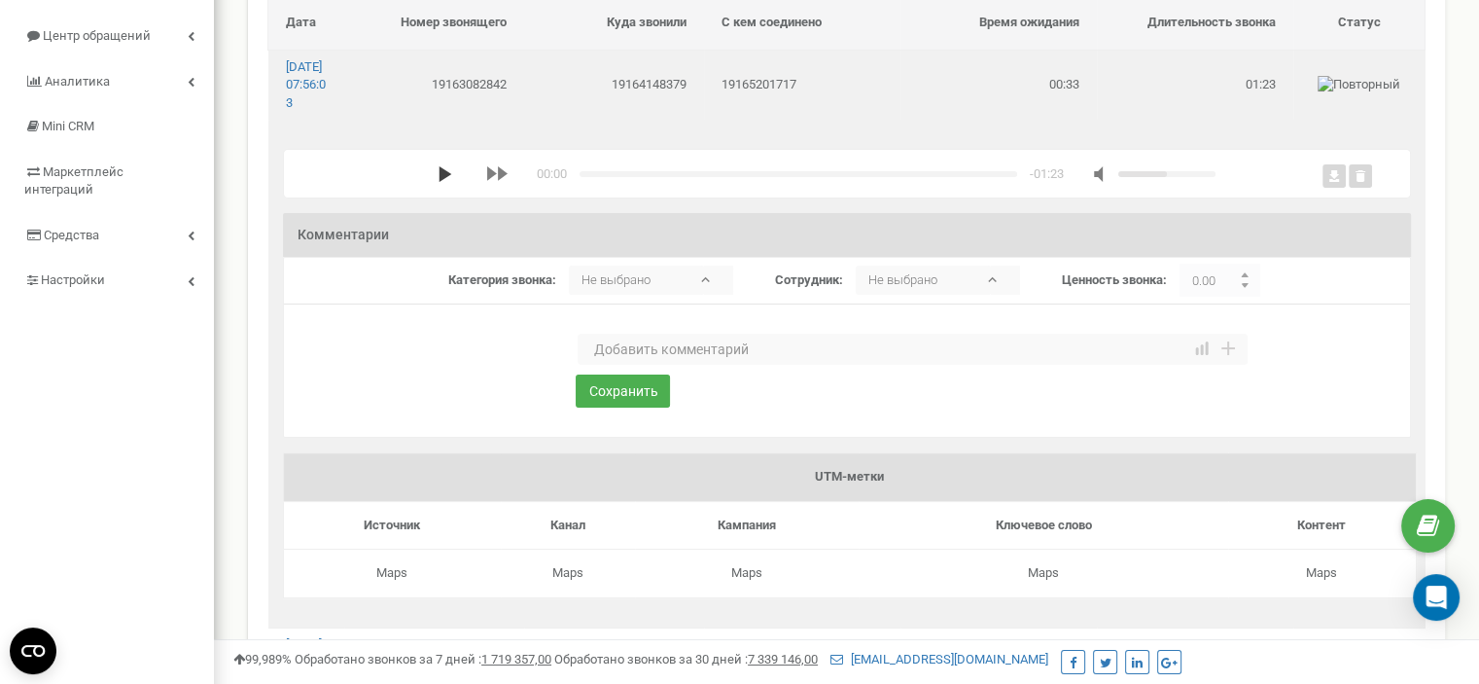
click at [438, 182] on icon "media player" at bounding box center [446, 174] width 16 height 16
click at [688, 365] on textarea at bounding box center [913, 349] width 670 height 31
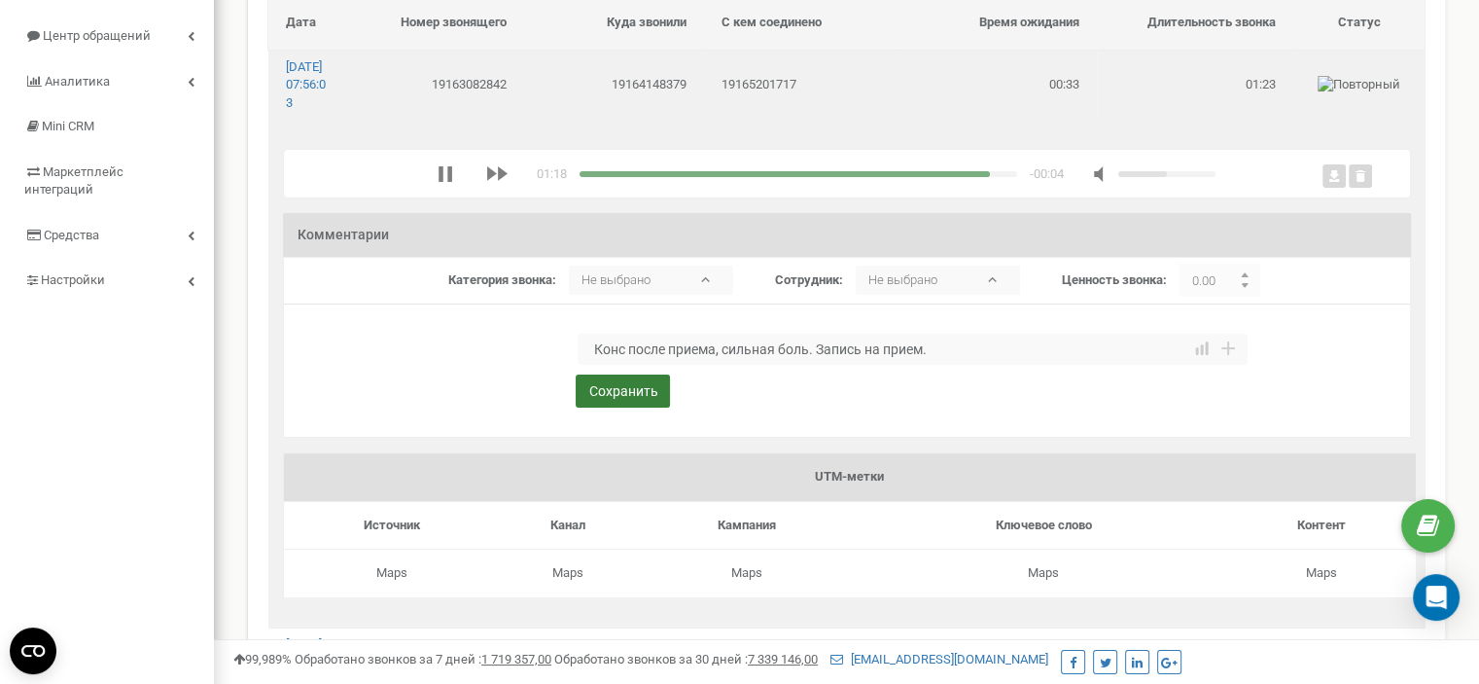
type textarea "Конс после приема, сильная боль. Запись на прием."
click at [634, 407] on button "Сохранить" at bounding box center [623, 390] width 94 height 33
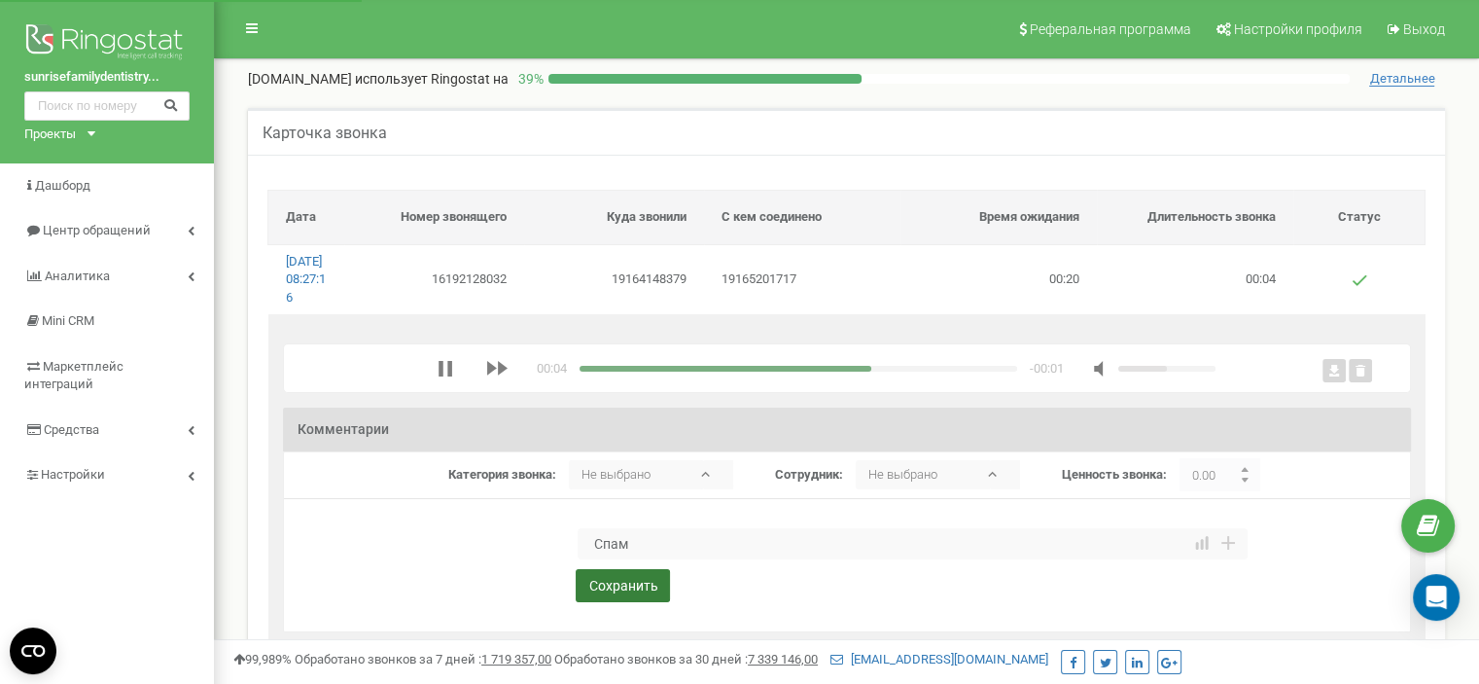
type textarea "Спам"
click at [634, 602] on button "Сохранить" at bounding box center [623, 585] width 94 height 33
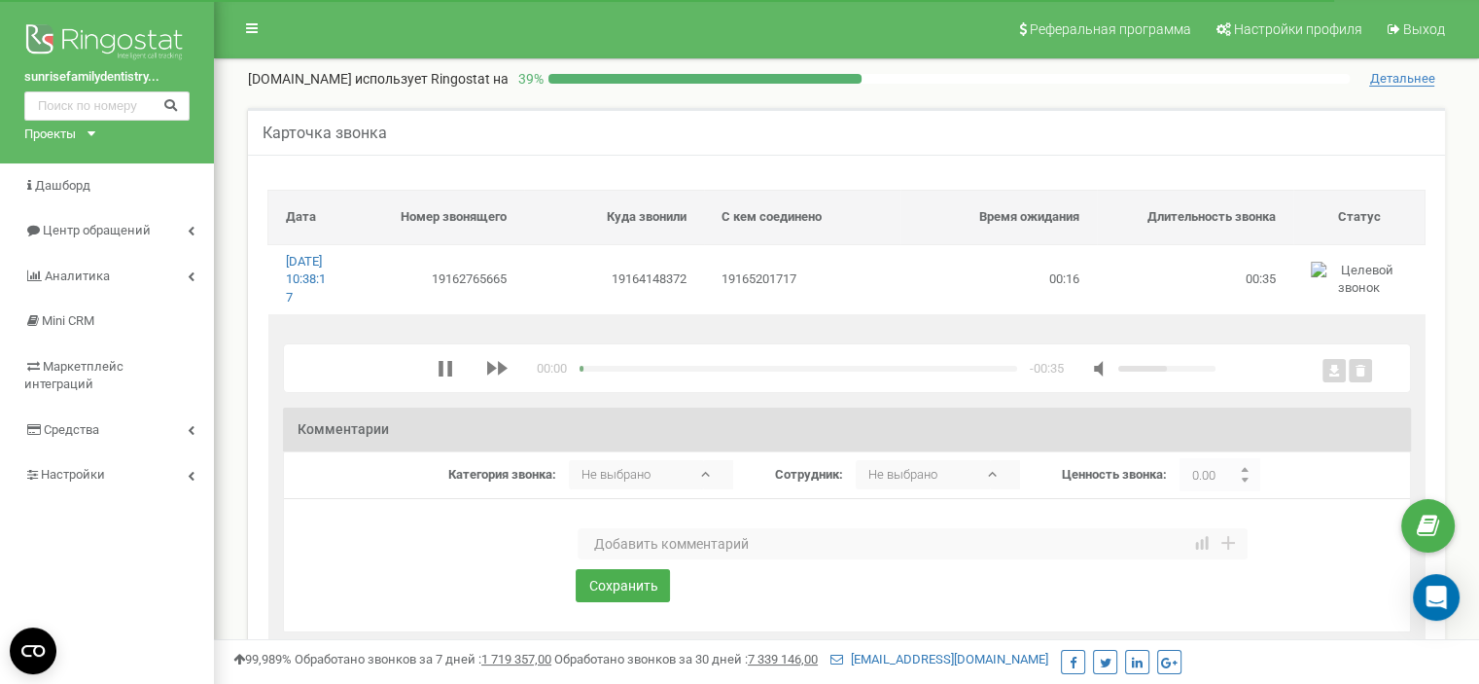
click at [619, 559] on textarea at bounding box center [913, 543] width 670 height 31
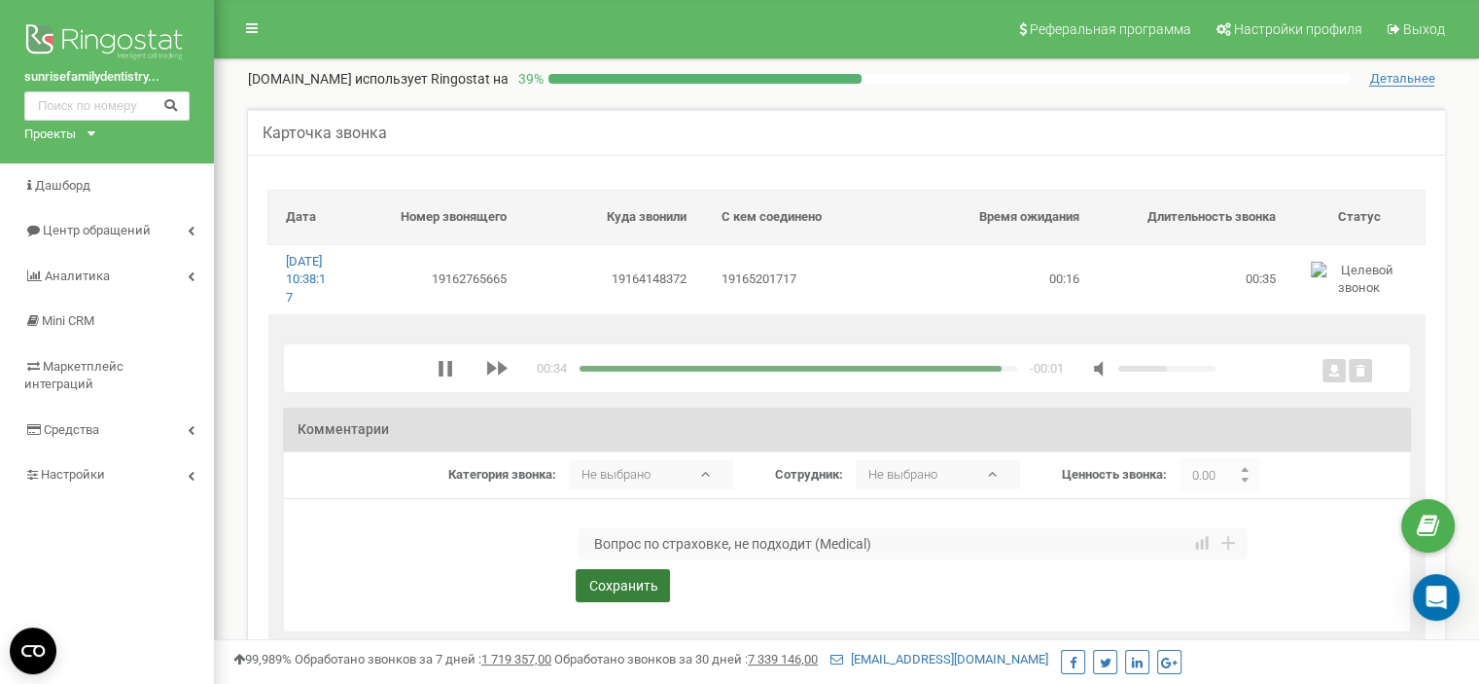
type textarea "Вопрос по страховке, не подходит (Medical)"
click at [634, 599] on button "Сохранить" at bounding box center [623, 585] width 94 height 33
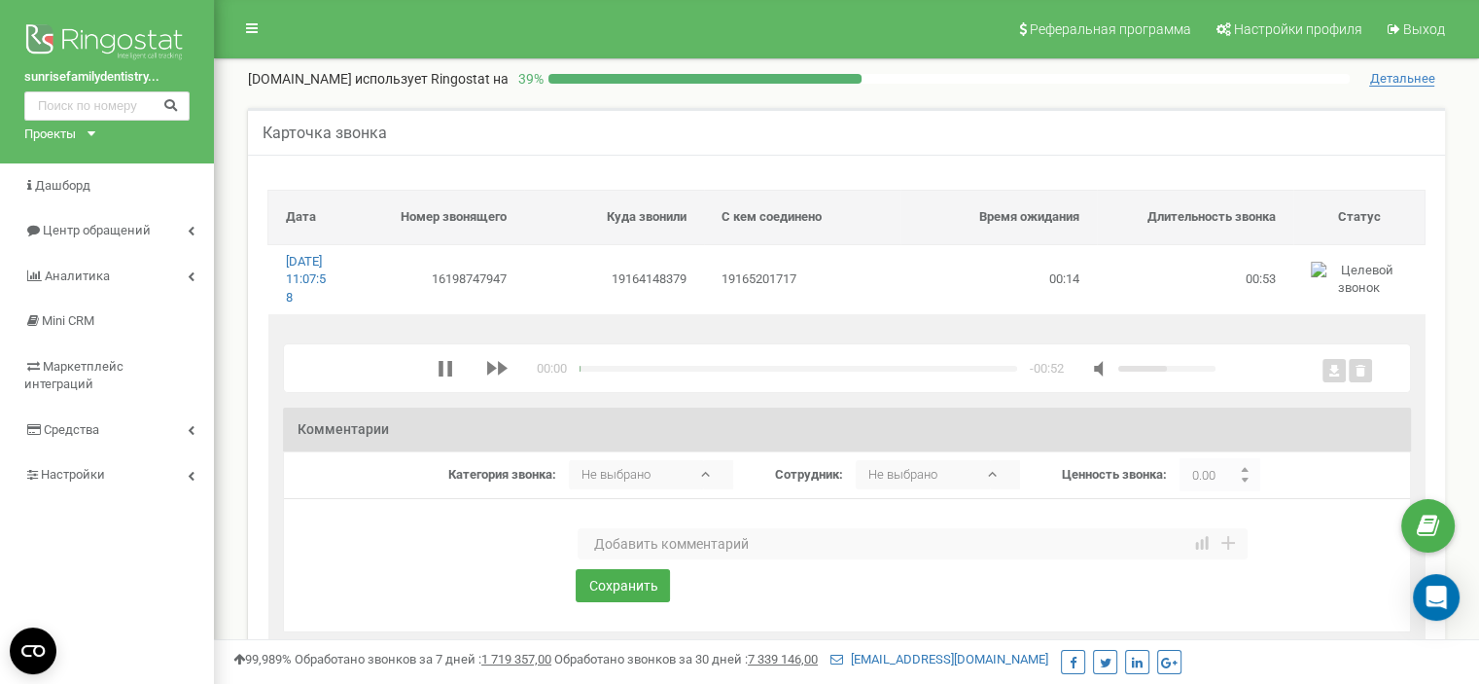
click at [614, 559] on textarea at bounding box center [913, 543] width 670 height 31
click at [756, 559] on textarea at bounding box center [913, 543] width 670 height 31
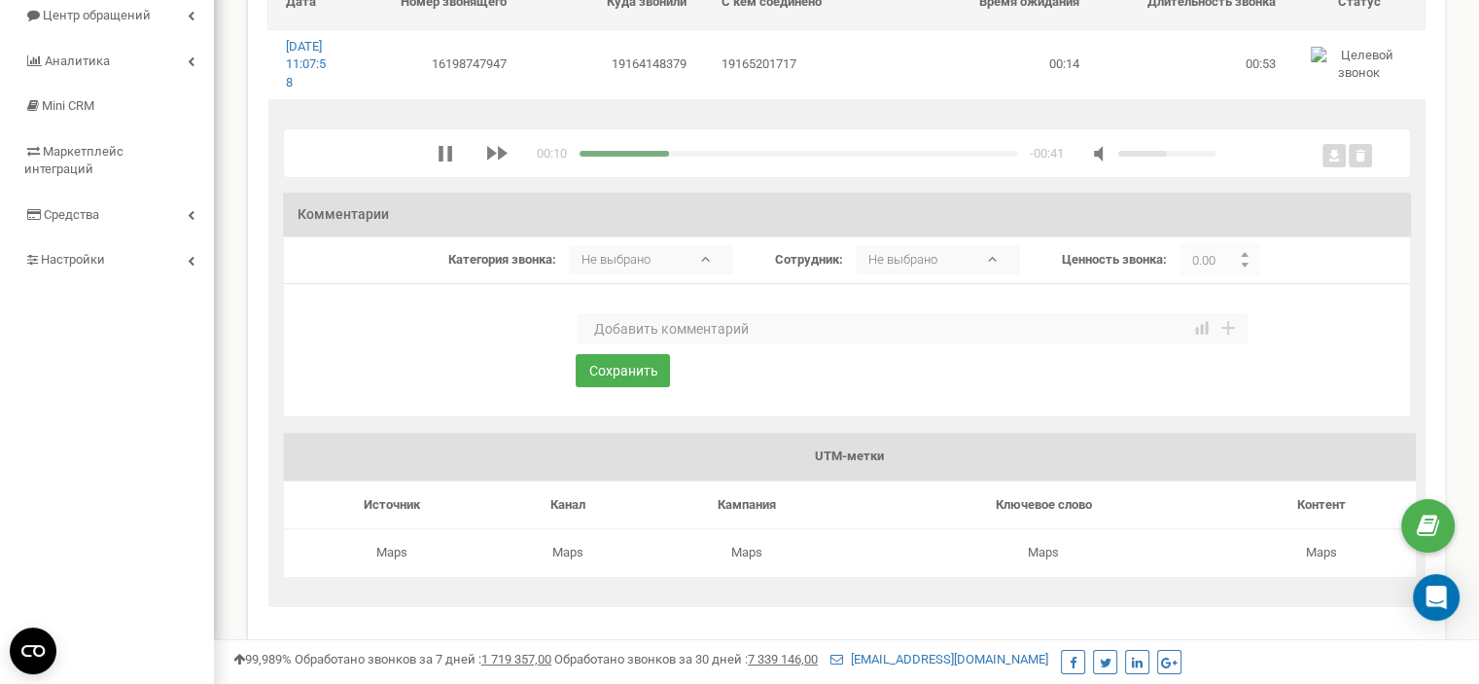
scroll to position [97, 0]
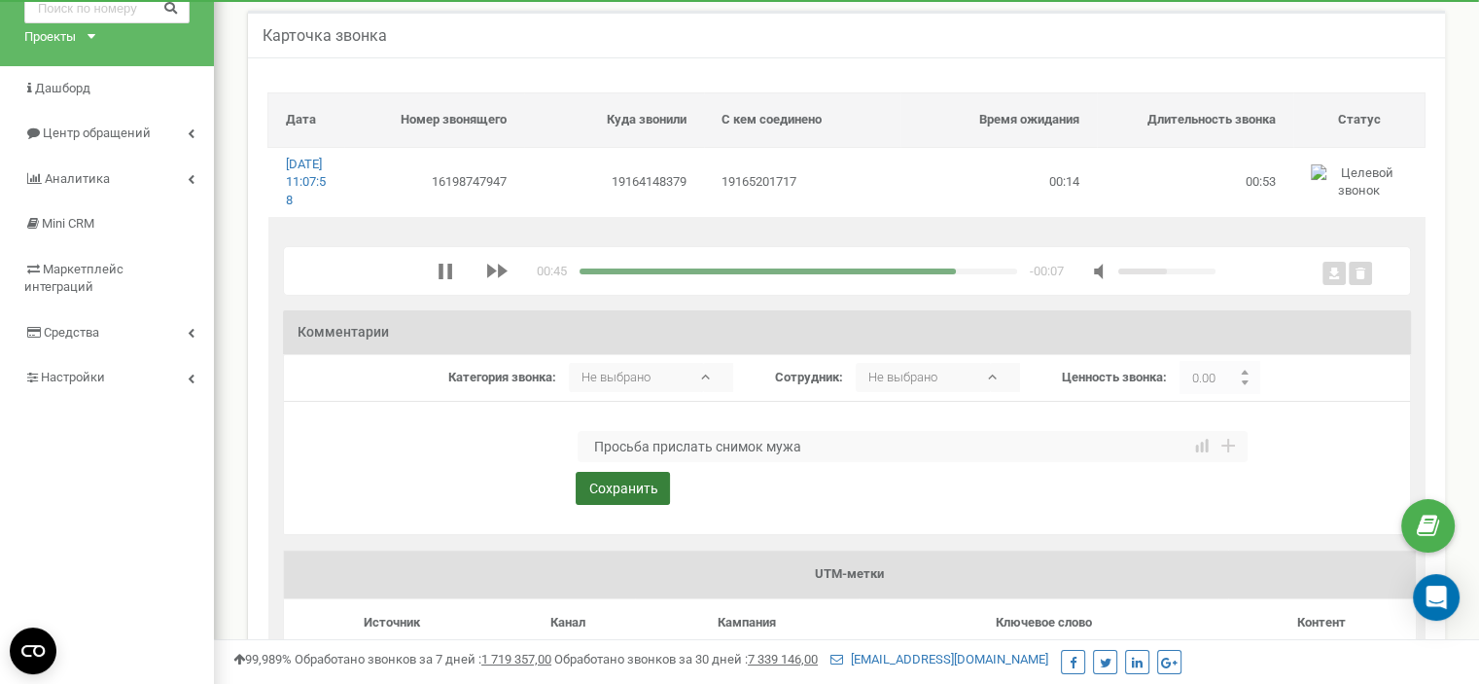
type textarea "Просьба прислать снимок мужа"
click at [612, 497] on button "Сохранить" at bounding box center [623, 488] width 94 height 33
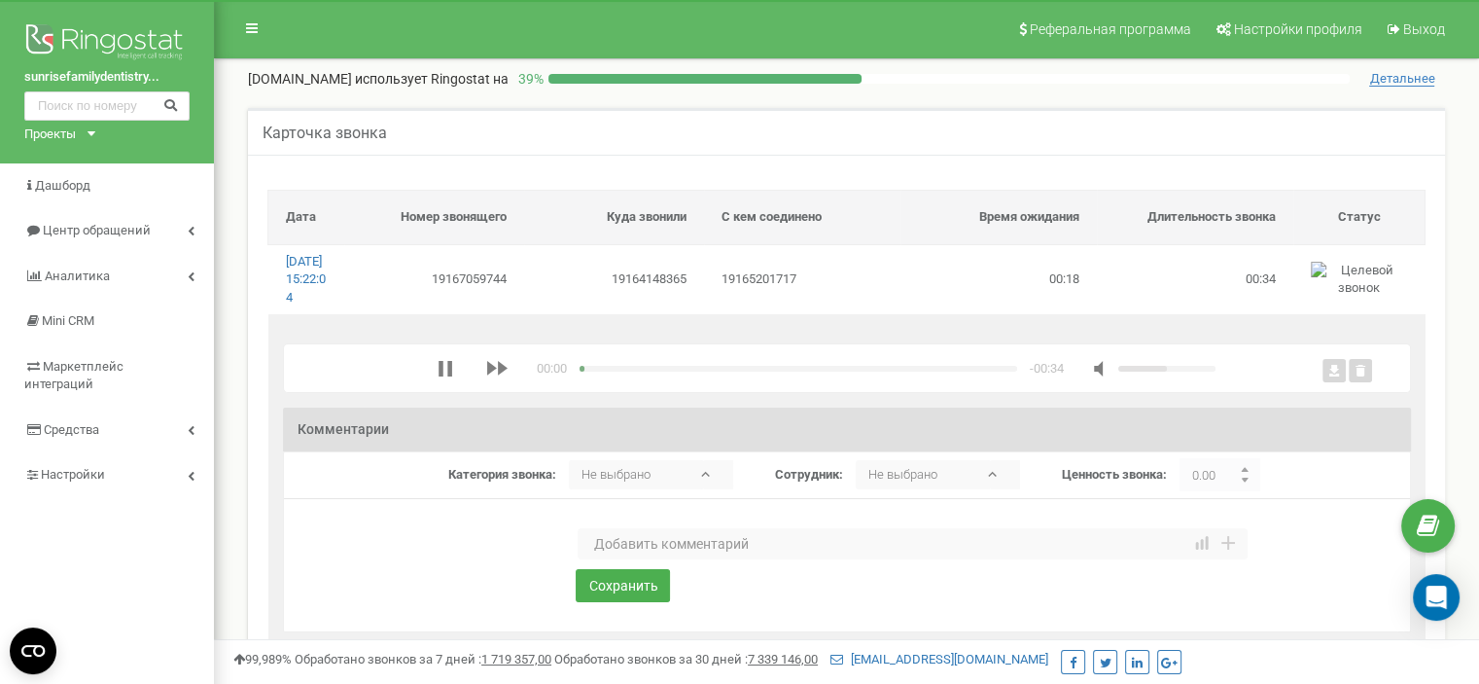
click at [636, 559] on textarea at bounding box center [913, 543] width 670 height 31
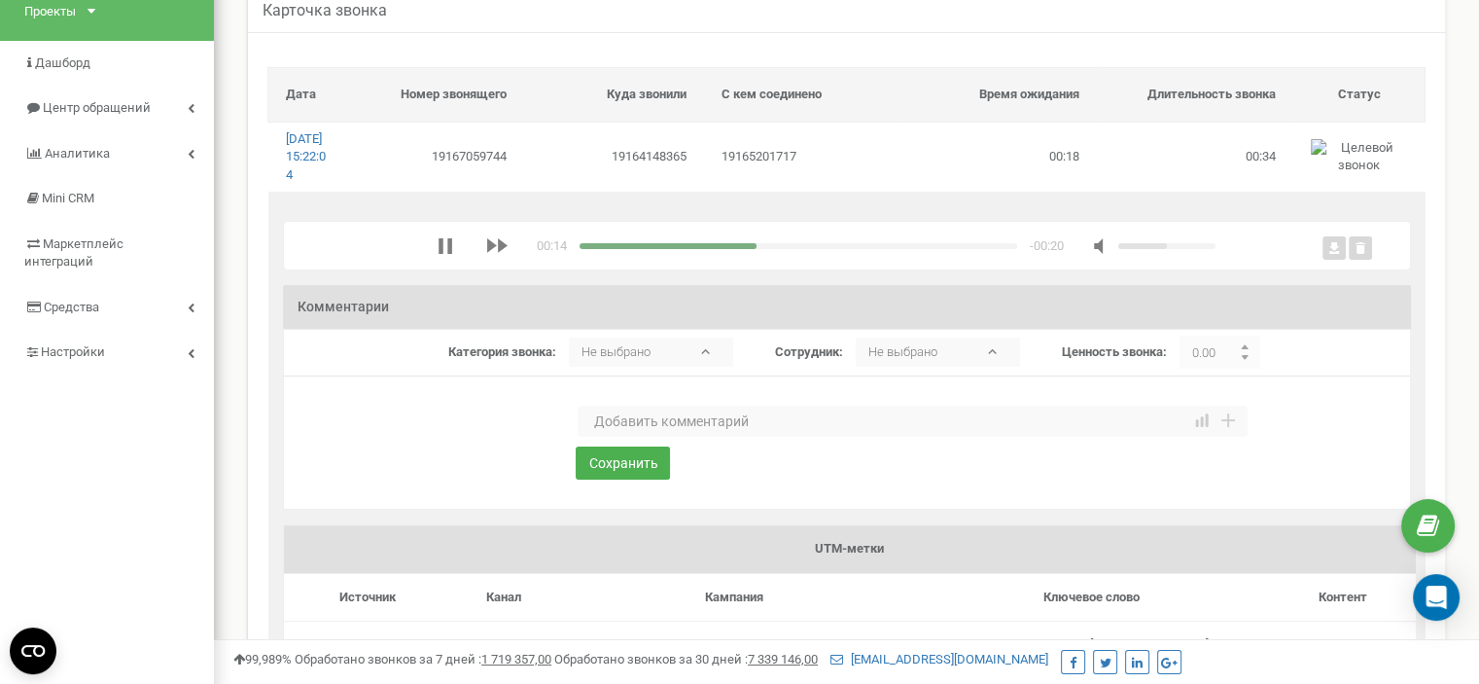
scroll to position [97, 0]
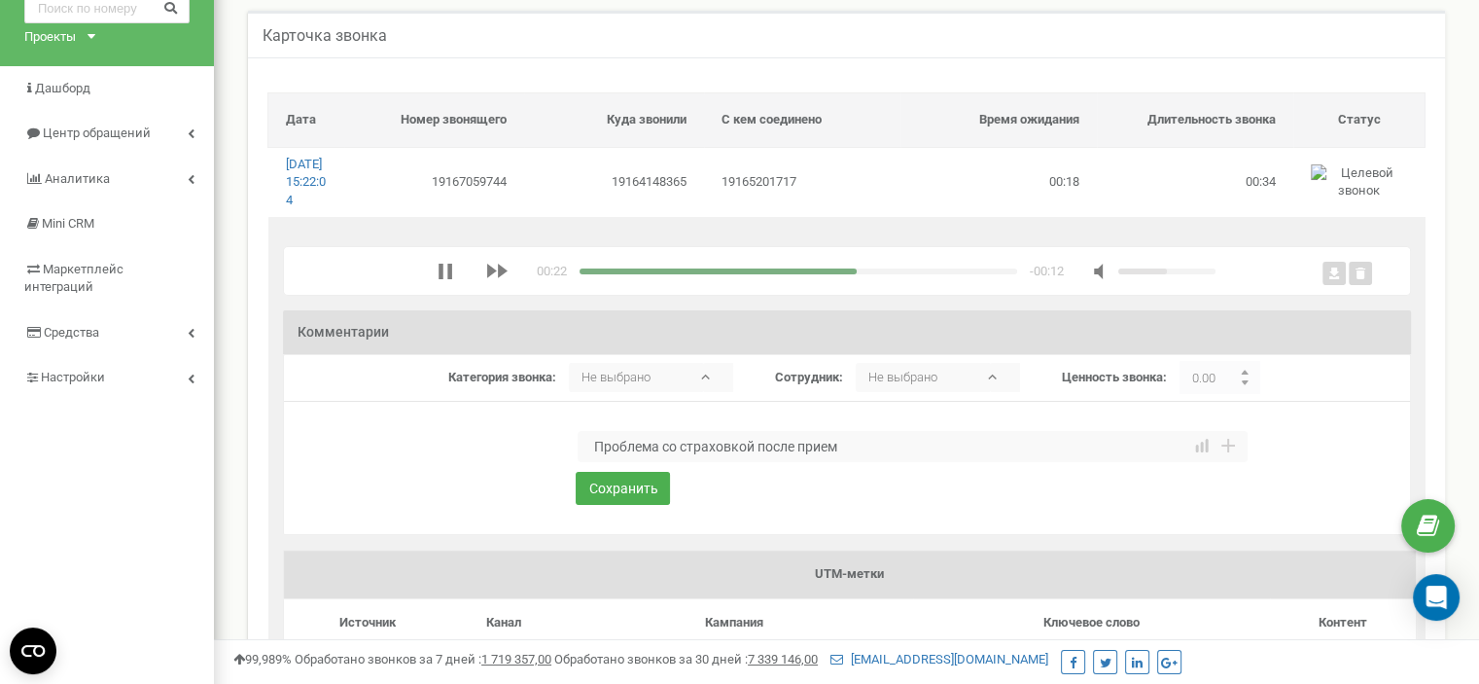
type textarea "Проблема со страховкой после приема"
click at [649, 462] on textarea "Ошиблиь клиникой" at bounding box center [913, 446] width 670 height 31
type textarea "Ошиблись клиникой"
click at [635, 505] on button "Сохранить" at bounding box center [623, 488] width 94 height 33
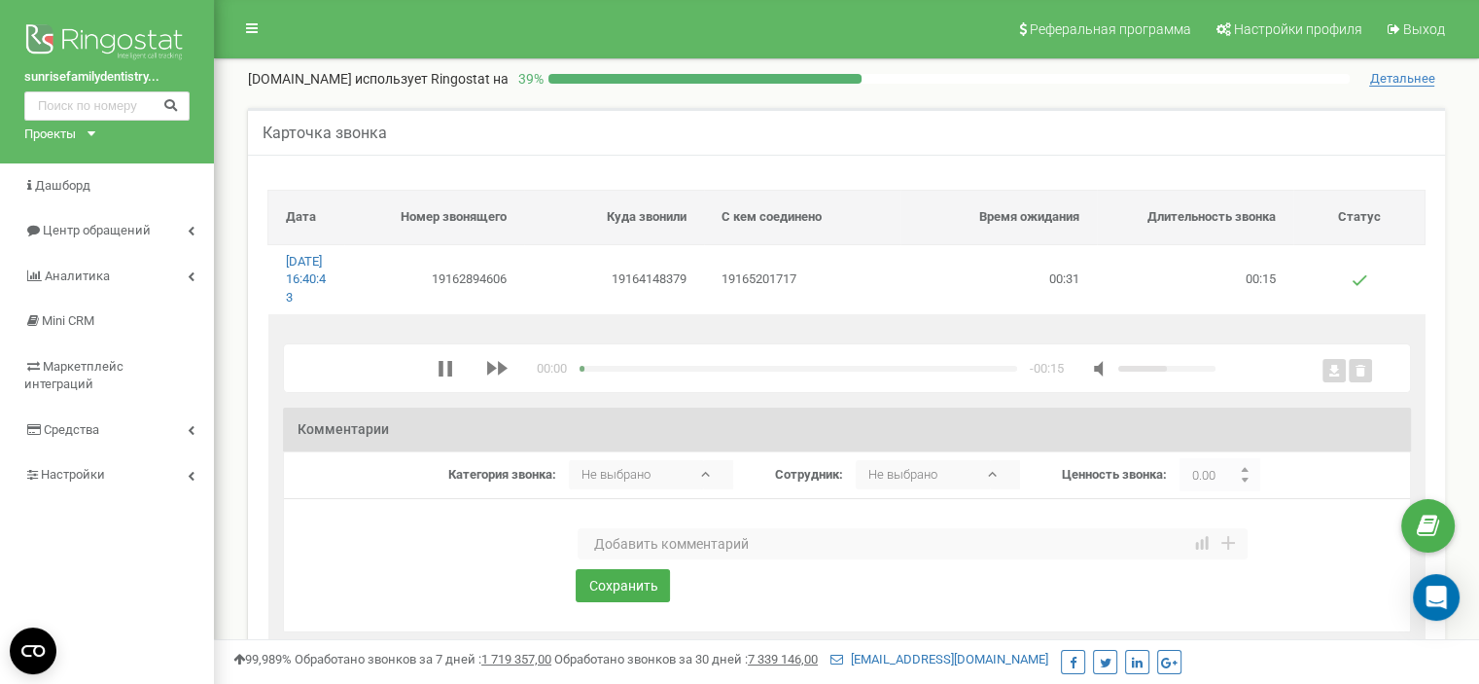
click at [625, 558] on textarea at bounding box center [913, 543] width 670 height 31
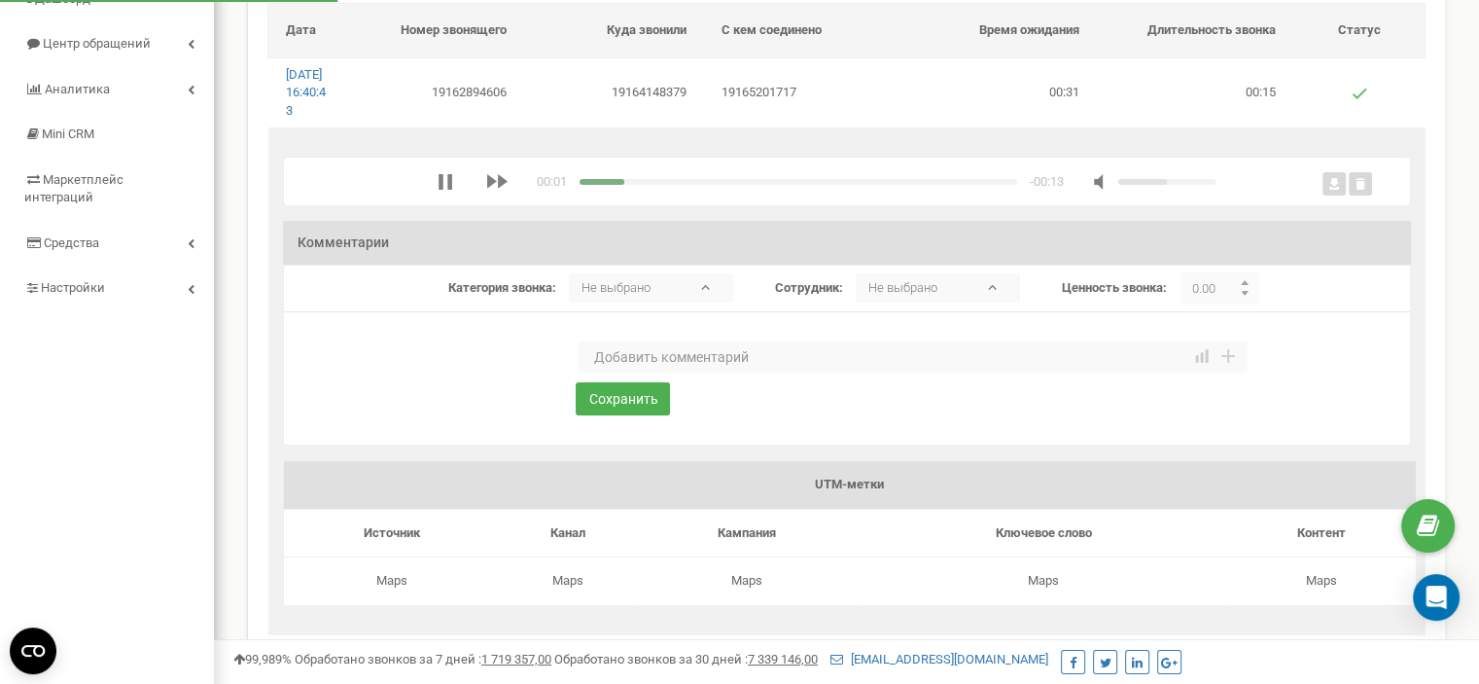
scroll to position [194, 0]
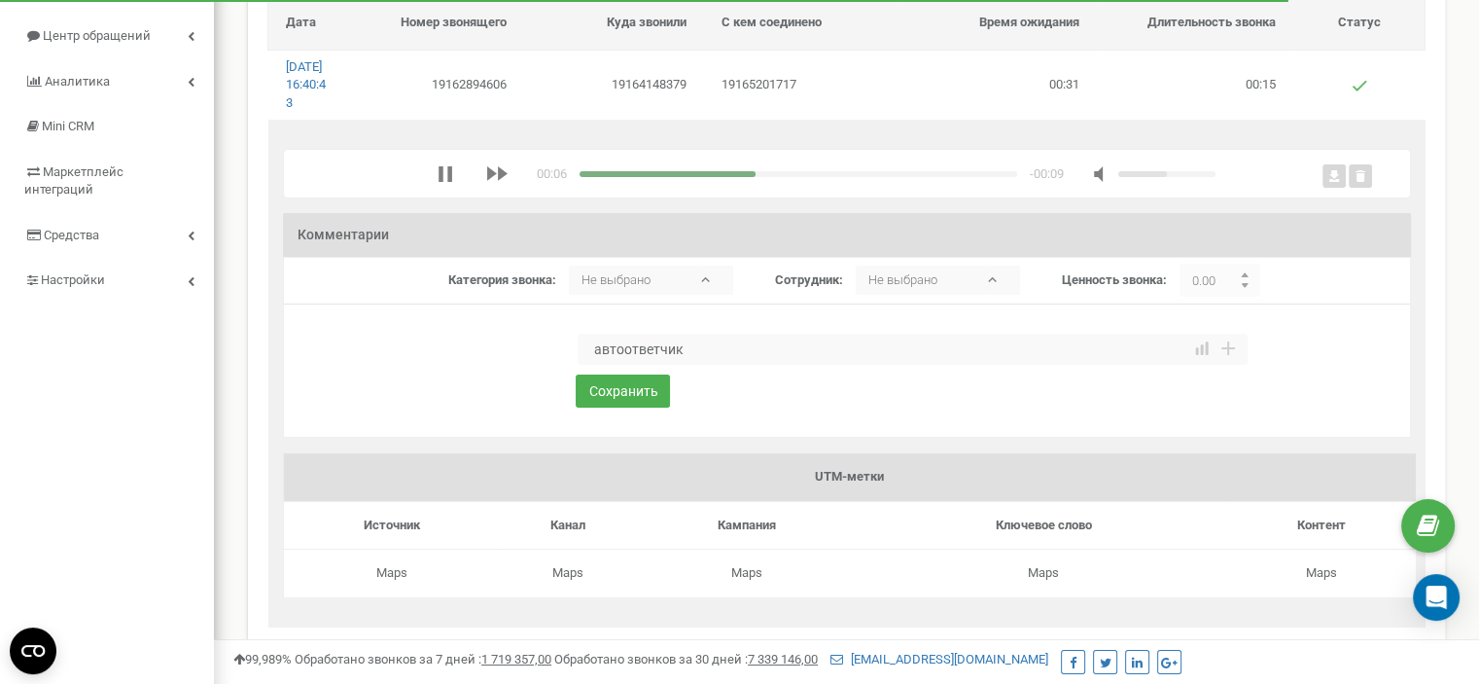
click at [599, 365] on textarea "автоответчик" at bounding box center [913, 349] width 670 height 31
type textarea "Автоответчик"
click at [652, 405] on button "Сохранить" at bounding box center [623, 390] width 94 height 33
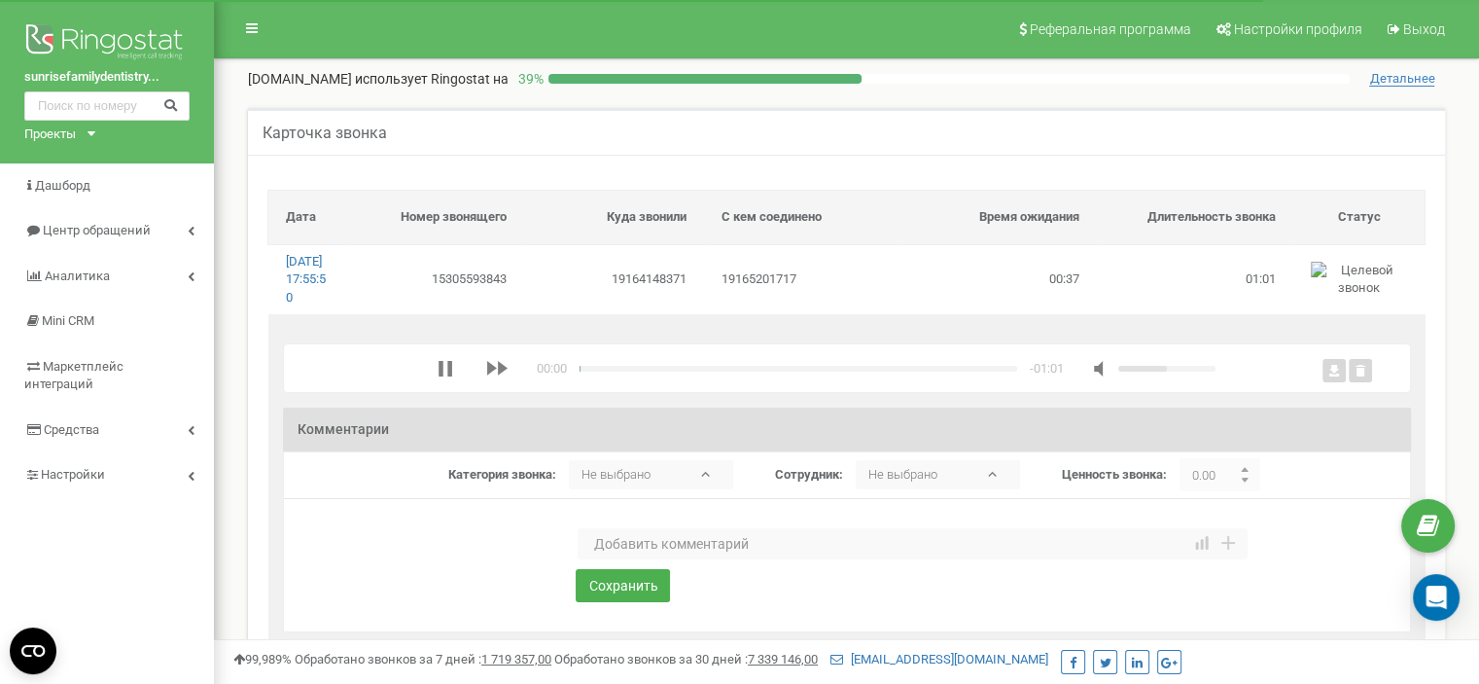
click at [643, 559] on textarea at bounding box center [913, 543] width 670 height 31
type textarea "Автоответчик"
click at [618, 602] on button "Сохранить" at bounding box center [623, 585] width 94 height 33
type textarea "Автоответчик"
click at [644, 602] on button "Сохранить" at bounding box center [623, 585] width 94 height 33
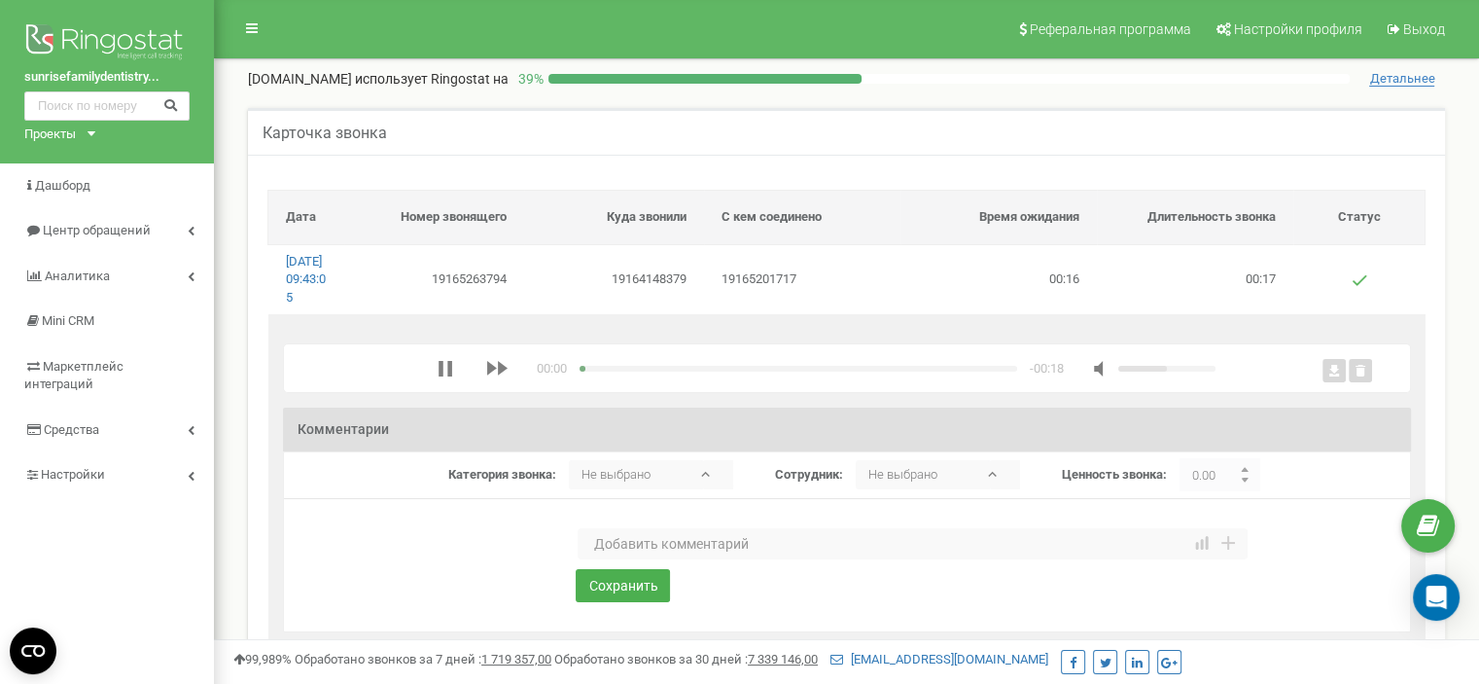
click at [645, 551] on textarea at bounding box center [913, 543] width 670 height 31
type textarea "Спам"
click at [623, 602] on button "Сохранить" at bounding box center [623, 585] width 94 height 33
click at [640, 559] on textarea at bounding box center [913, 543] width 670 height 31
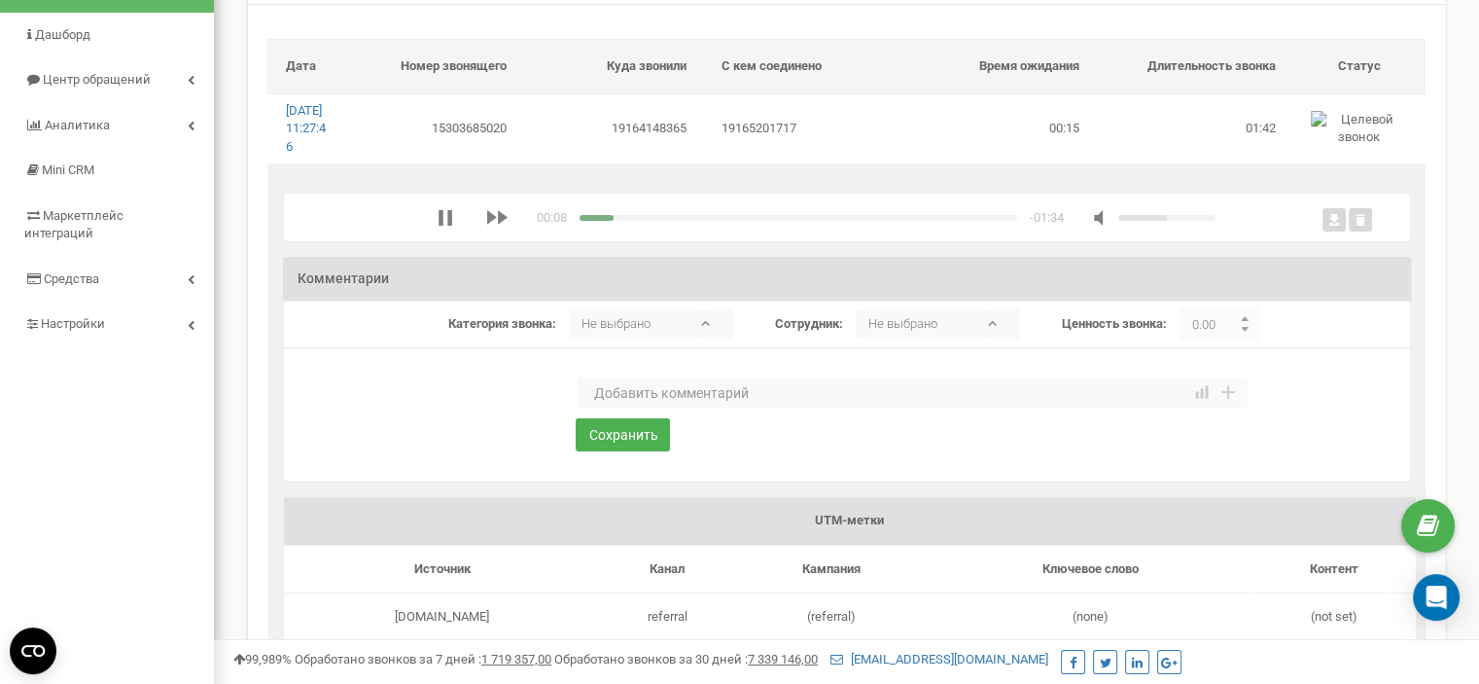
scroll to position [97, 0]
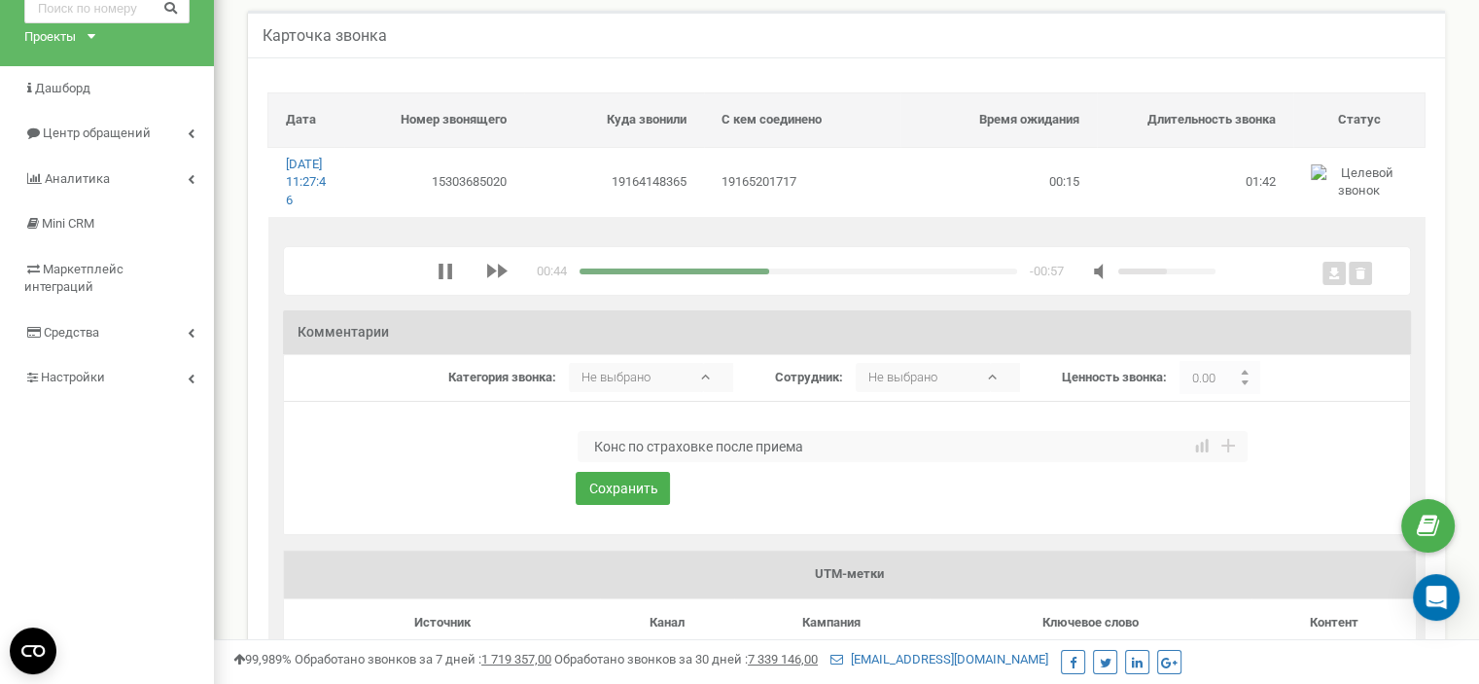
type textarea "Конс по страховке после приема"
click at [886, 274] on div "media player" at bounding box center [799, 271] width 438 height 6
click at [642, 505] on button "Сохранить" at bounding box center [623, 488] width 94 height 33
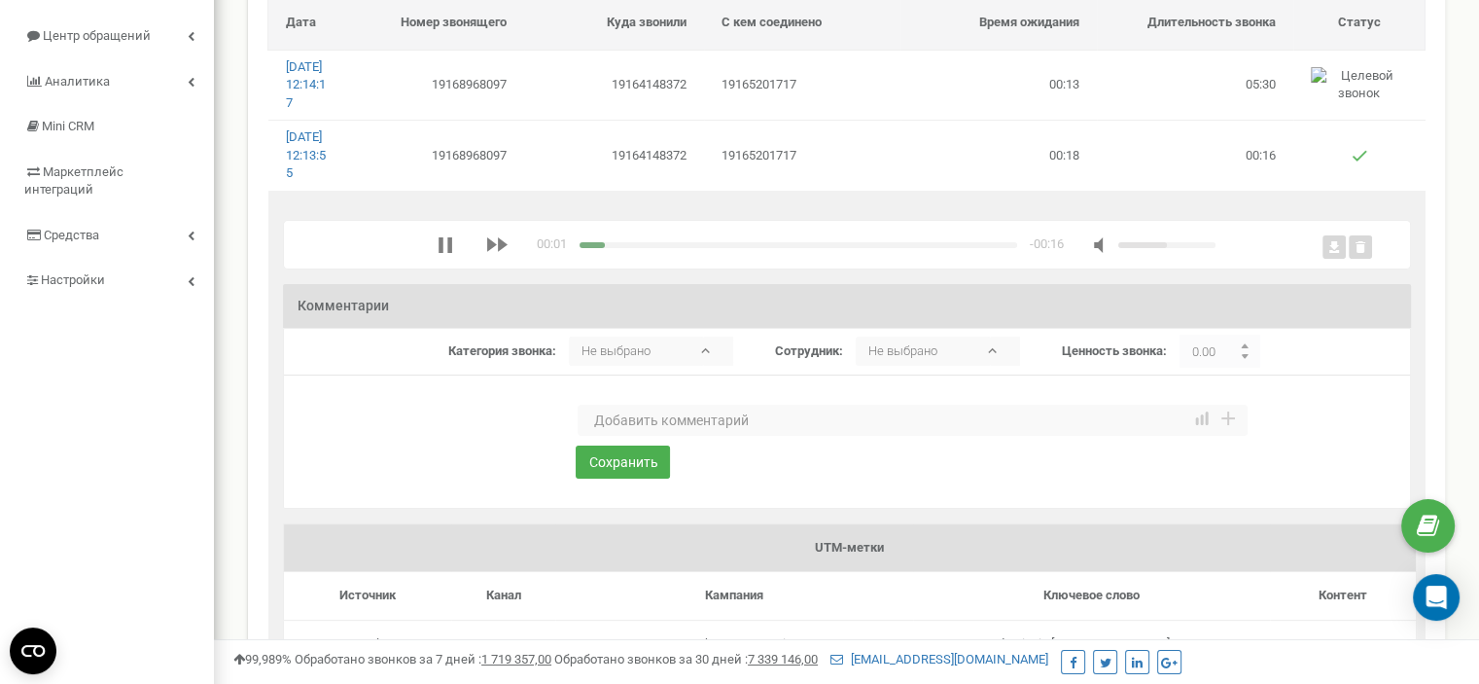
click at [644, 436] on textarea at bounding box center [913, 420] width 670 height 31
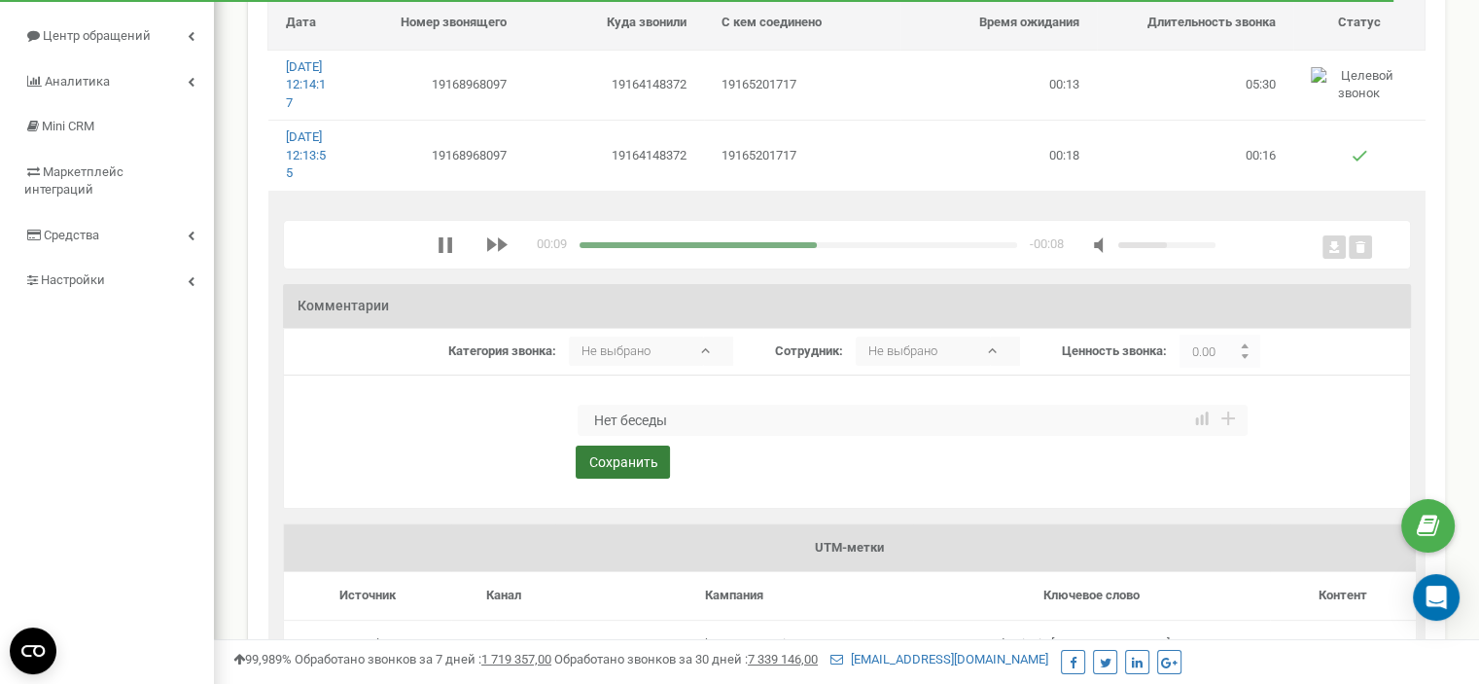
type textarea "Нет беседы"
click at [618, 478] on button "Сохранить" at bounding box center [623, 461] width 94 height 33
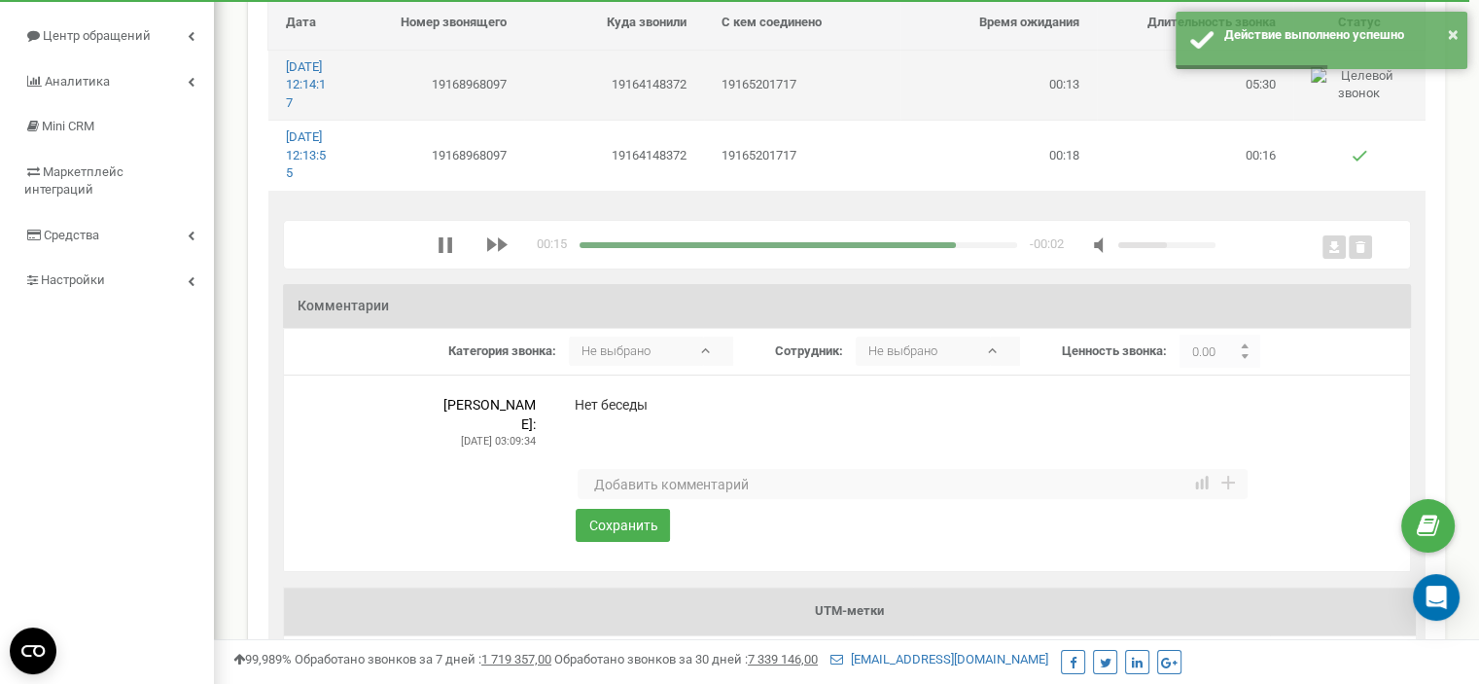
click at [652, 104] on td "19164148372" at bounding box center [614, 85] width 180 height 70
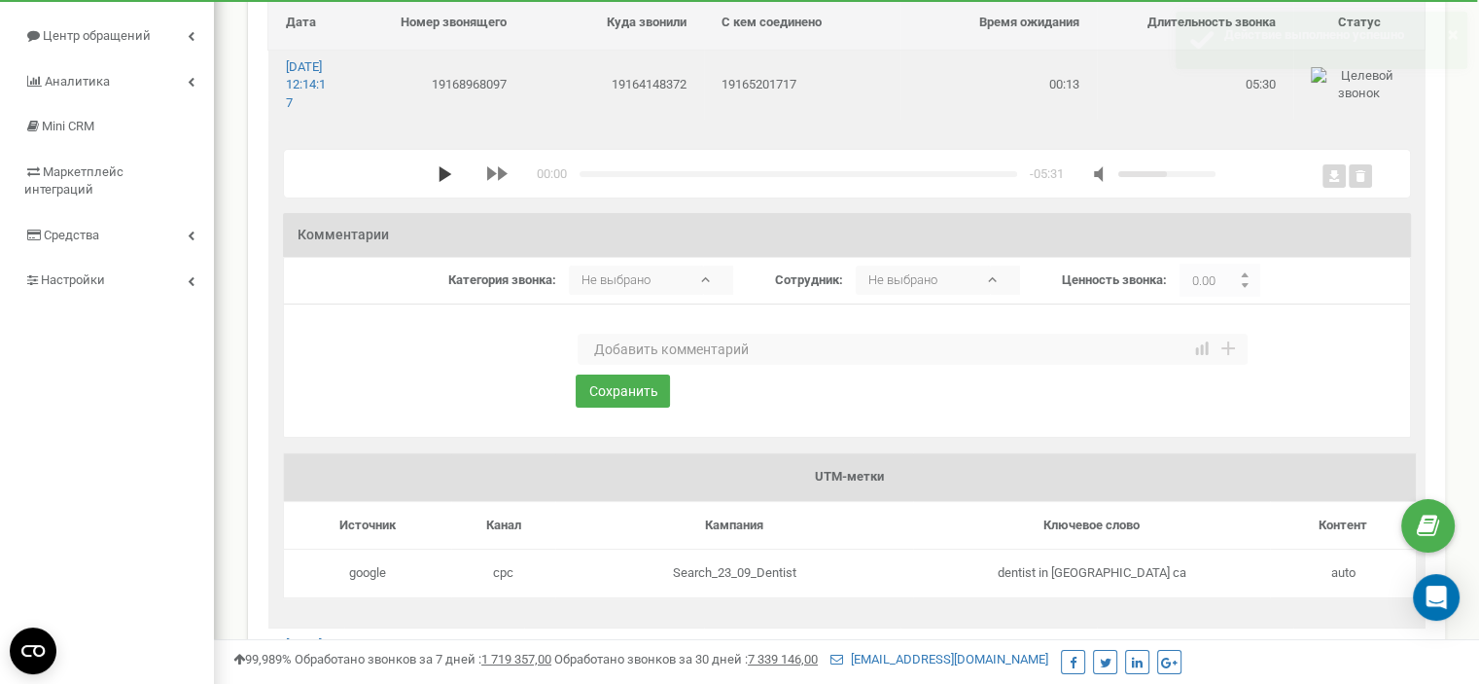
click at [438, 182] on icon "media player" at bounding box center [446, 174] width 16 height 16
click at [640, 365] on textarea at bounding box center [913, 349] width 670 height 31
click at [768, 365] on textarea "Запрос на прием, надколот зуб." at bounding box center [913, 349] width 670 height 31
click at [875, 365] on textarea "Запрос на прием, надколот передний зуб." at bounding box center [913, 349] width 670 height 31
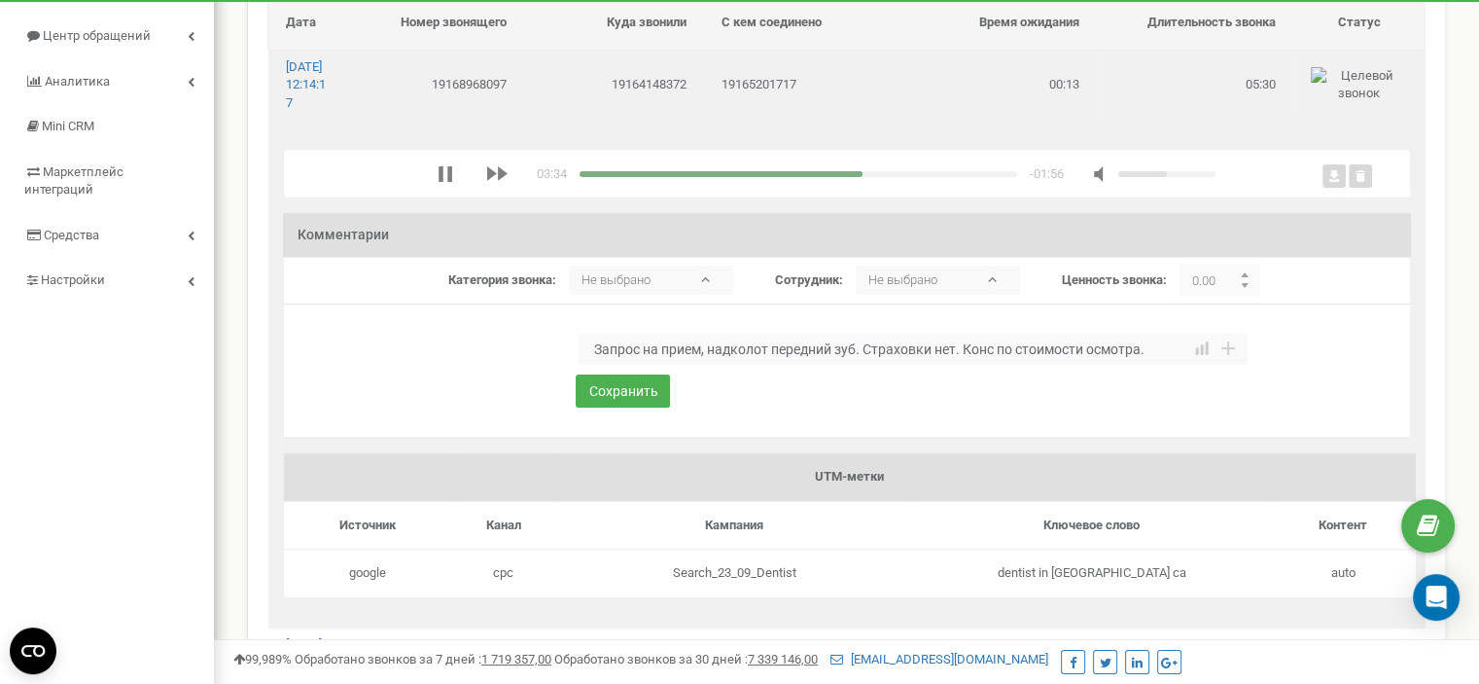
click at [766, 177] on div "media player" at bounding box center [799, 174] width 438 height 6
click at [775, 177] on div "media player" at bounding box center [799, 174] width 438 height 6
click at [786, 177] on div "media player" at bounding box center [799, 174] width 438 height 6
click at [797, 177] on div "media player" at bounding box center [799, 174] width 438 height 6
click at [809, 177] on div "media player" at bounding box center [799, 174] width 438 height 6
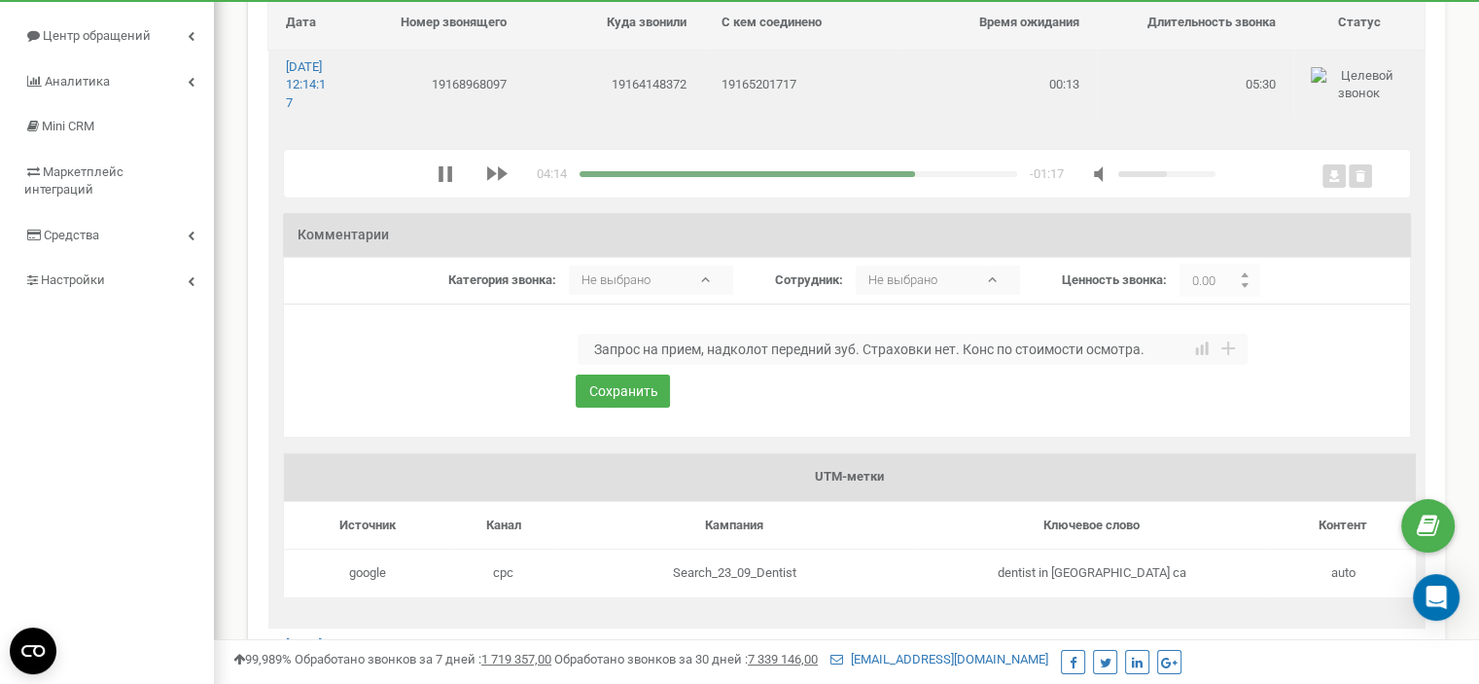
click at [821, 177] on div "media player" at bounding box center [799, 174] width 438 height 6
click at [833, 177] on div "media player" at bounding box center [799, 174] width 438 height 6
click at [844, 177] on div "media player" at bounding box center [799, 174] width 438 height 6
click at [862, 177] on div "media player" at bounding box center [799, 174] width 438 height 6
click at [1155, 365] on textarea "Запрос на прием, надколот передний зуб. Страховки нет. Конс по стоимости осмотр…" at bounding box center [913, 349] width 670 height 31
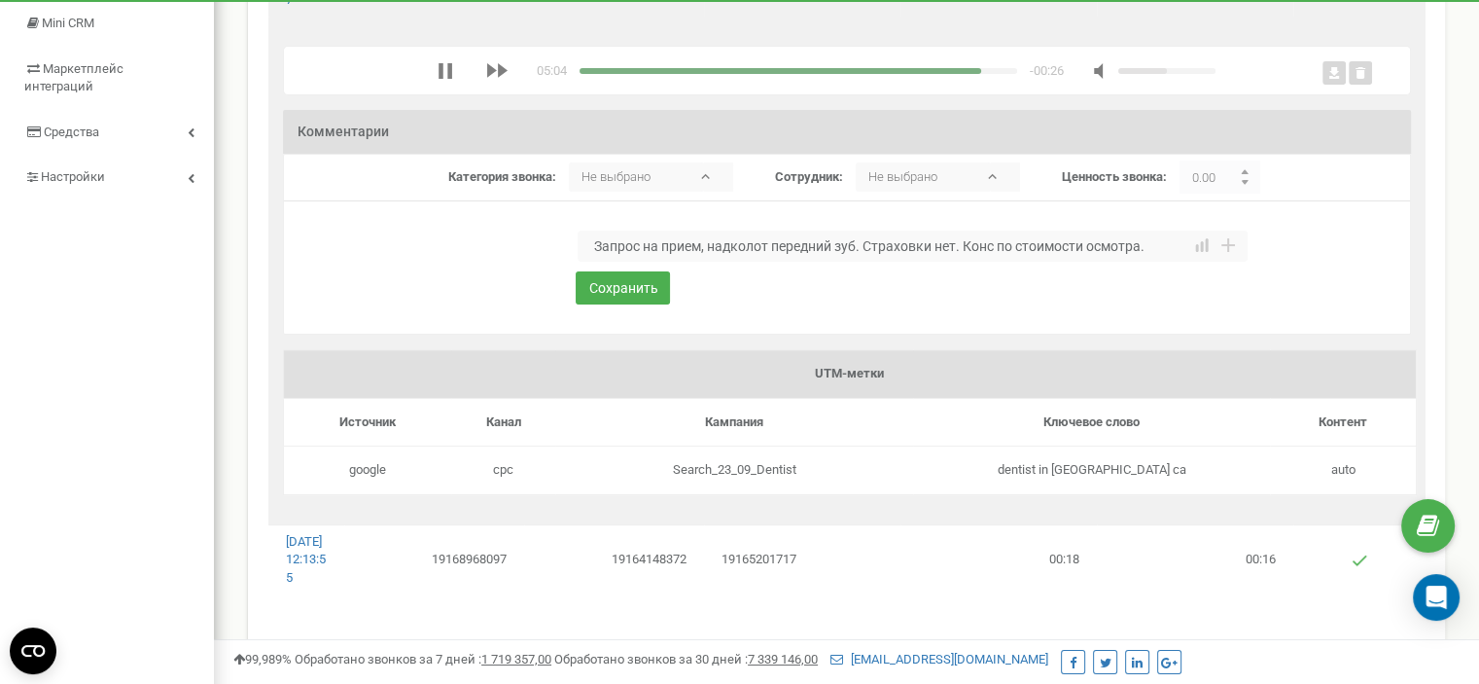
scroll to position [292, 0]
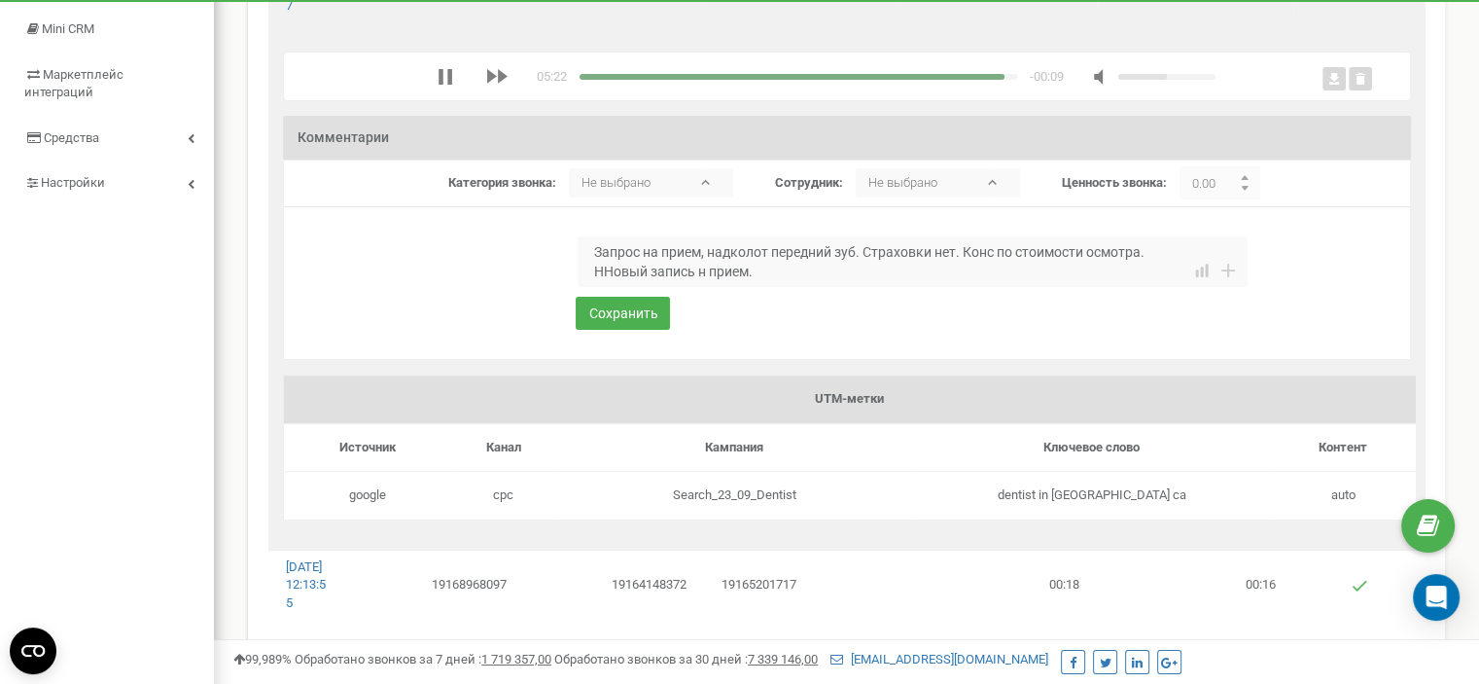
click at [601, 287] on textarea "Запрос на прием, надколот передний зуб. Страховки нет. Конс по стоимости осмотр…" at bounding box center [913, 261] width 670 height 51
click at [692, 287] on textarea "Запрос на прием, надколот передний зуб. Страховки нет. Конс по стоимости осмотр…" at bounding box center [913, 261] width 670 height 51
type textarea "Запрос на прием, надколот передний зуб. Страховки нет. Конс по стоимости осмотр…"
click at [630, 326] on button "Сохранить" at bounding box center [623, 313] width 94 height 33
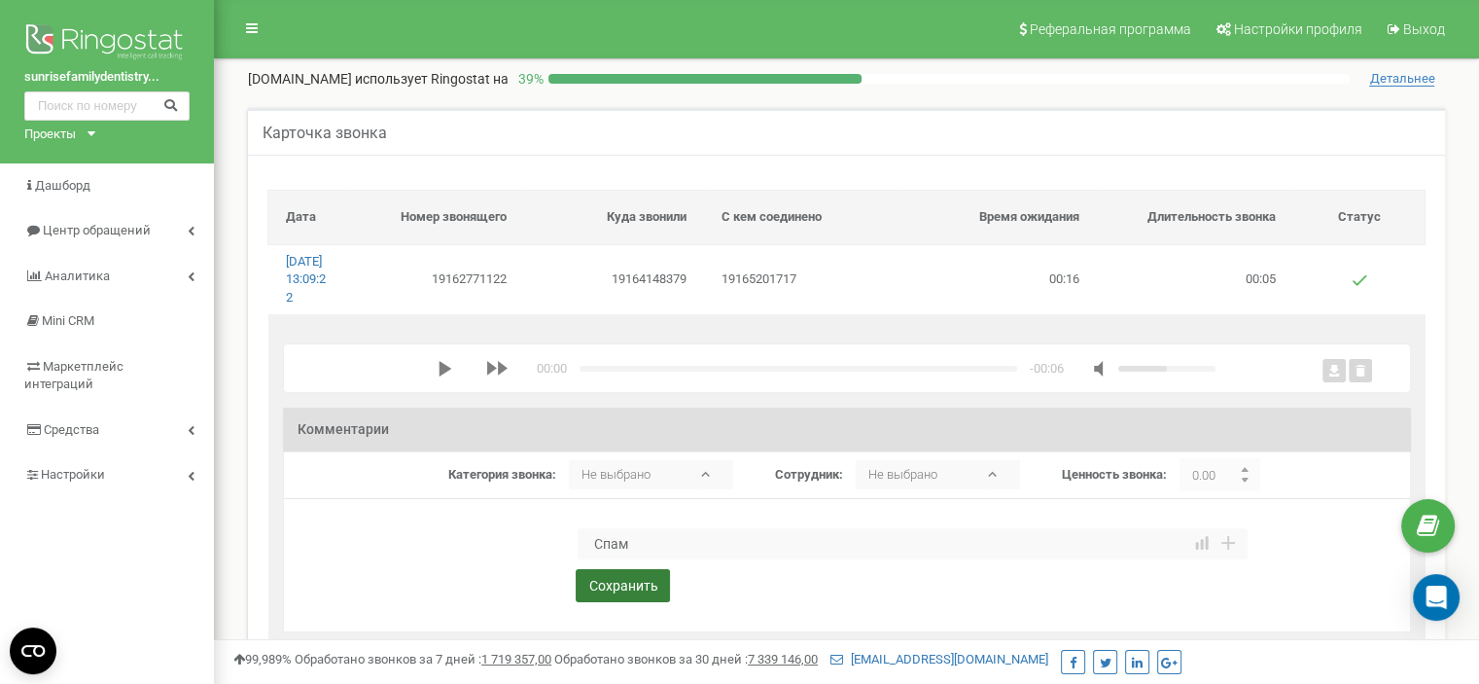
type textarea "Спам"
click at [597, 595] on button "Сохранить" at bounding box center [623, 585] width 94 height 33
click at [441, 376] on polygon "media player" at bounding box center [445, 369] width 13 height 16
click at [626, 559] on textarea at bounding box center [913, 543] width 670 height 31
click at [687, 559] on textarea "Запрос на сроный прием." at bounding box center [913, 543] width 670 height 31
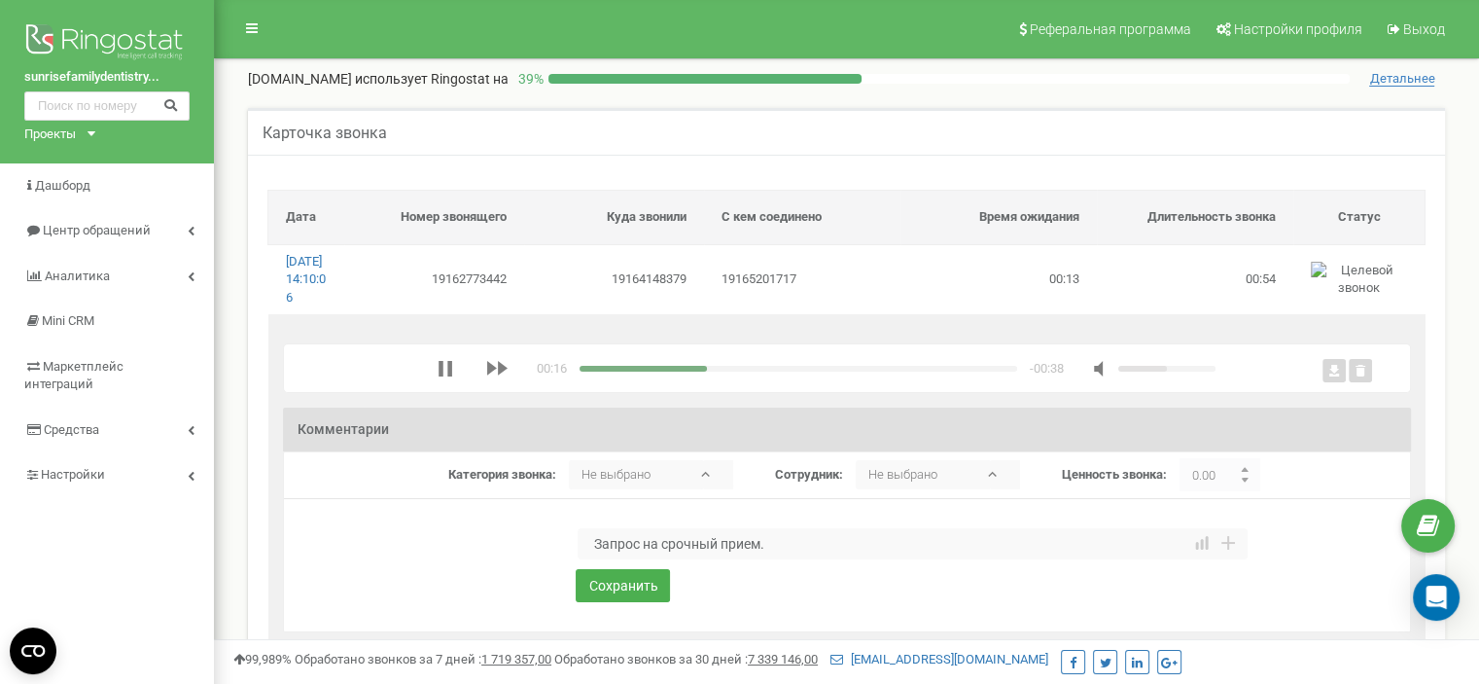
click at [790, 559] on textarea "Запрос на срочный прием." at bounding box center [913, 543] width 670 height 31
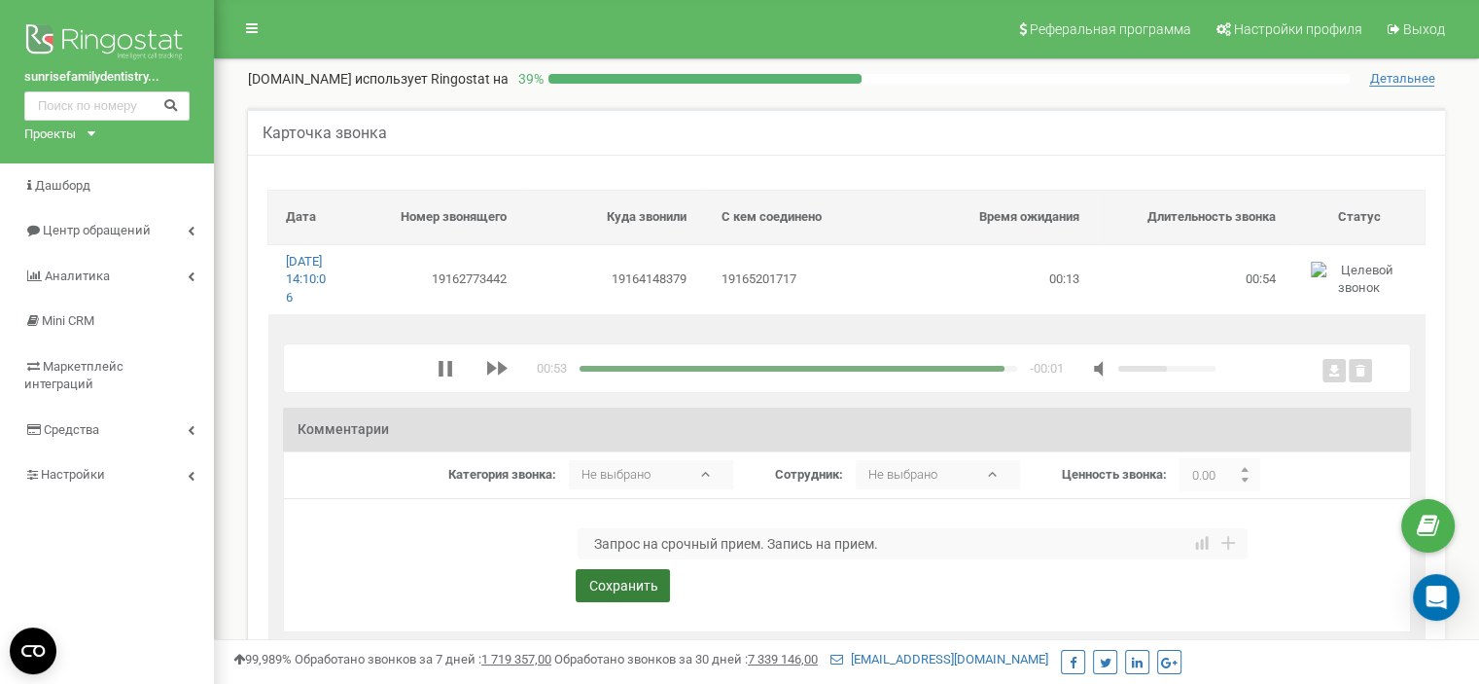
type textarea "Запрос на срочный прием. Запись на прием."
click at [644, 602] on button "Сохранить" at bounding box center [623, 585] width 94 height 33
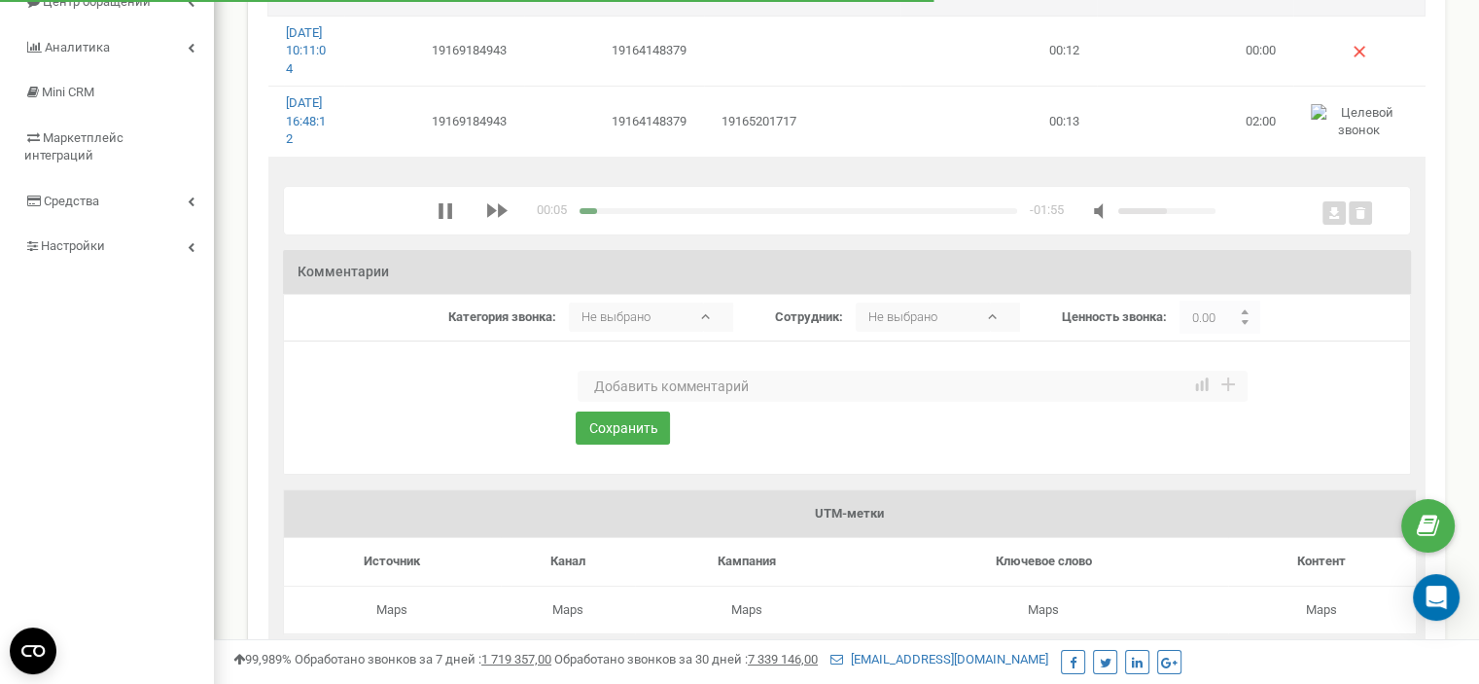
scroll to position [194, 0]
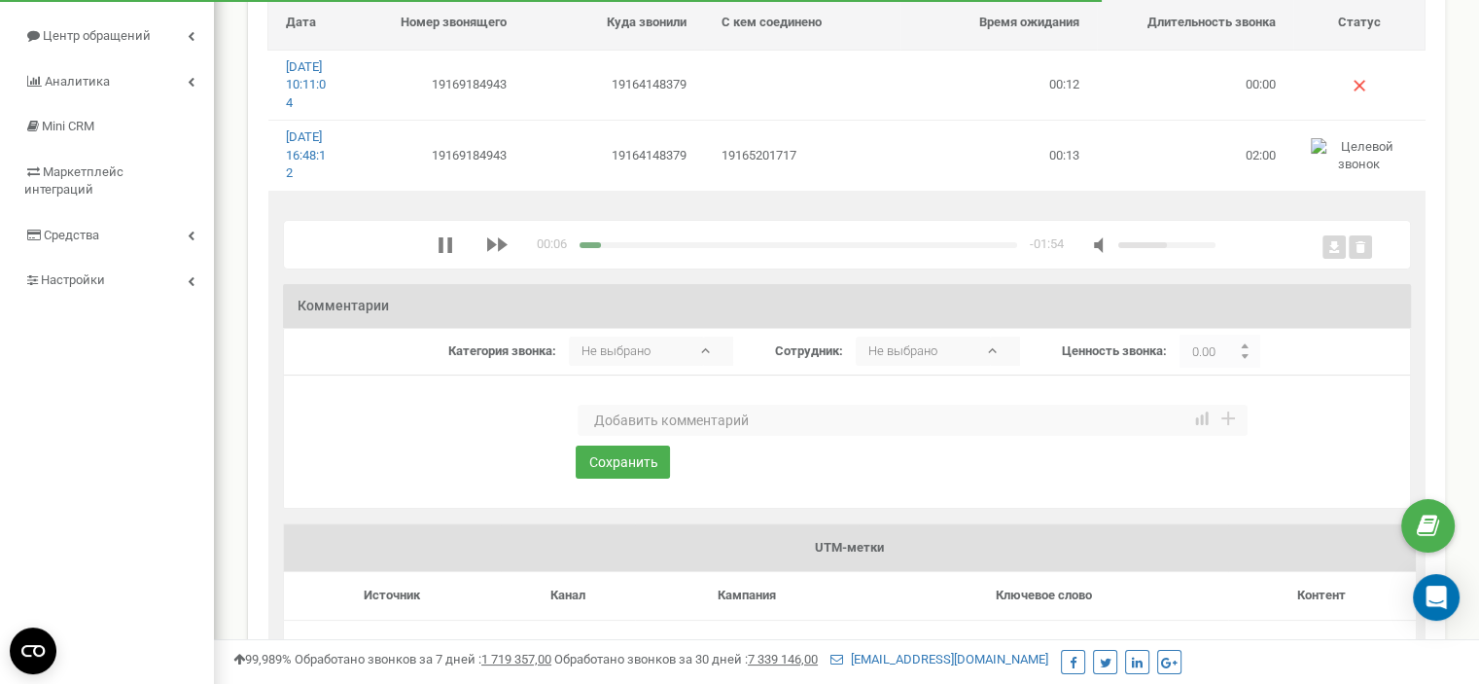
click at [677, 436] on textarea at bounding box center [913, 420] width 670 height 31
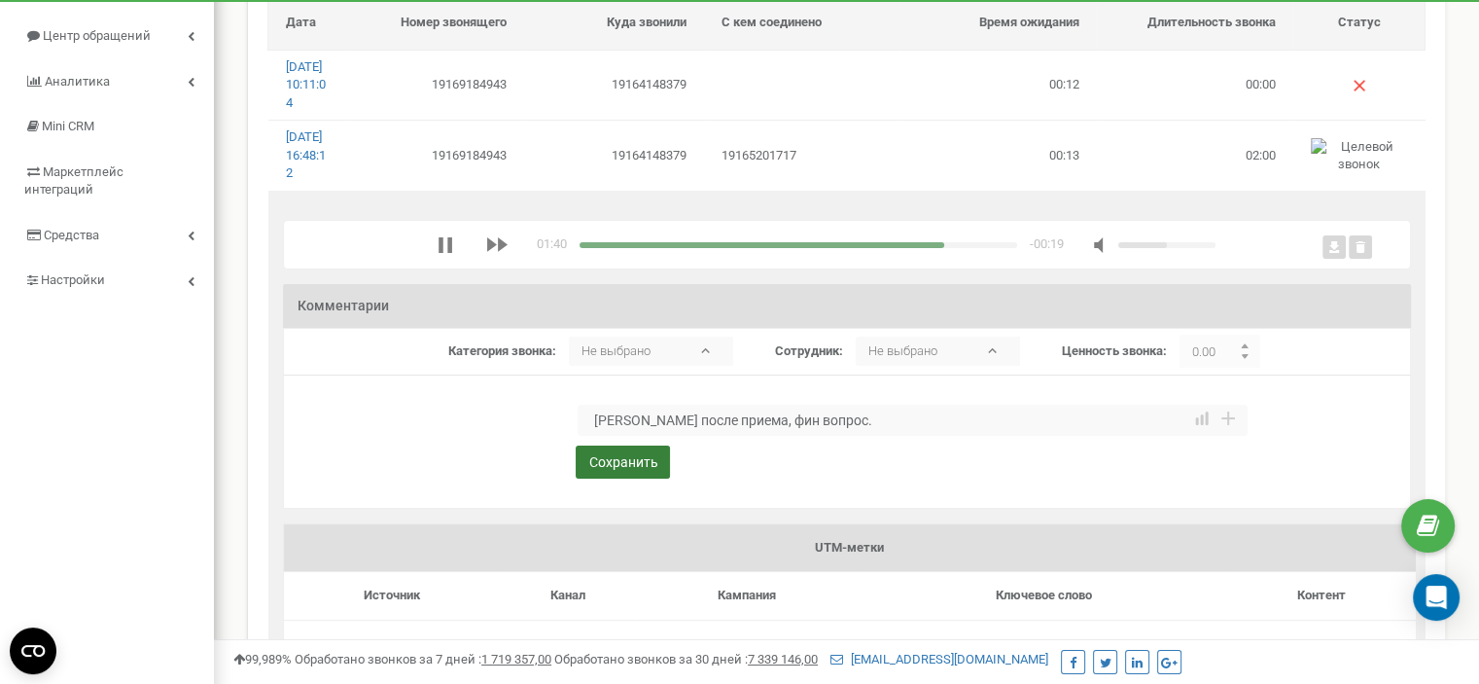
type textarea "[PERSON_NAME] после приема, фин вопрос."
click at [626, 478] on button "Сохранить" at bounding box center [623, 461] width 94 height 33
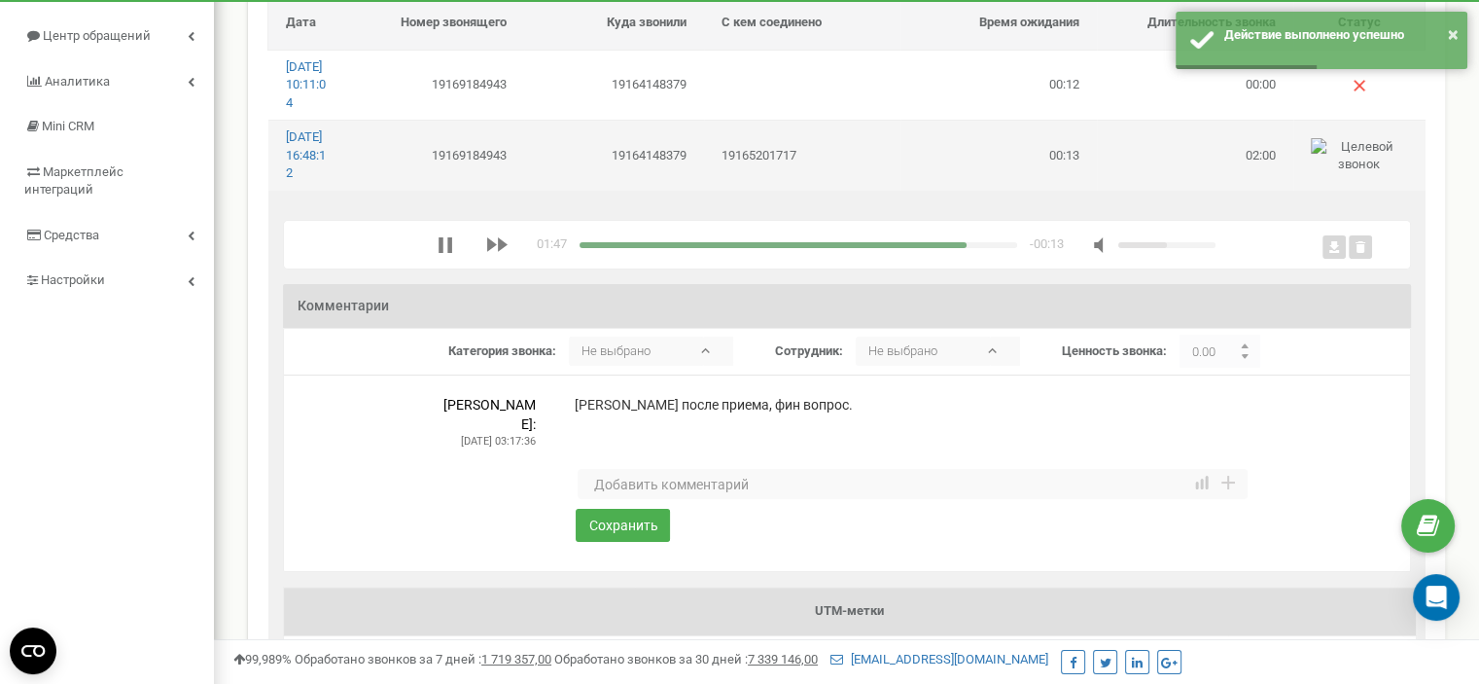
scroll to position [97, 0]
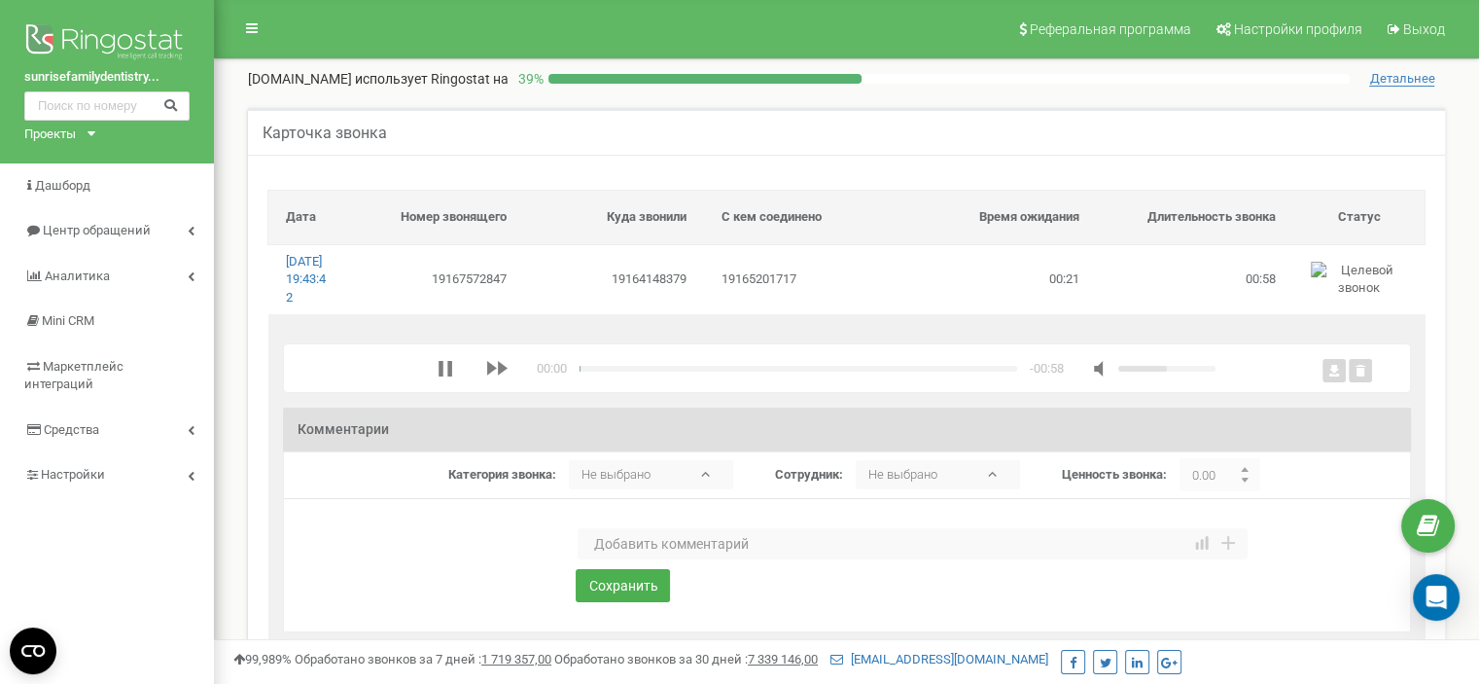
click at [608, 559] on textarea at bounding box center [913, 543] width 670 height 31
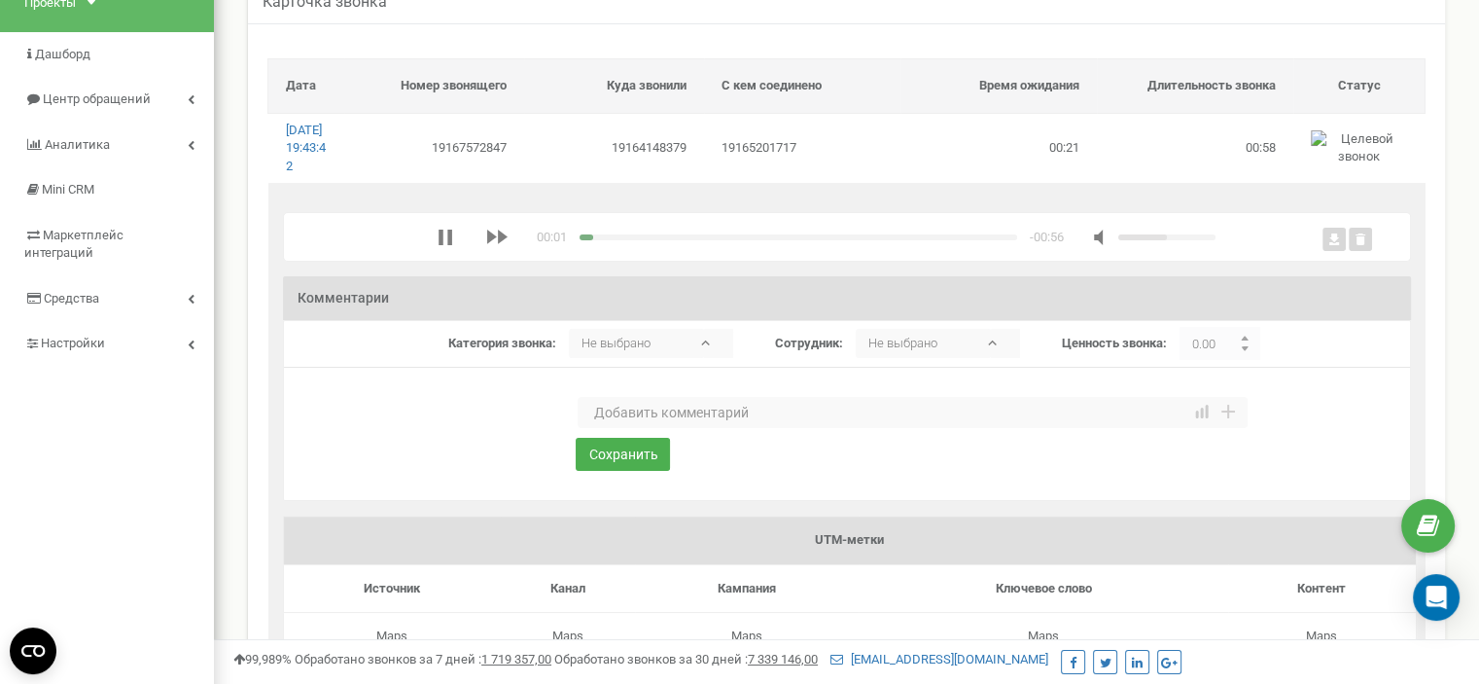
scroll to position [97, 0]
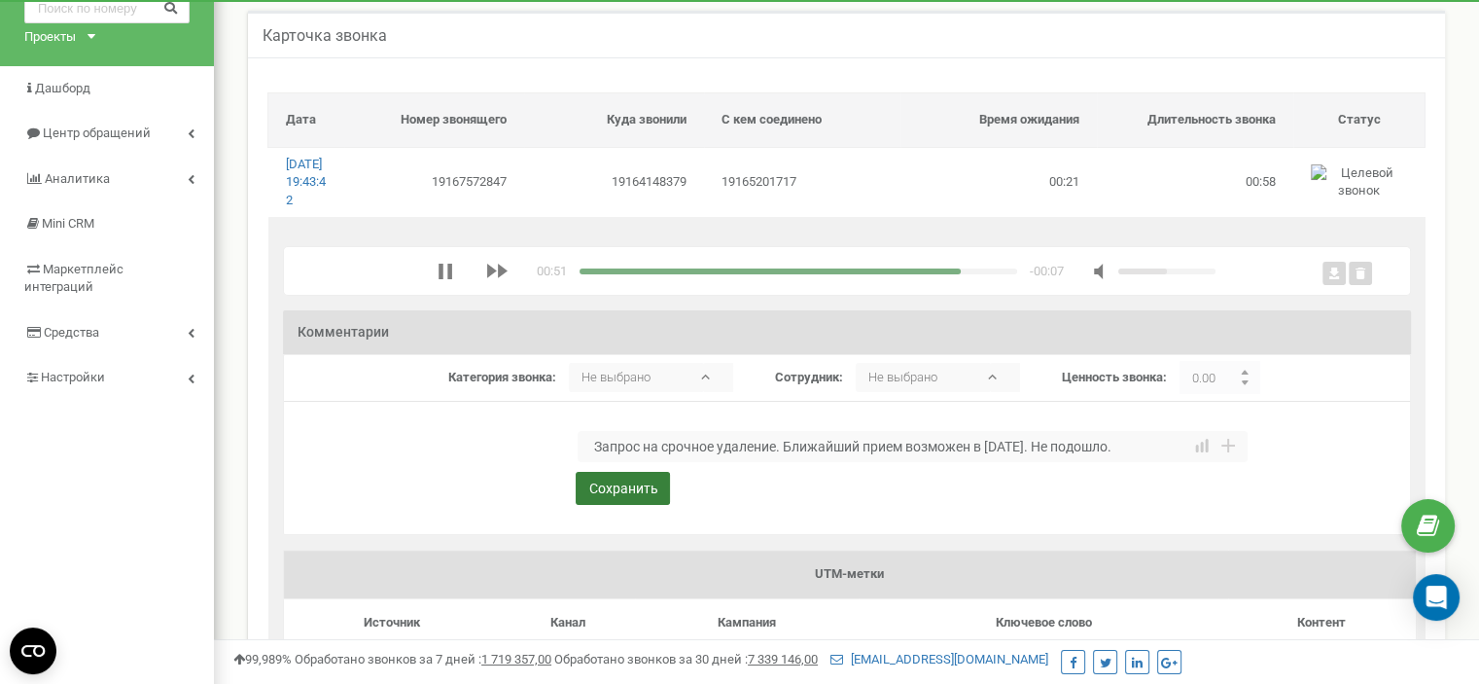
type textarea "Запрос на срочное удаление. Ближайший прием возможен в пятницу. Не подошло."
click at [611, 505] on button "Сохранить" at bounding box center [623, 488] width 94 height 33
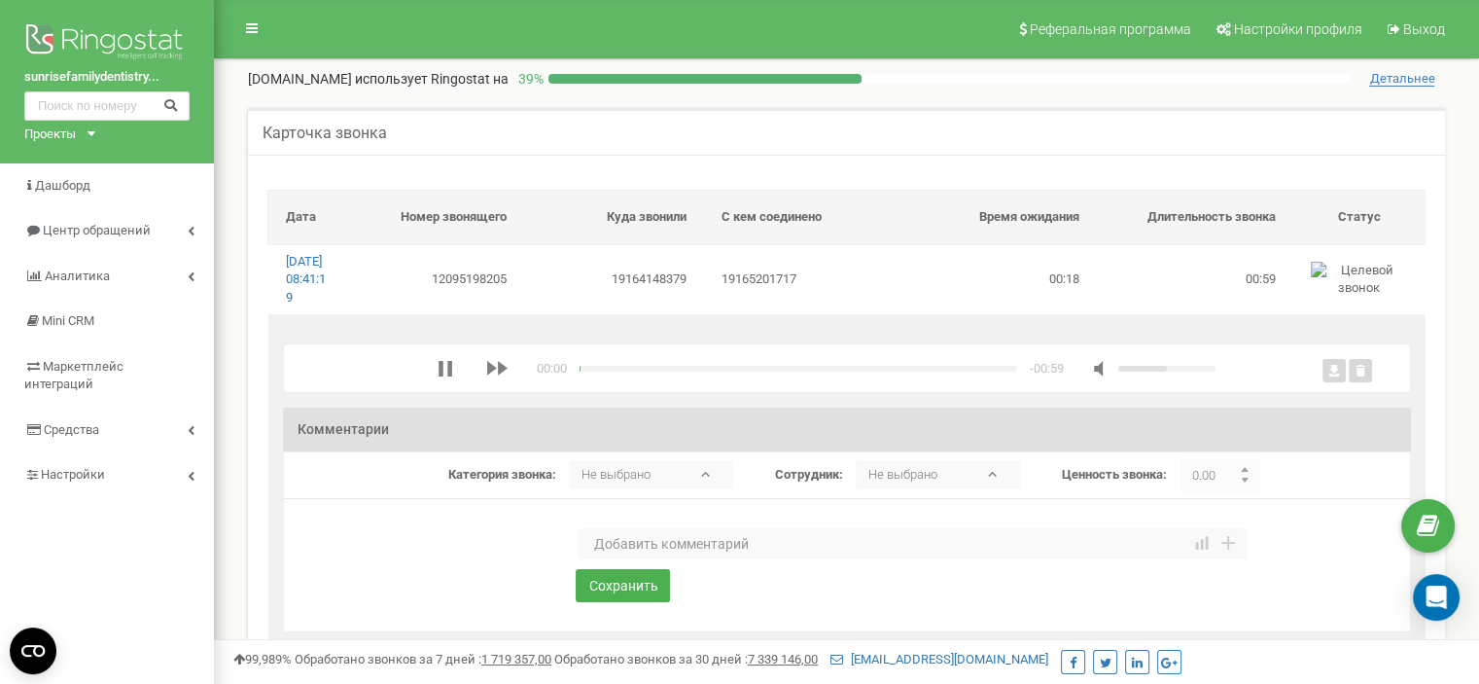
click at [633, 559] on textarea at bounding box center [913, 543] width 670 height 31
click at [584, 371] on div "media player" at bounding box center [621, 369] width 83 height 6
click at [645, 559] on textarea at bounding box center [913, 543] width 670 height 31
type textarea "Ошиб"
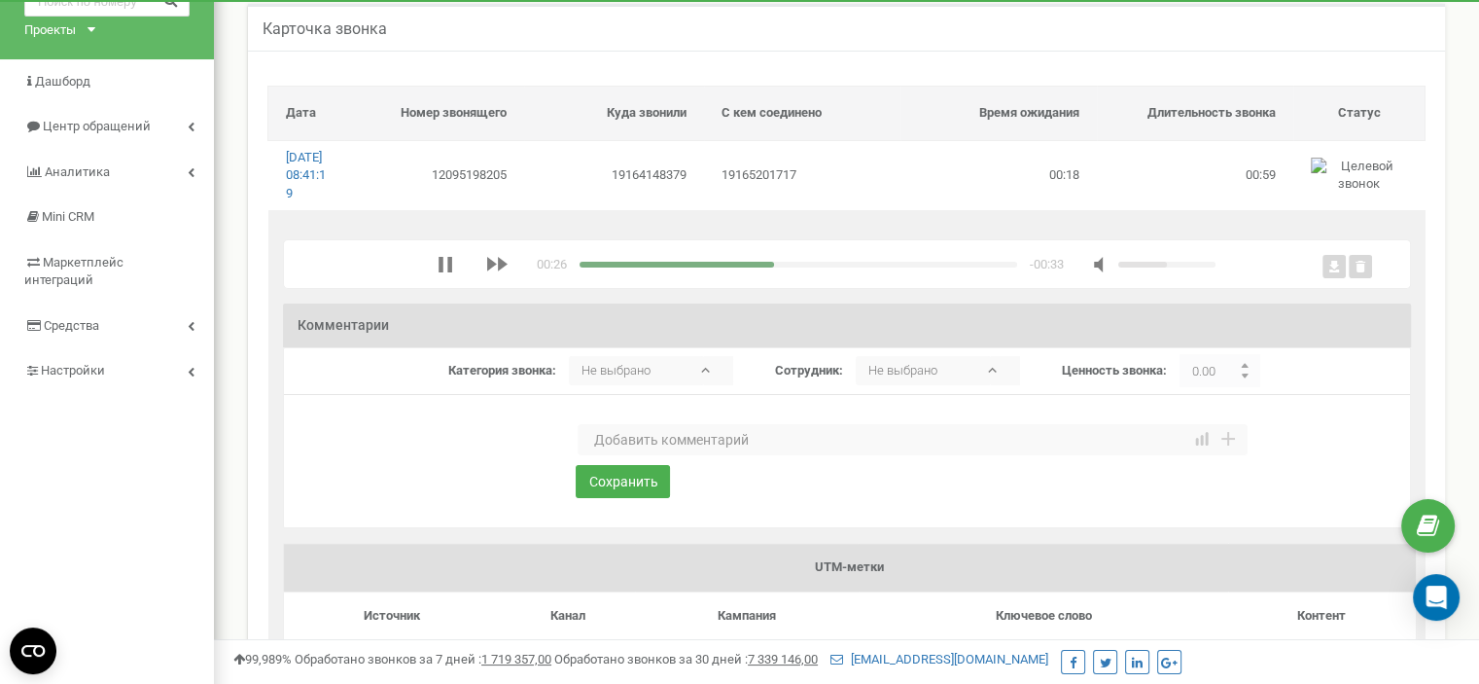
scroll to position [97, 0]
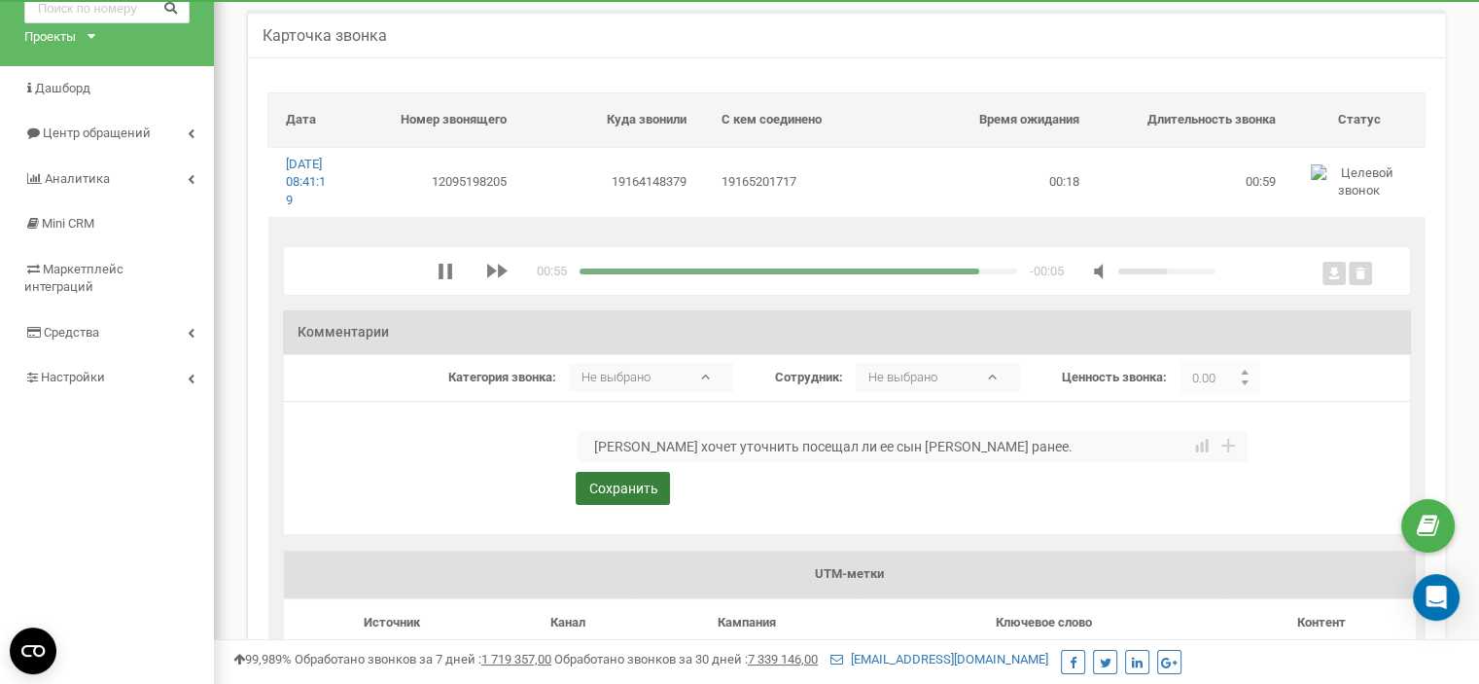
type textarea "[PERSON_NAME] хочет уточнить посещал ли ее сын [PERSON_NAME] ранее."
click at [618, 505] on button "Сохранить" at bounding box center [623, 488] width 94 height 33
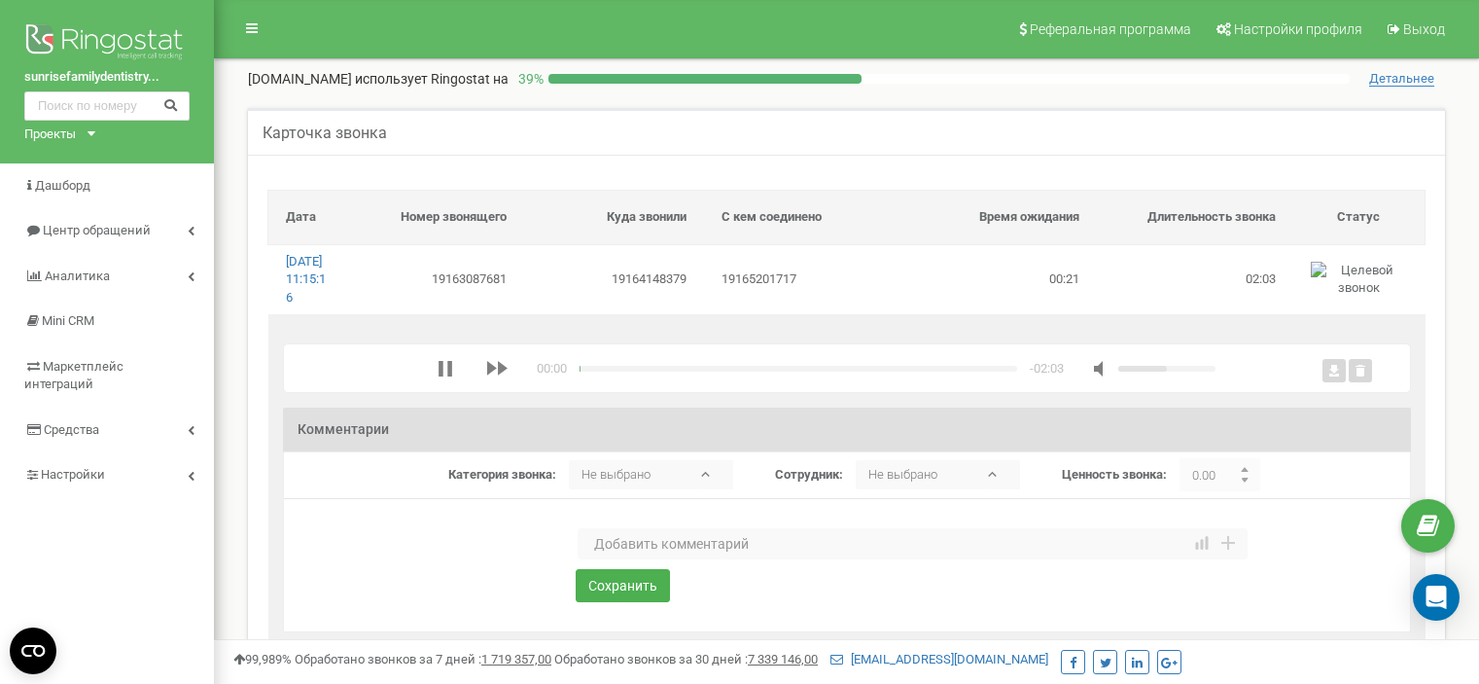
click at [642, 559] on textarea at bounding box center [913, 543] width 670 height 31
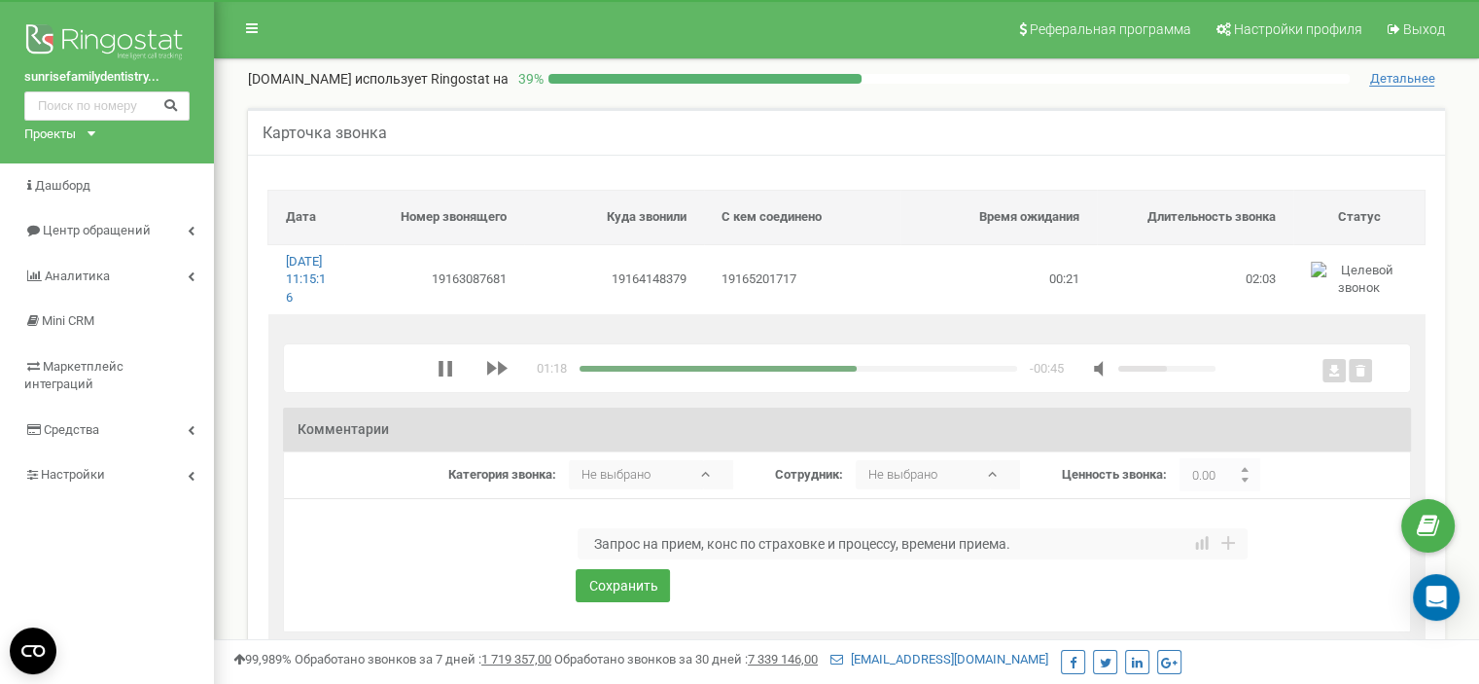
click at [700, 557] on textarea "Запрос на прием, конс по страховке и процессу, времени приема." at bounding box center [913, 543] width 670 height 31
click at [1085, 557] on textarea "Запрос на прием (чистка), конс по страховке и процессу, времени приема." at bounding box center [913, 543] width 670 height 31
type textarea "Запрос на прием (чистка), конс по страховке и процессу, времени приема."
click at [631, 602] on button "Сохранить" at bounding box center [623, 585] width 94 height 33
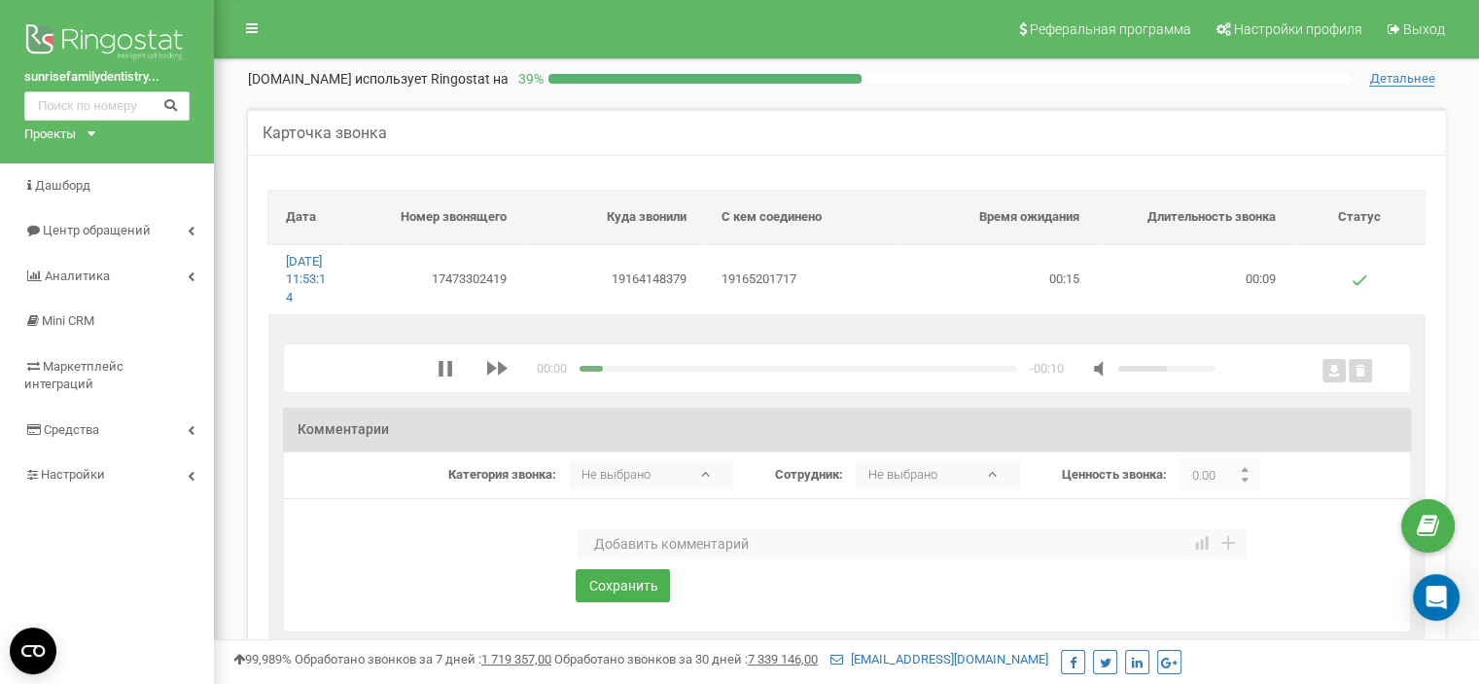
click at [634, 559] on textarea at bounding box center [913, 543] width 670 height 31
type textarea "Спам"
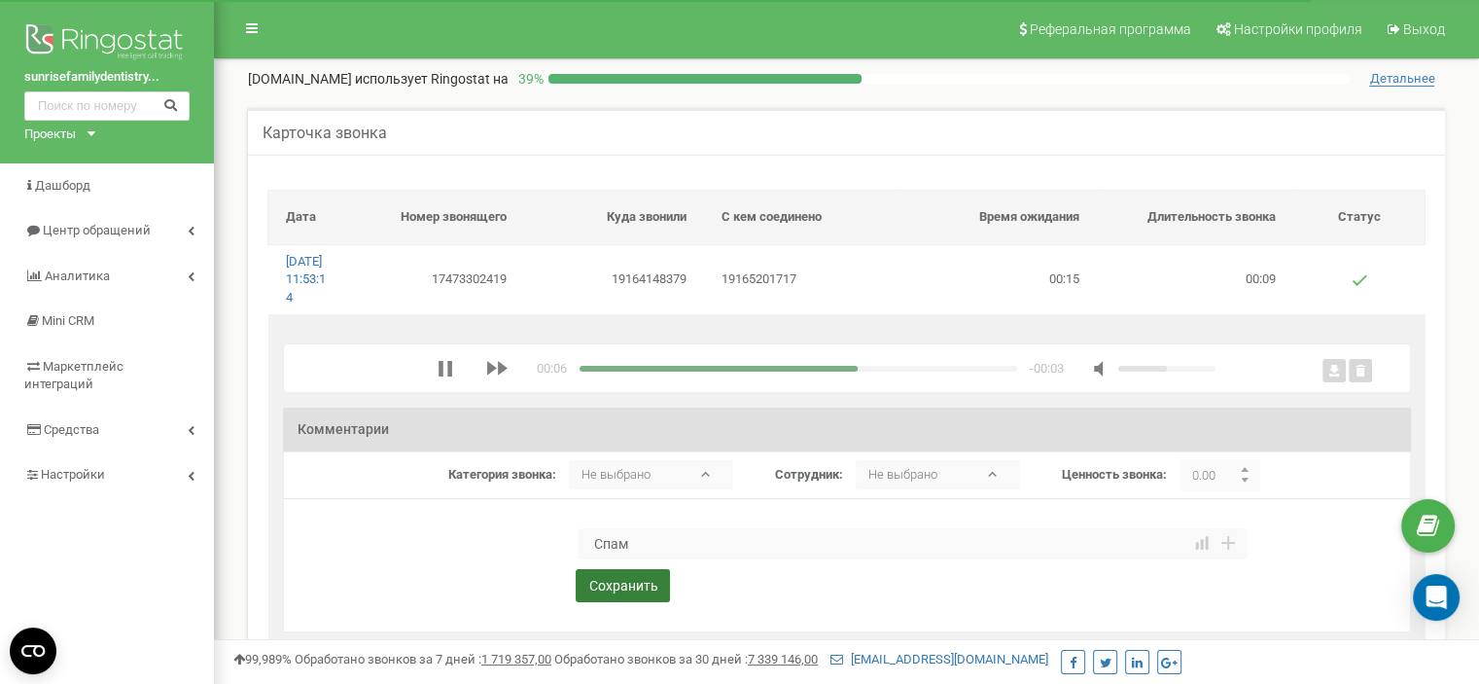
click at [622, 602] on button "Сохранить" at bounding box center [623, 585] width 94 height 33
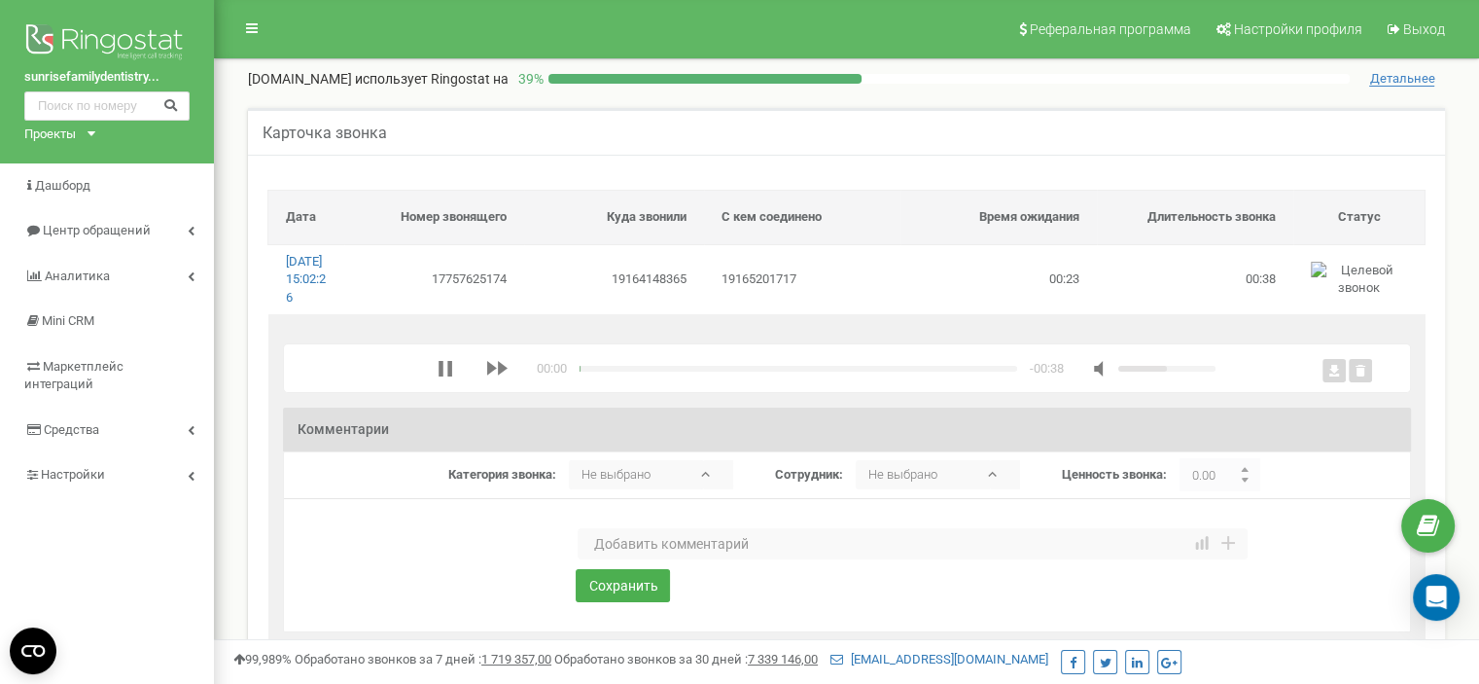
click at [623, 559] on textarea at bounding box center [913, 543] width 670 height 31
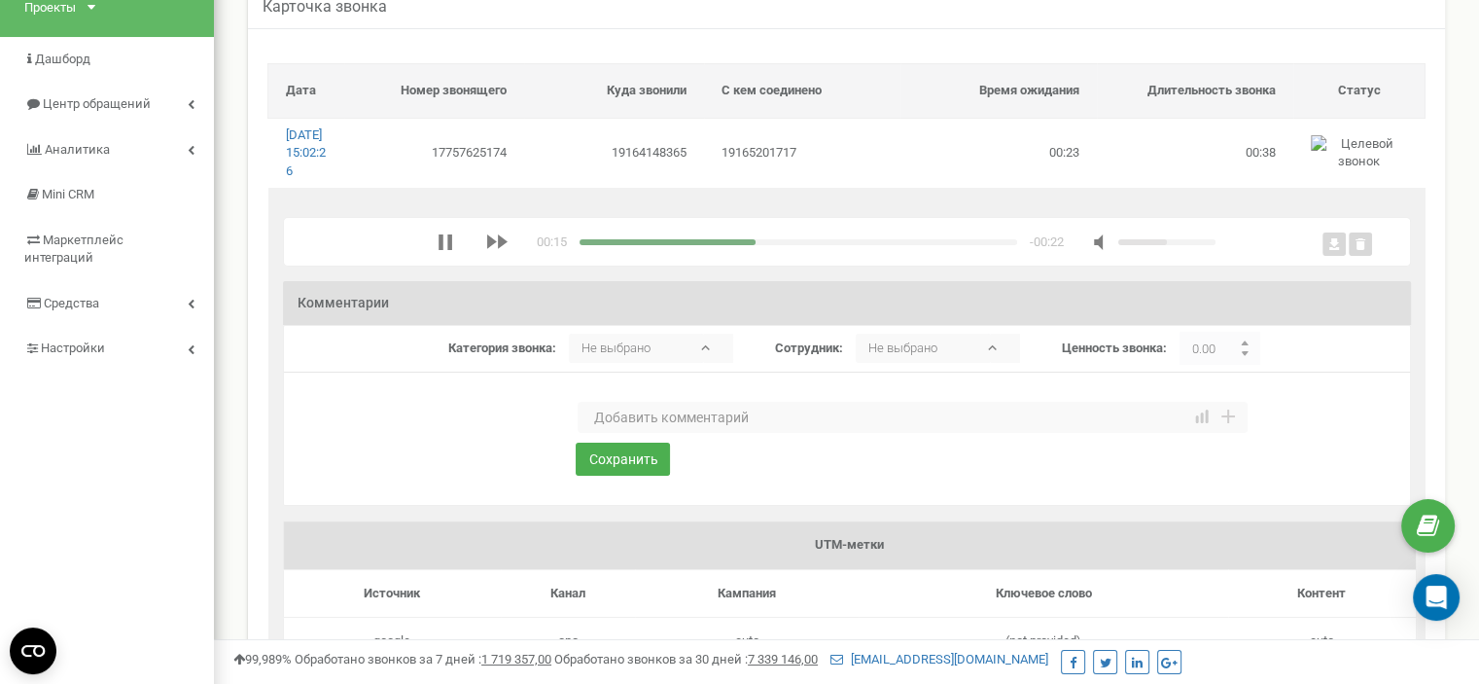
scroll to position [97, 0]
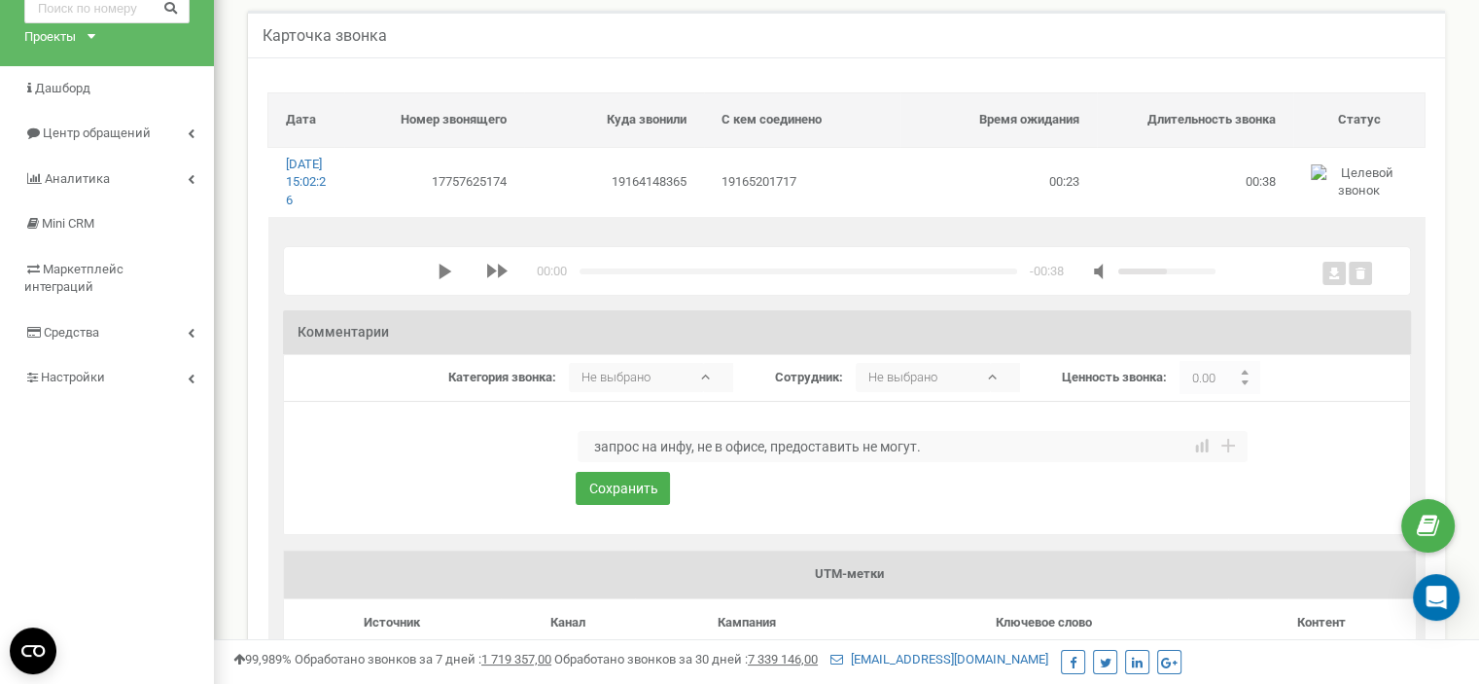
click at [595, 462] on textarea "запрос на инфу, не в офисе, предоставить не могут." at bounding box center [913, 446] width 670 height 31
click at [602, 462] on textarea "запрос на инфу, не в офисе, предоставить не могут." at bounding box center [913, 446] width 670 height 31
drag, startPoint x: 692, startPoint y: 466, endPoint x: 732, endPoint y: 481, distance: 42.8
click at [692, 462] on textarea "Запрос на инфу, не в офисе, предоставить не могут." at bounding box center [913, 446] width 670 height 31
type textarea "Запрос на инфу по пациенту, не в офисе, предоставить не могут."
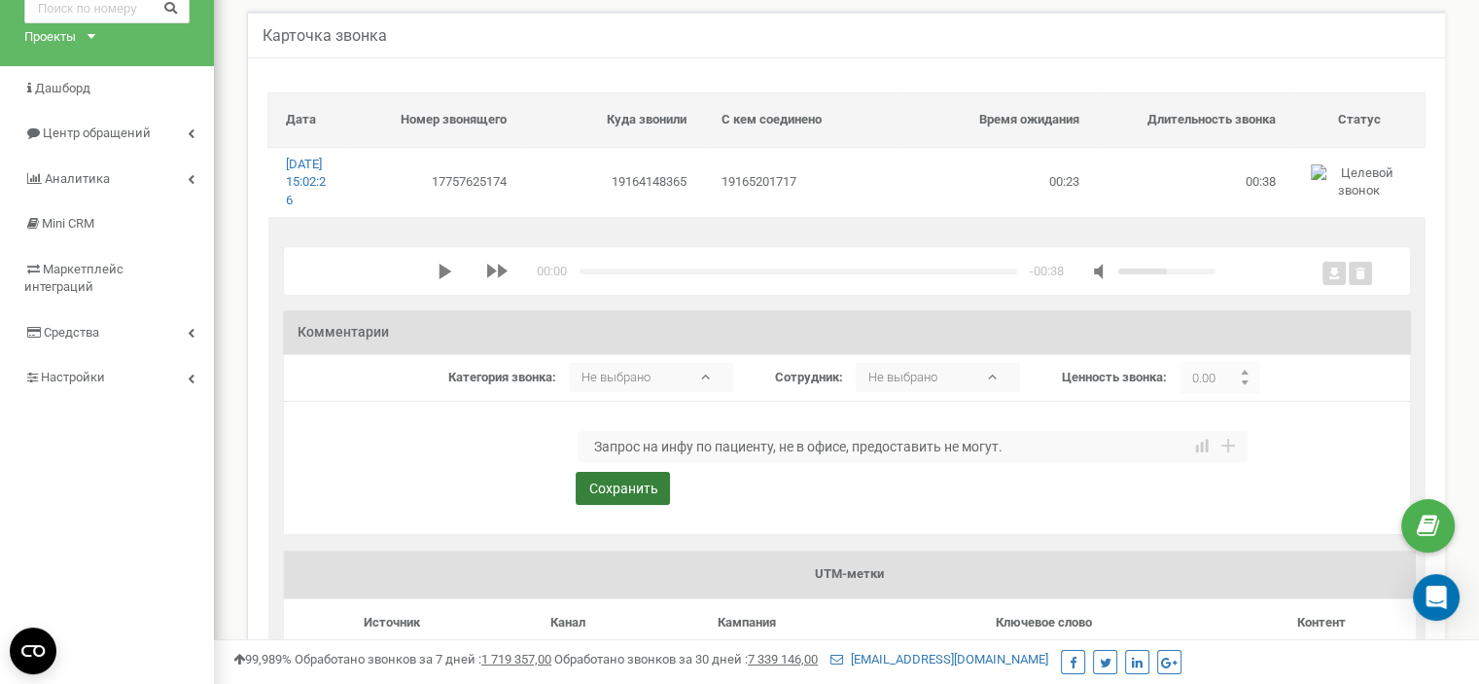
click at [643, 505] on button "Сохранить" at bounding box center [623, 488] width 94 height 33
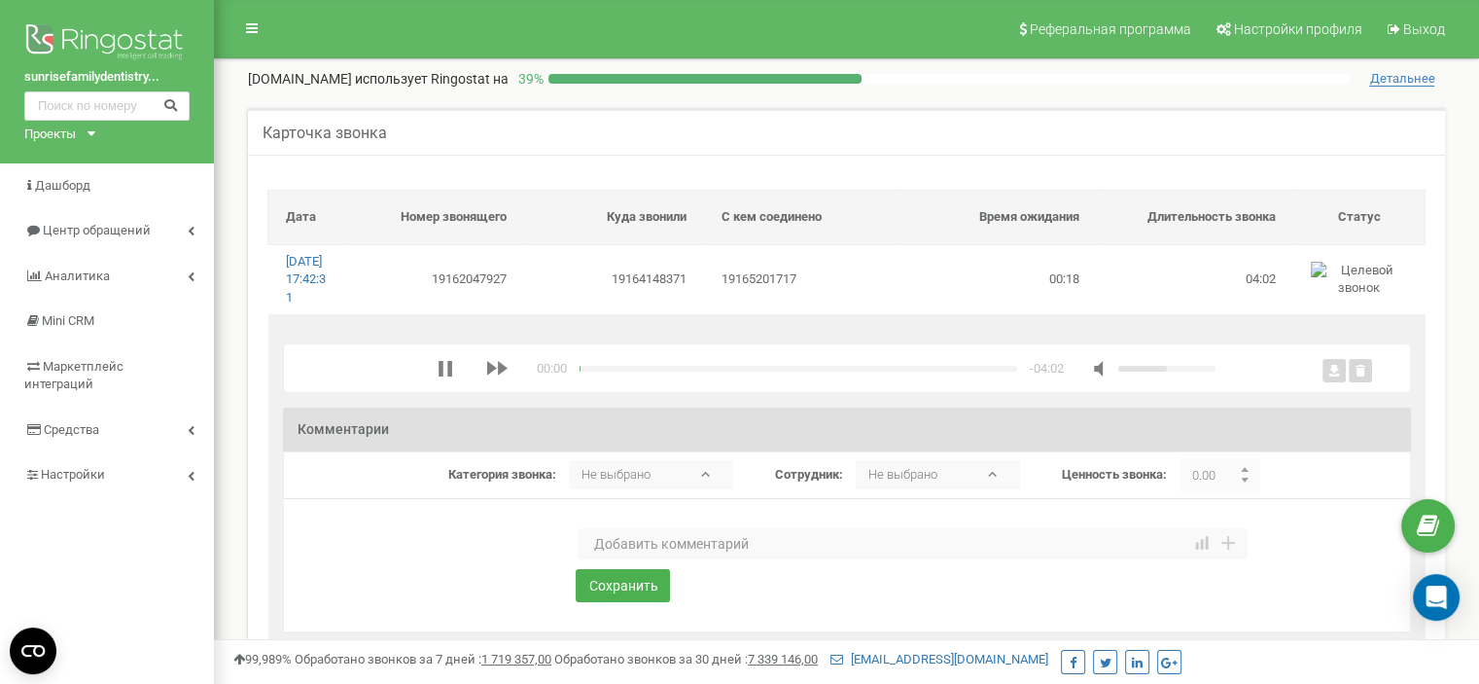
click at [634, 559] on textarea at bounding box center [913, 543] width 670 height 31
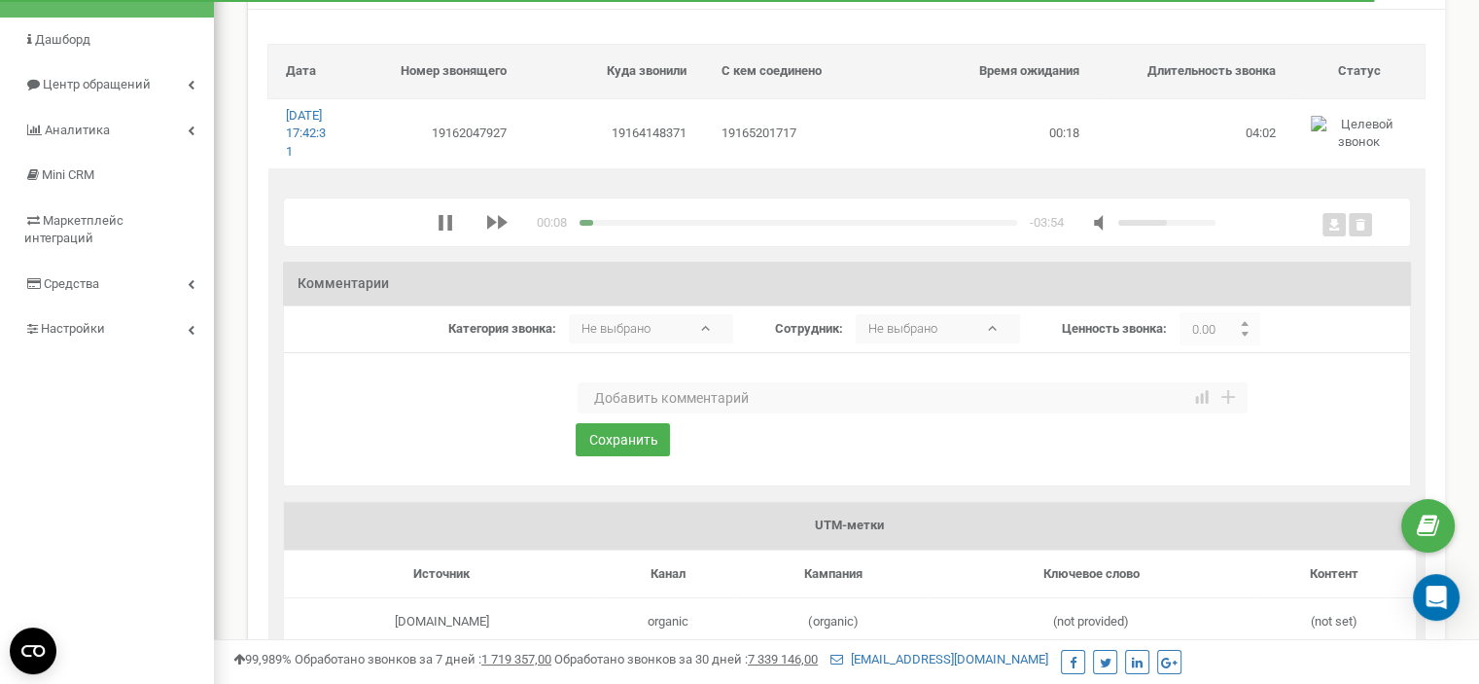
scroll to position [97, 0]
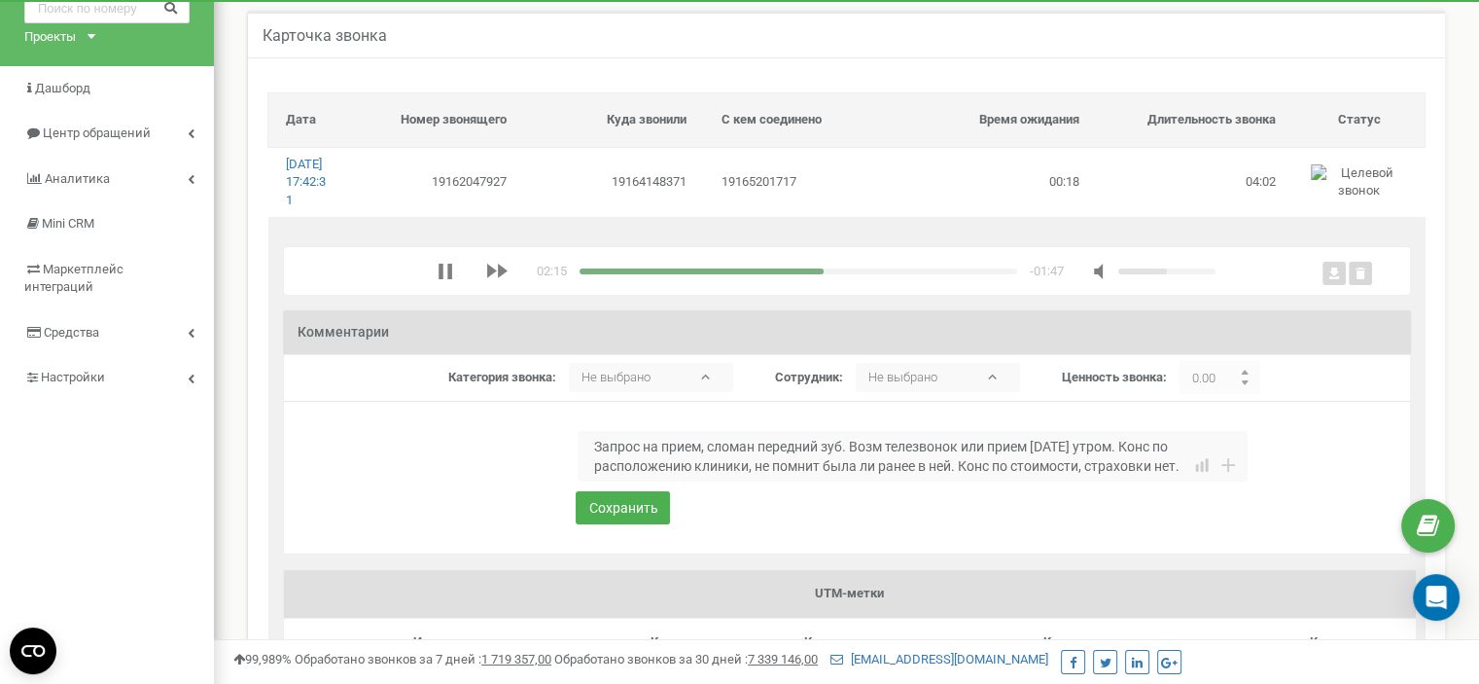
click at [1081, 481] on textarea "Запрос на прием, сломан передний зуб. Возм телезвонок или прием [DATE] утром. К…" at bounding box center [913, 456] width 670 height 51
click at [1188, 481] on textarea "Запрос на прием, сломан передний зуб. Возм телезвонок или прием [DATE] утром. К…" at bounding box center [913, 456] width 670 height 51
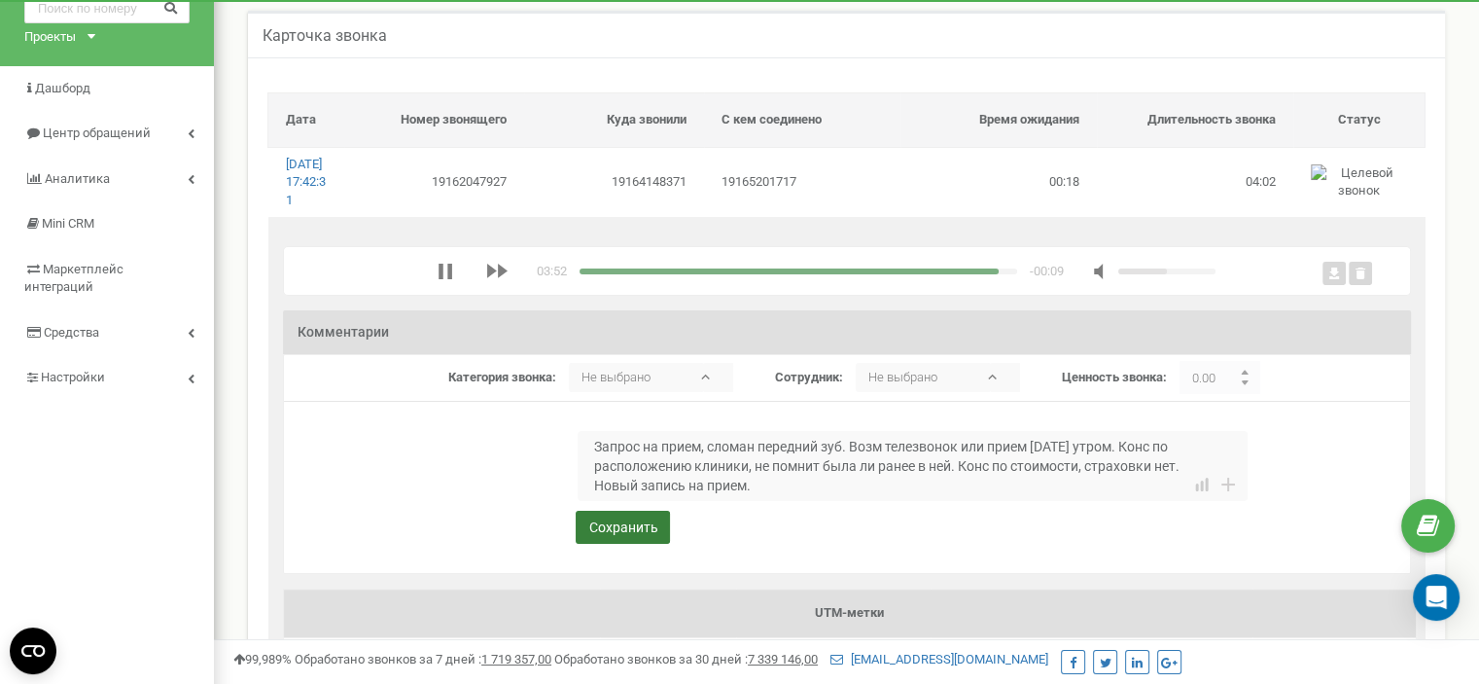
type textarea "Запрос на прием, сломан передний зуб. Возм телезвонок или прием [DATE] утром. К…"
click at [641, 544] on button "Сохранить" at bounding box center [623, 527] width 94 height 33
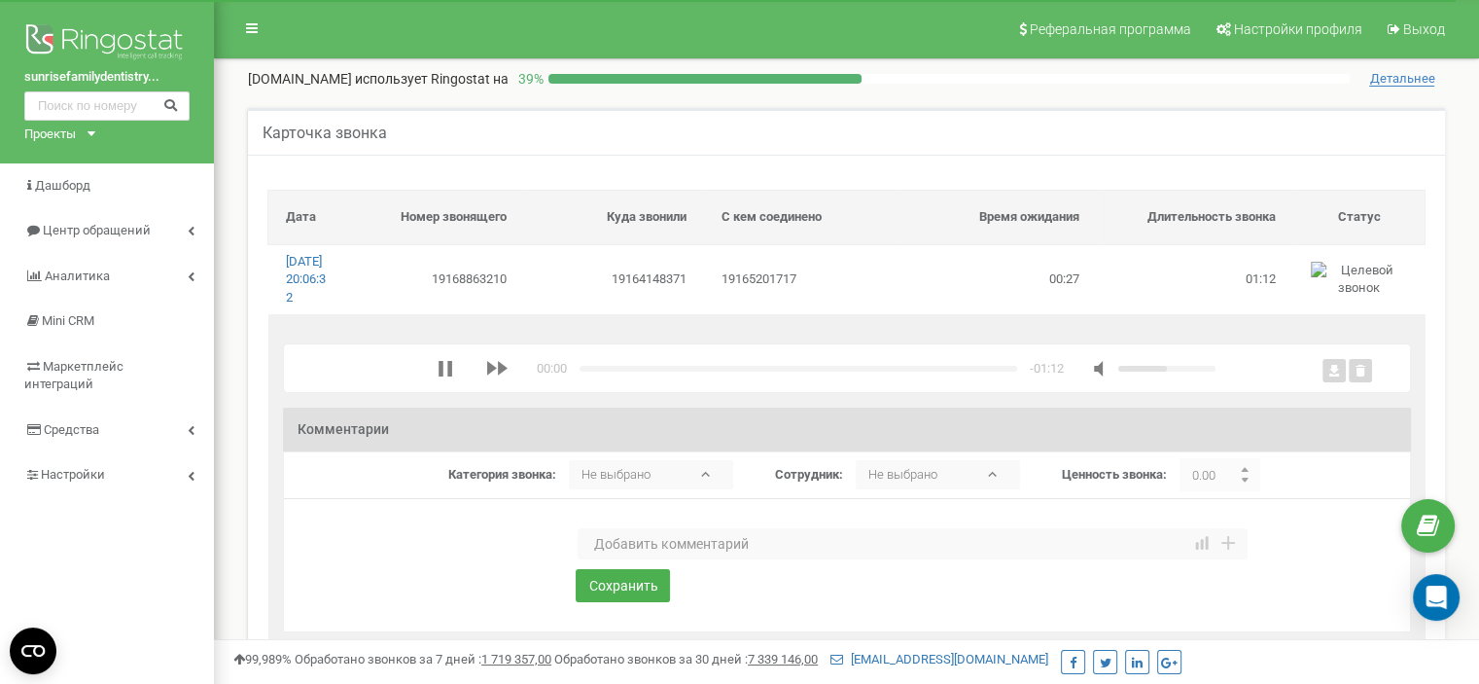
click at [610, 559] on textarea at bounding box center [913, 543] width 670 height 31
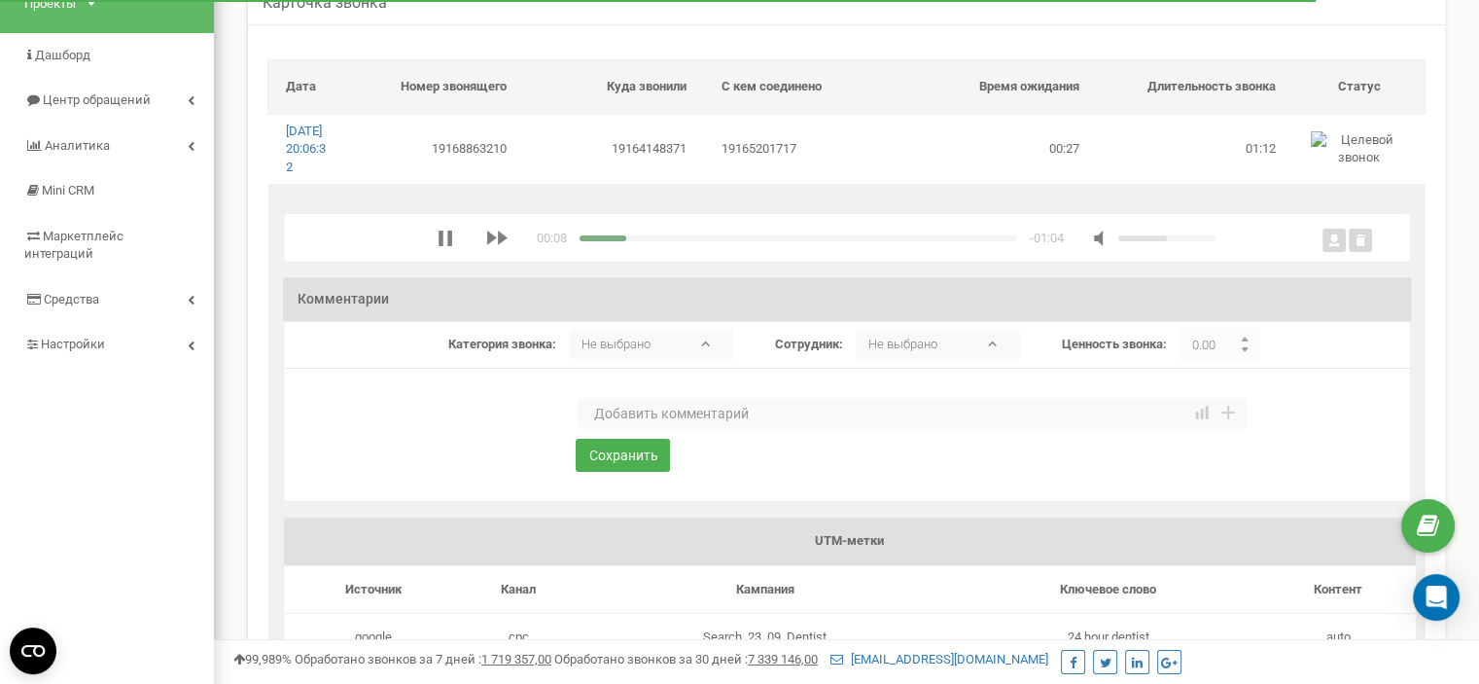
scroll to position [97, 0]
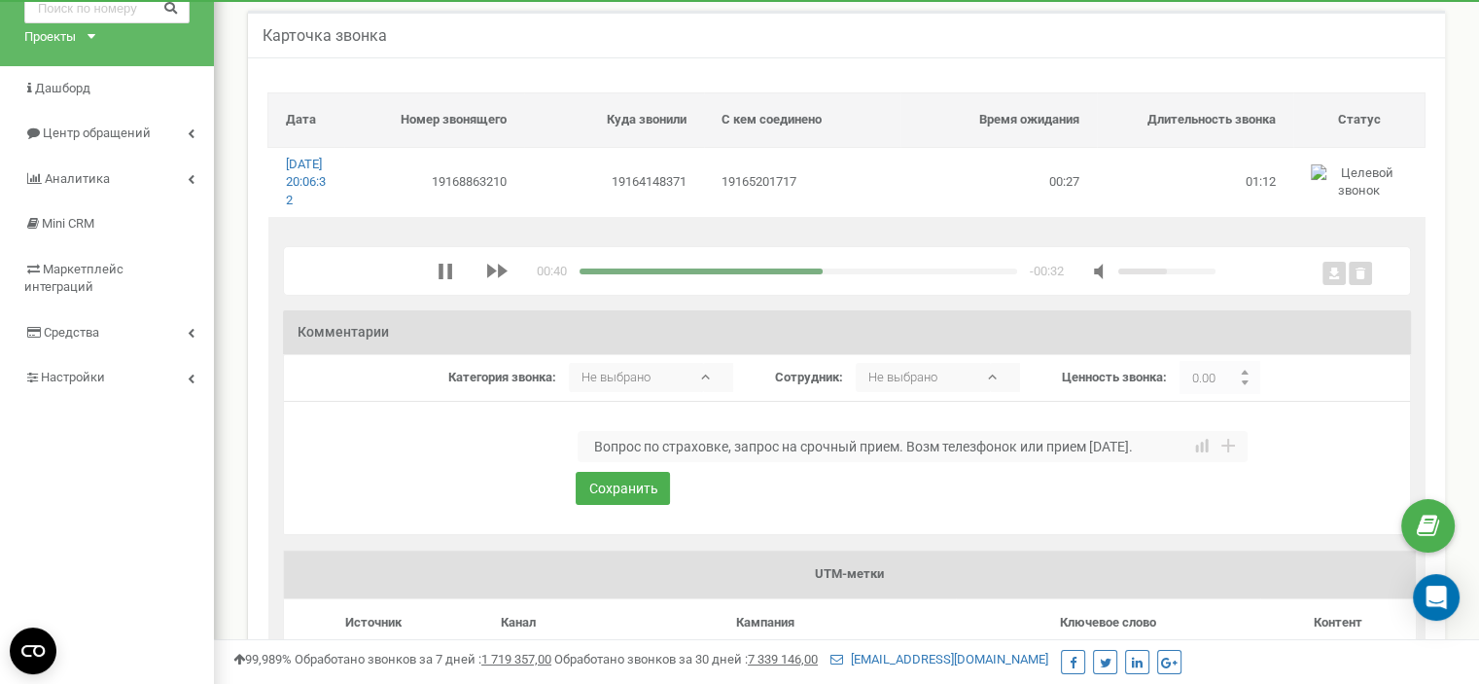
click at [990, 459] on textarea "Вопрос по страховке, запрос на срочный прием. Возм телезфонок или прием [DATE]." at bounding box center [913, 446] width 670 height 31
click at [1155, 458] on textarea "Вопрос по страховке, запрос на срочный прием. Возм телезвонок или прием [DATE]." at bounding box center [913, 446] width 670 height 31
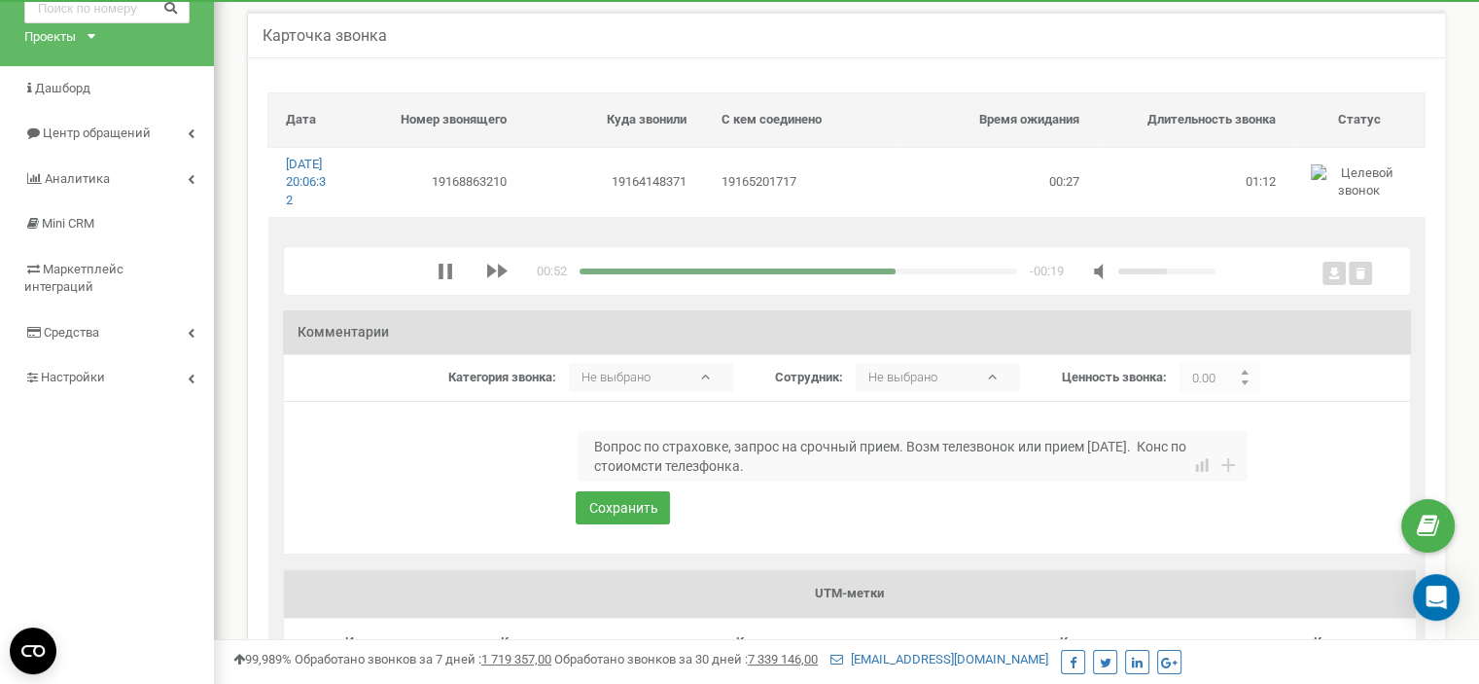
click at [727, 481] on textarea "Вопрос по страховке, запрос на срочный прием. Возм телезвонок или прием [DATE].…" at bounding box center [913, 456] width 670 height 51
click at [777, 481] on textarea "Вопрос по страховке, запрос на срочный прием. Возм телезвонок или прием [DATE].…" at bounding box center [913, 456] width 670 height 51
click at [770, 481] on textarea "Вопрос по страховке, запрос на срочный прием. Возм телезвонок или прием [DATE].…" at bounding box center [913, 456] width 670 height 51
click at [867, 479] on textarea "Вопрос по страховке, запрос на срочный прием. Возм телезвонок или прием [DATE].…" at bounding box center [913, 456] width 670 height 51
type textarea "Вопрос по страховке, запрос на срочный прием. Возм телезвонок или прием [DATE].…"
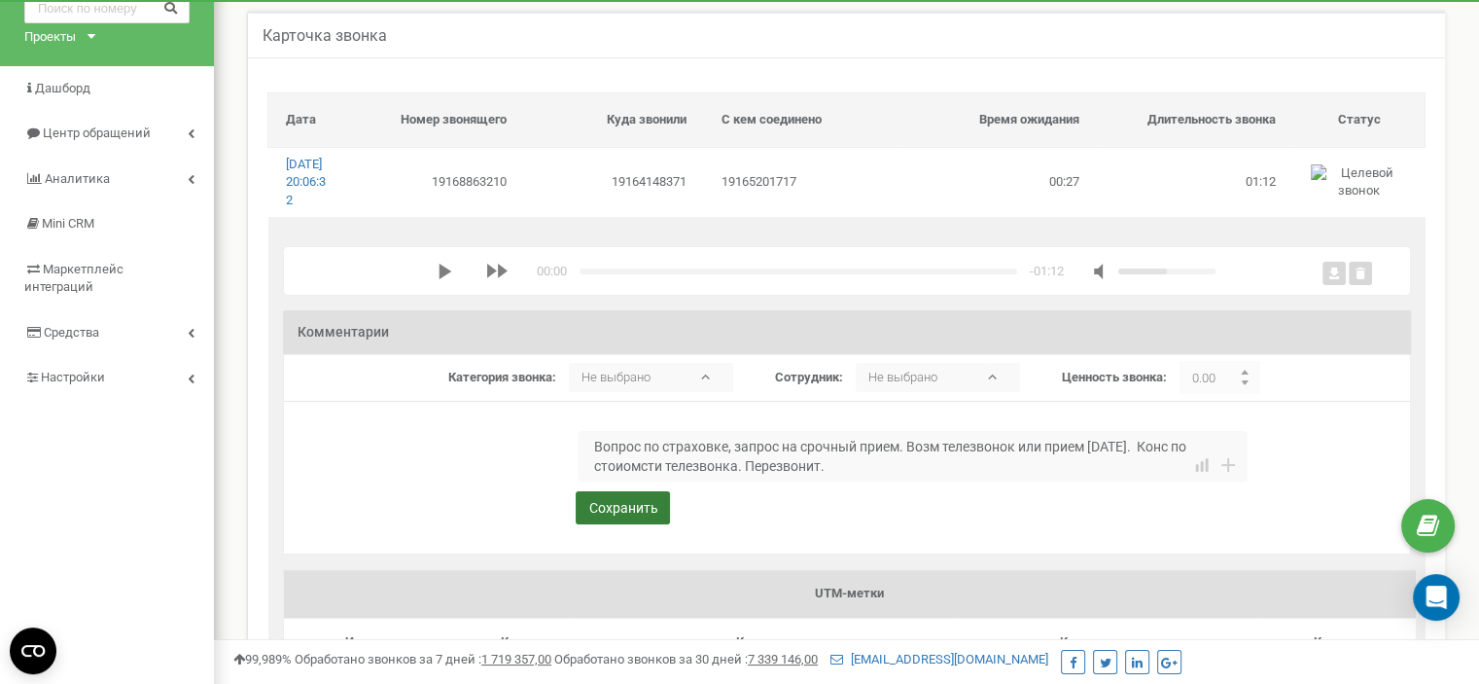
click at [642, 524] on button "Сохранить" at bounding box center [623, 507] width 94 height 33
